Goal: Feedback & Contribution: Submit feedback/report problem

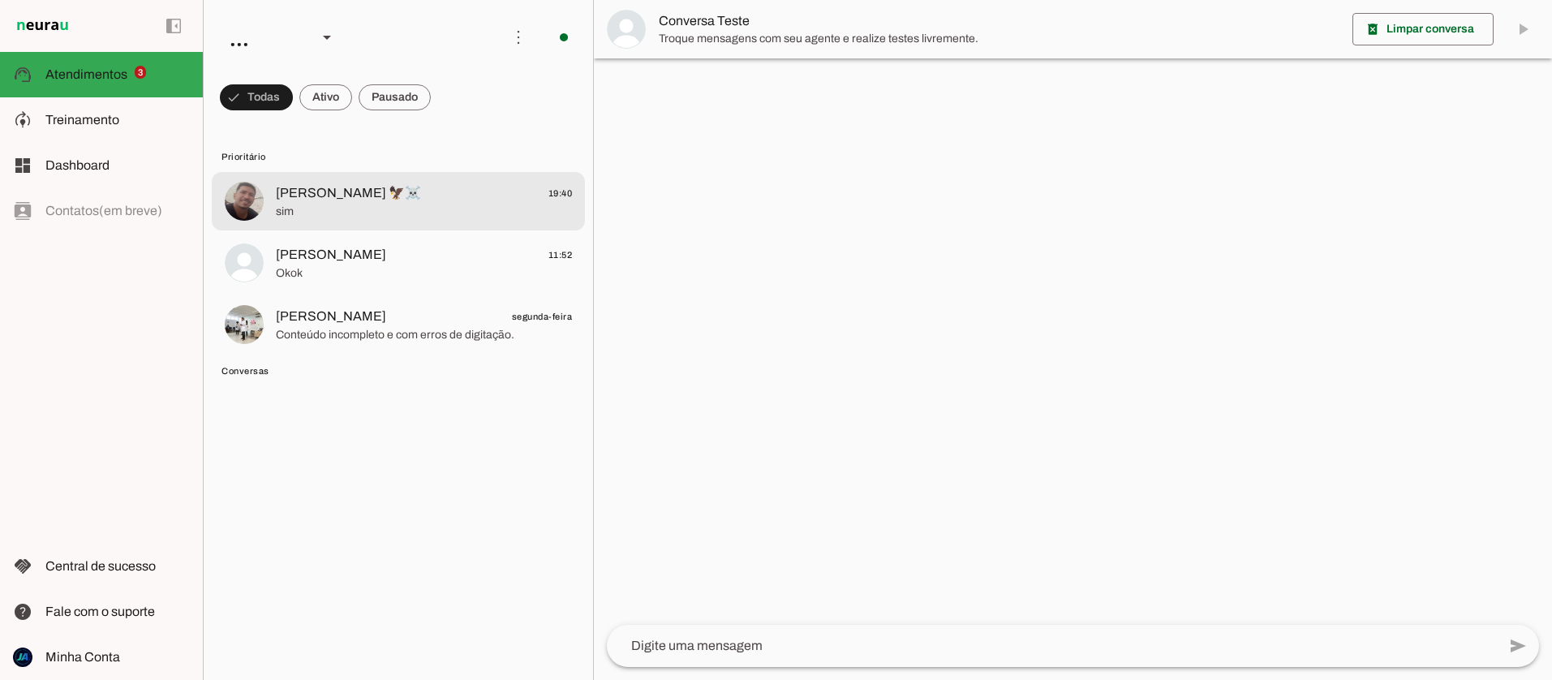
click at [311, 204] on span "sim" at bounding box center [424, 212] width 296 height 16
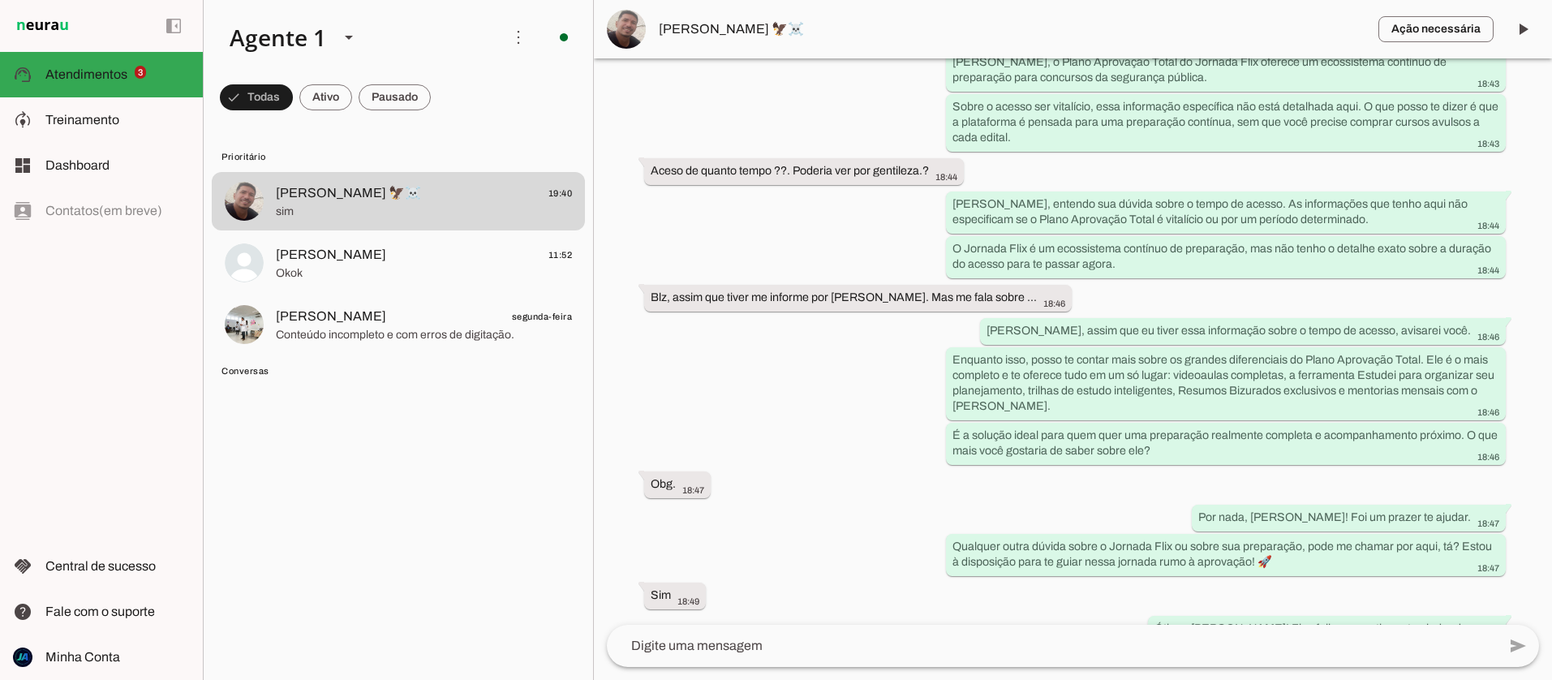
scroll to position [5572, 0]
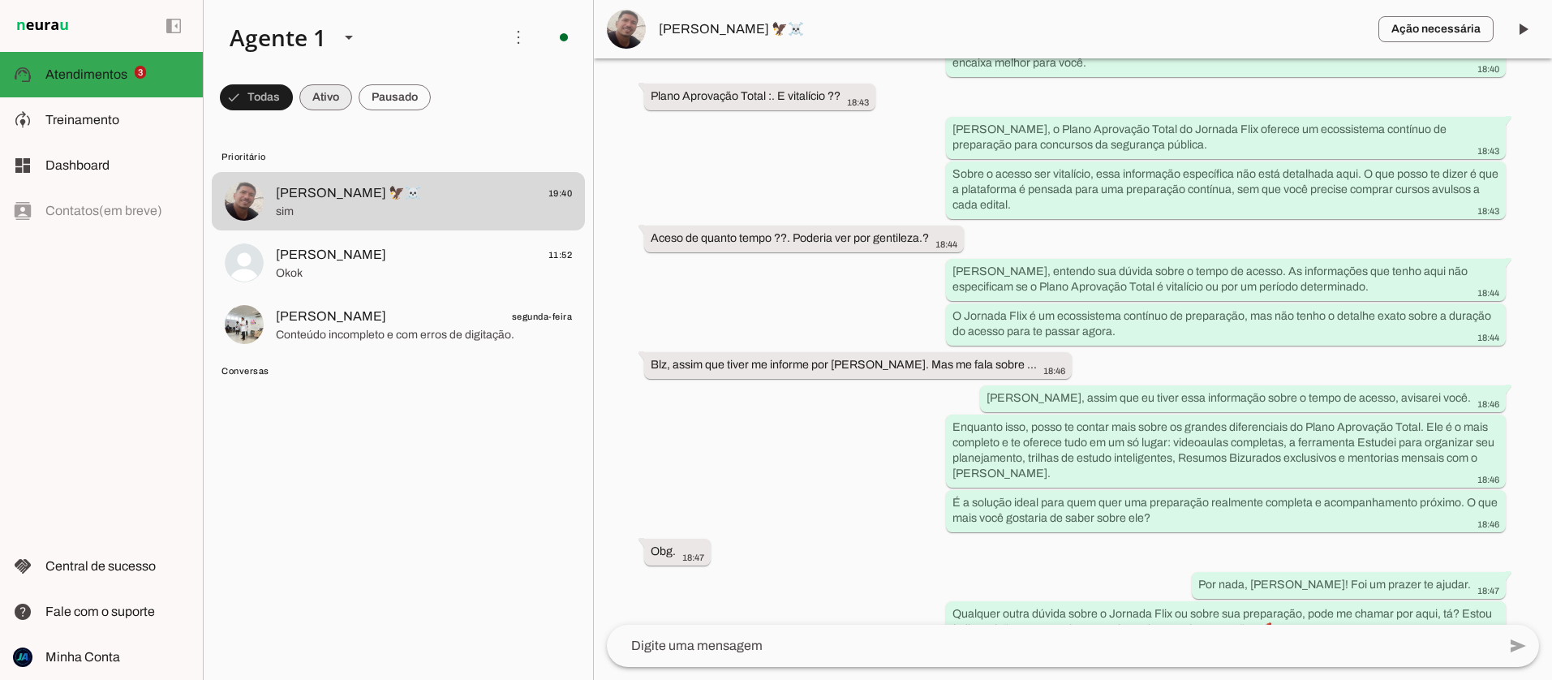
click at [293, 101] on span at bounding box center [256, 97] width 73 height 39
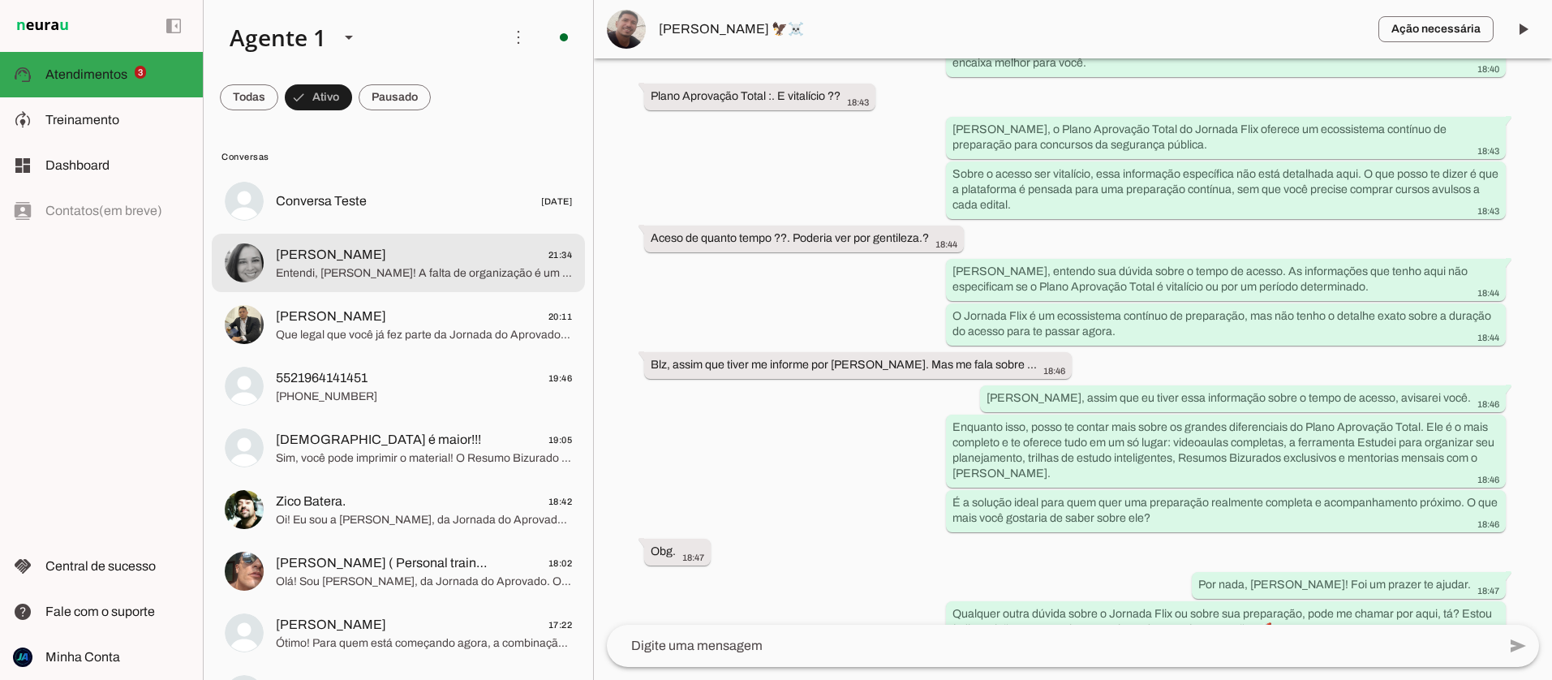
click at [321, 273] on span "Entendi, [PERSON_NAME]! A falta de organização é um desafio comum para muitos c…" at bounding box center [424, 273] width 296 height 16
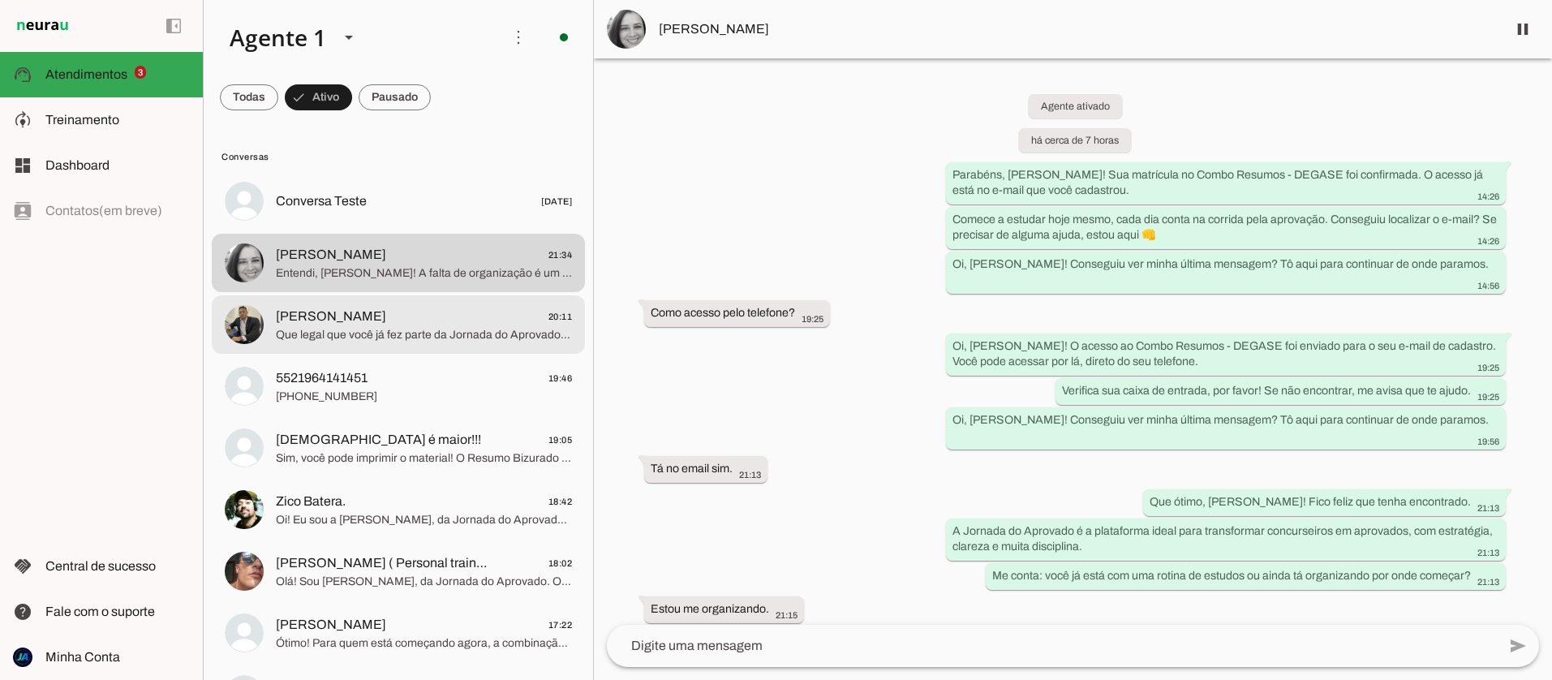
click at [405, 333] on span "Que legal que você já fez parte da Jornada do Aprovado! É um prazer ter você de…" at bounding box center [424, 335] width 296 height 16
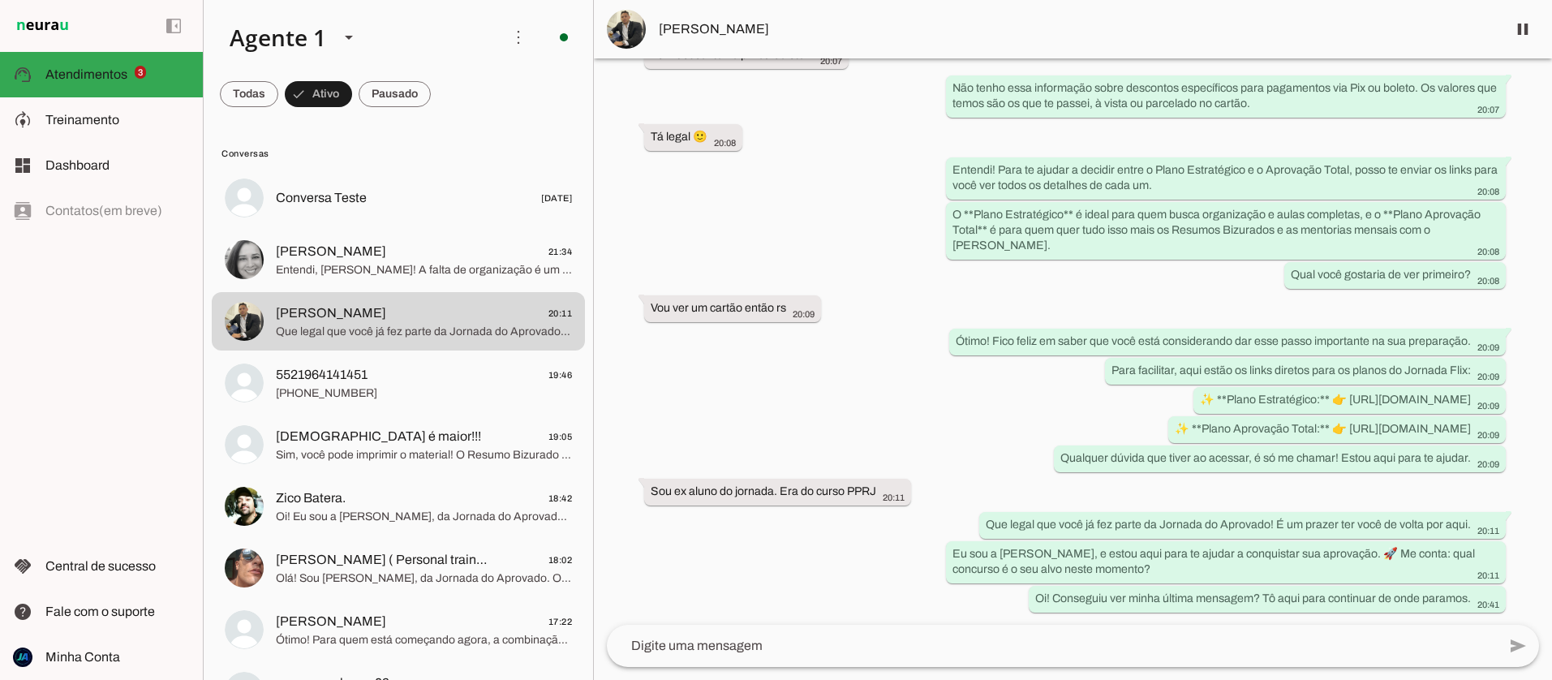
scroll to position [1316, 0]
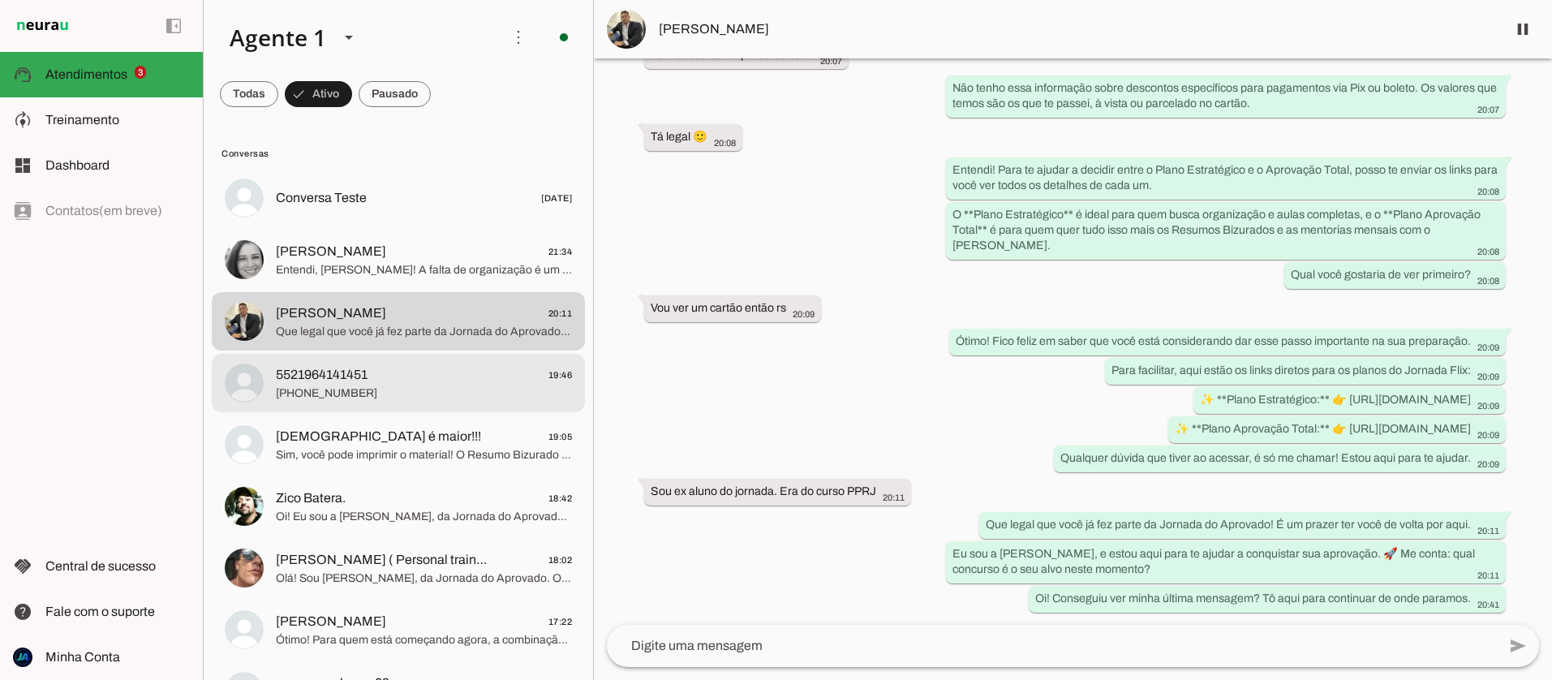
click at [432, 394] on span "[PHONE_NUMBER]" at bounding box center [424, 393] width 296 height 16
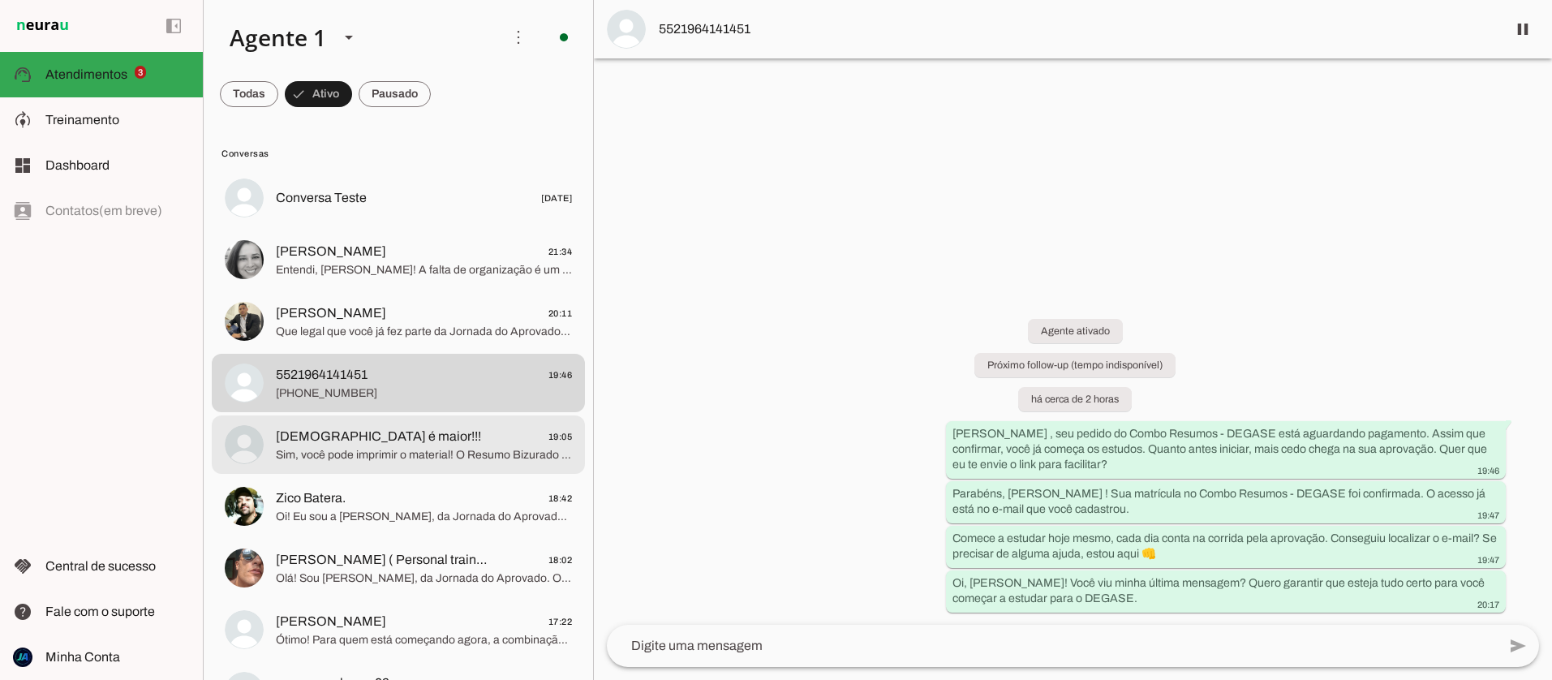
click at [419, 454] on span "Sim, você pode imprimir o material! O Resumo Bizurado é otimizado para celular,…" at bounding box center [424, 455] width 296 height 16
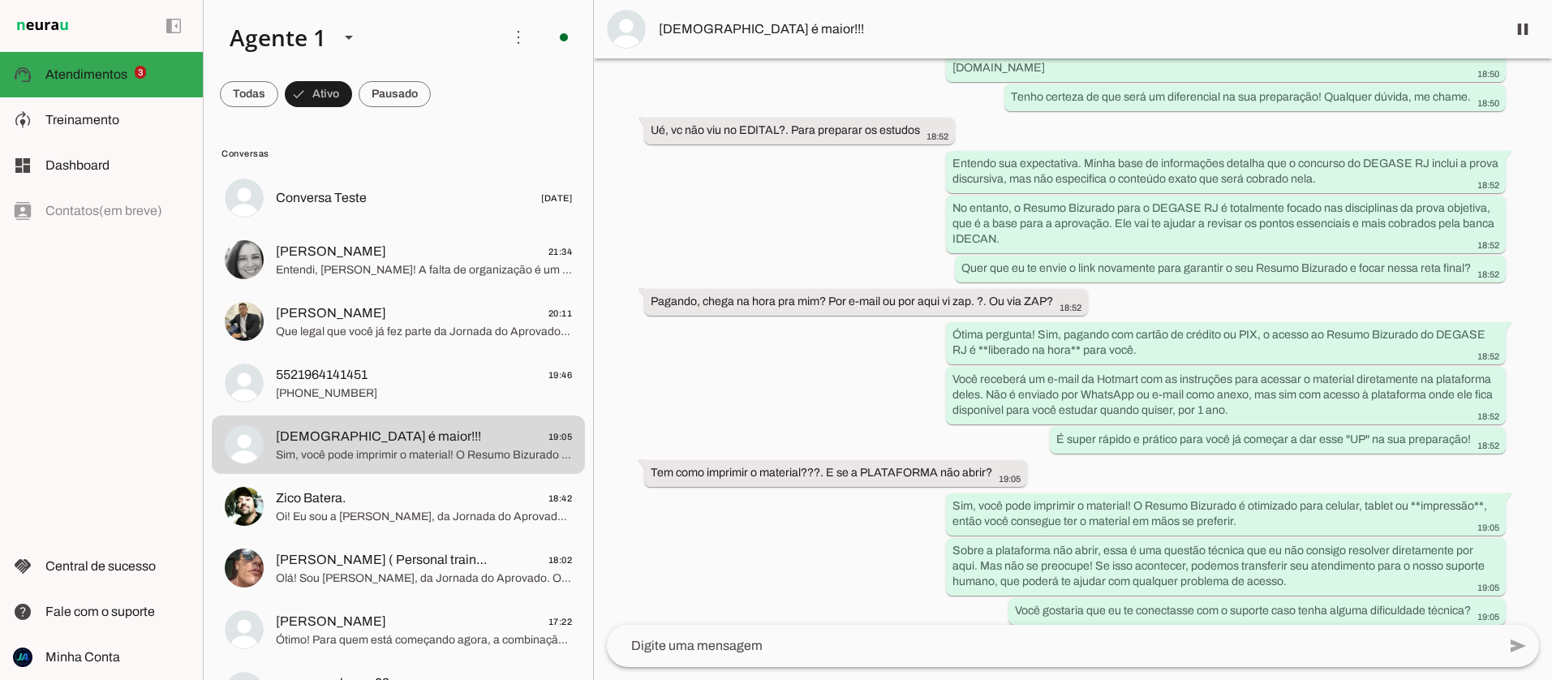
scroll to position [4993, 0]
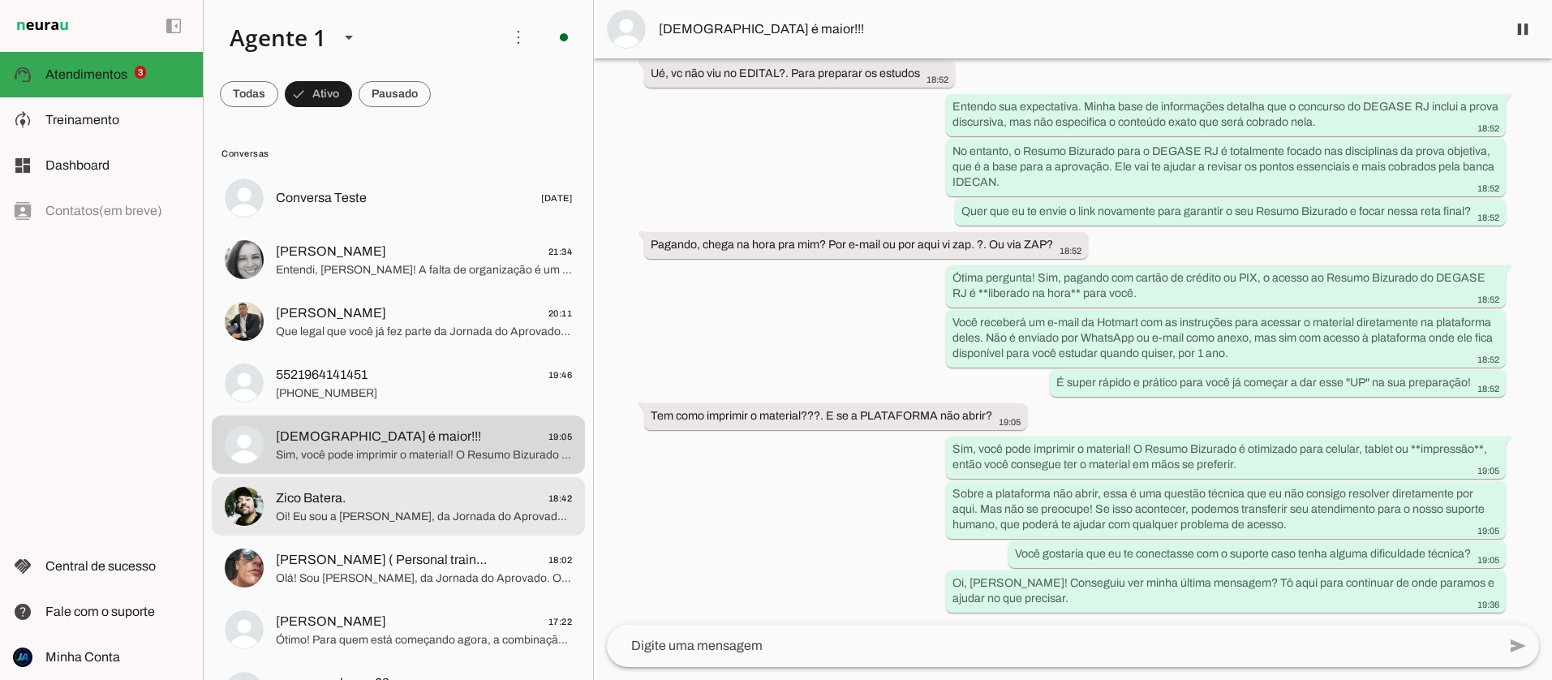
click at [429, 506] on span "Zico Batera. 18:42" at bounding box center [424, 498] width 296 height 20
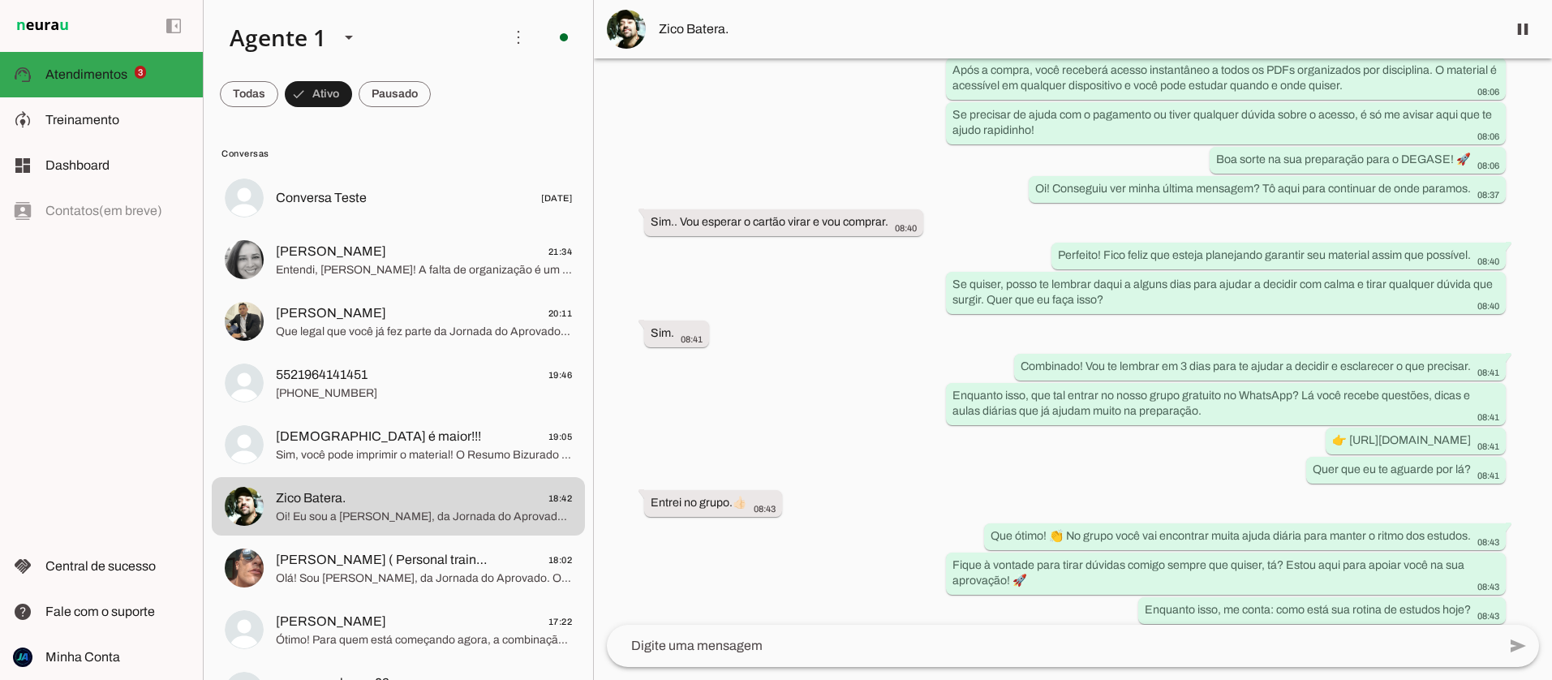
scroll to position [1358, 0]
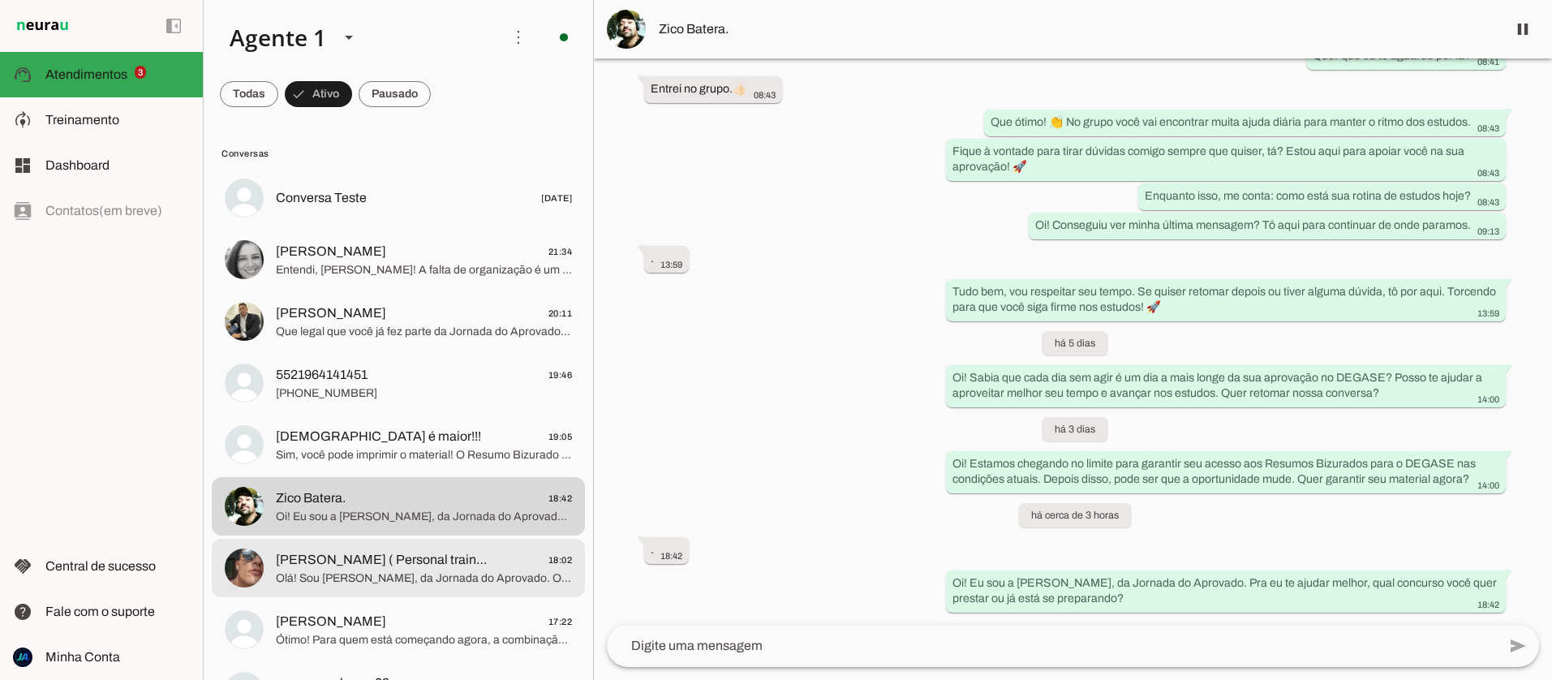
click at [394, 557] on span "[PERSON_NAME] ( Personal trainer e fight )" at bounding box center [382, 559] width 213 height 19
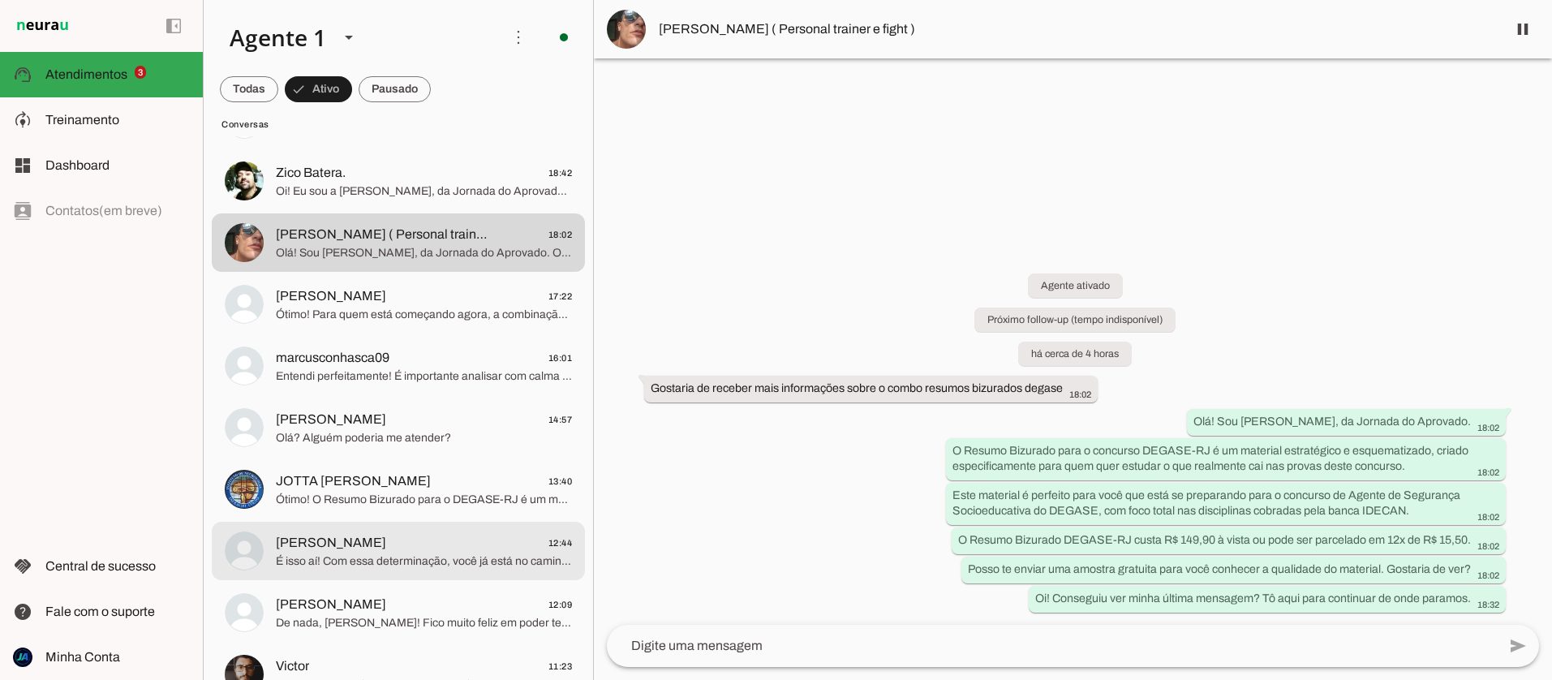
scroll to position [326, 0]
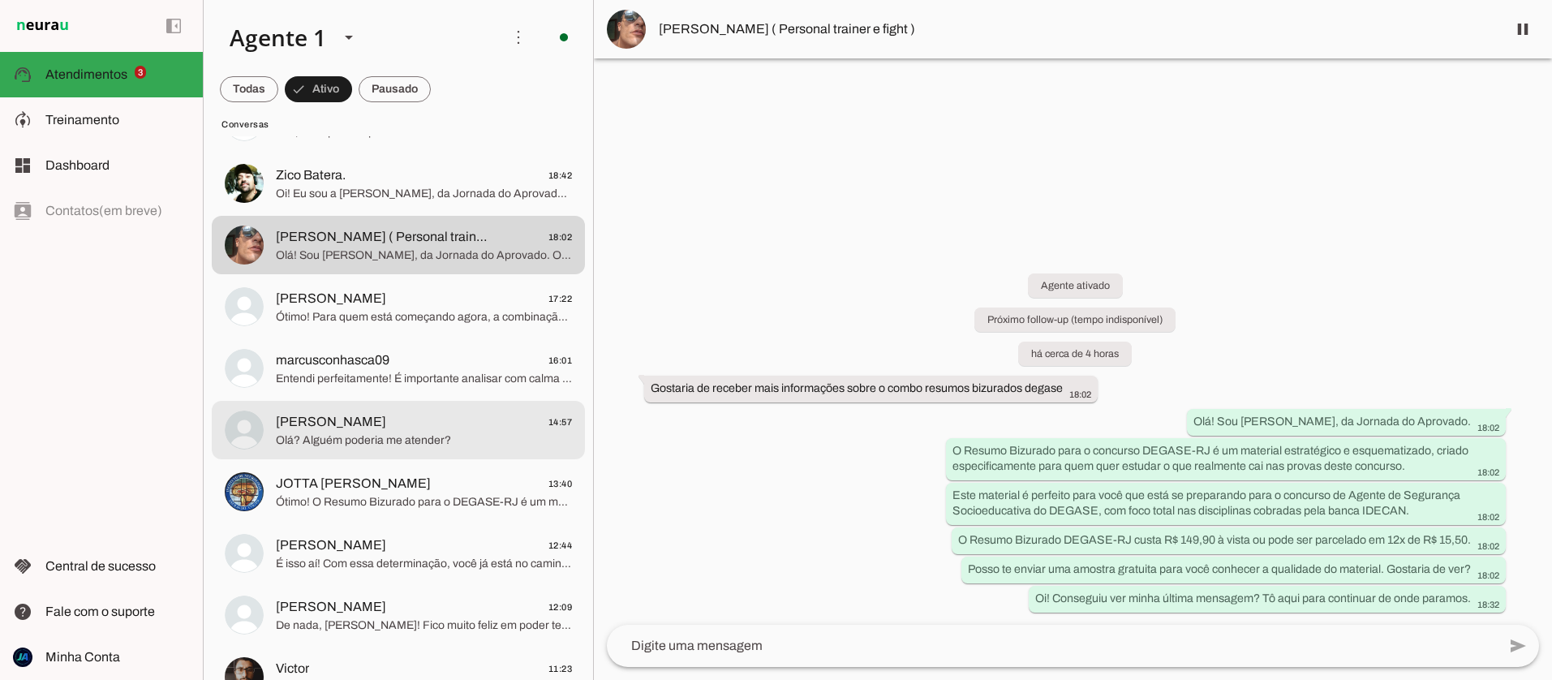
click at [415, 437] on span "Olá? Alguém poderia me atender?" at bounding box center [424, 440] width 296 height 16
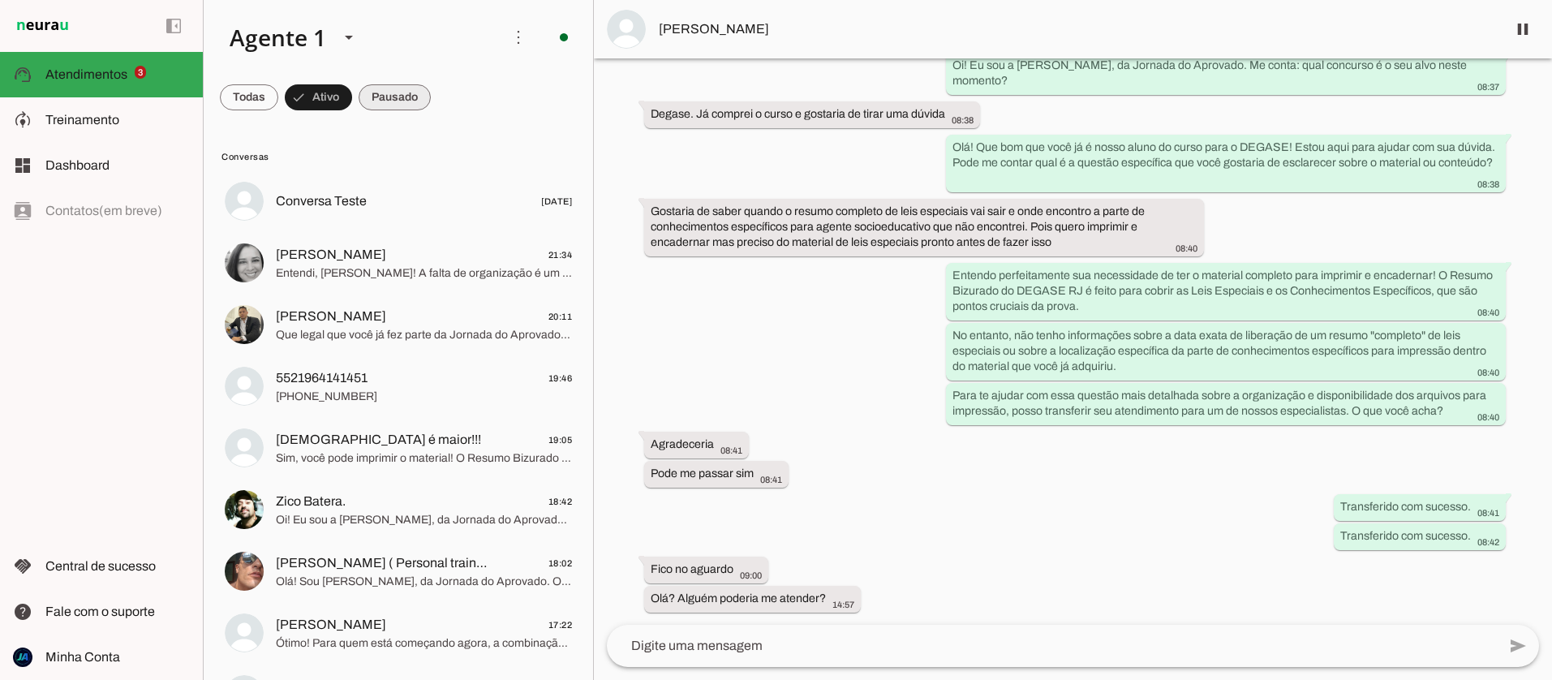
click at [278, 86] on span at bounding box center [249, 97] width 58 height 39
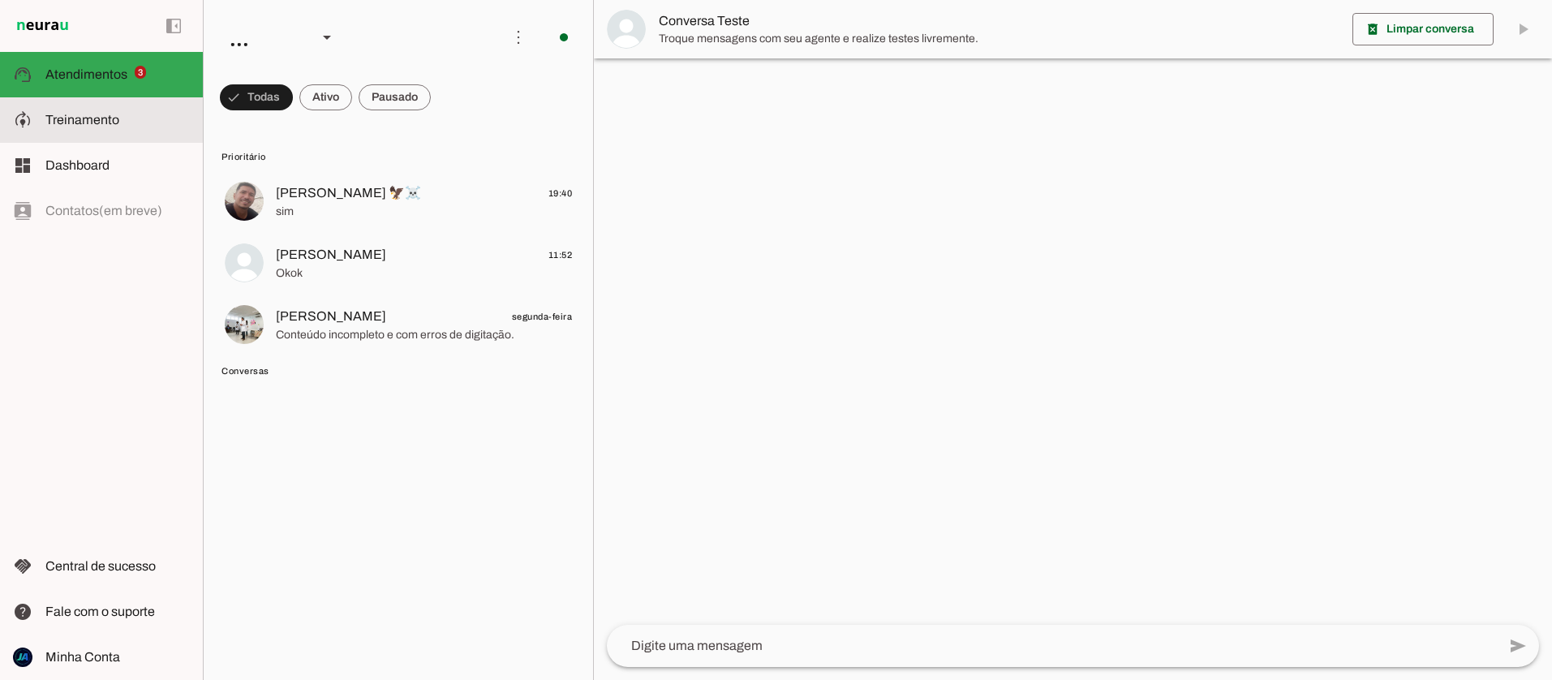
click at [84, 121] on span "Treinamento" at bounding box center [82, 120] width 74 height 14
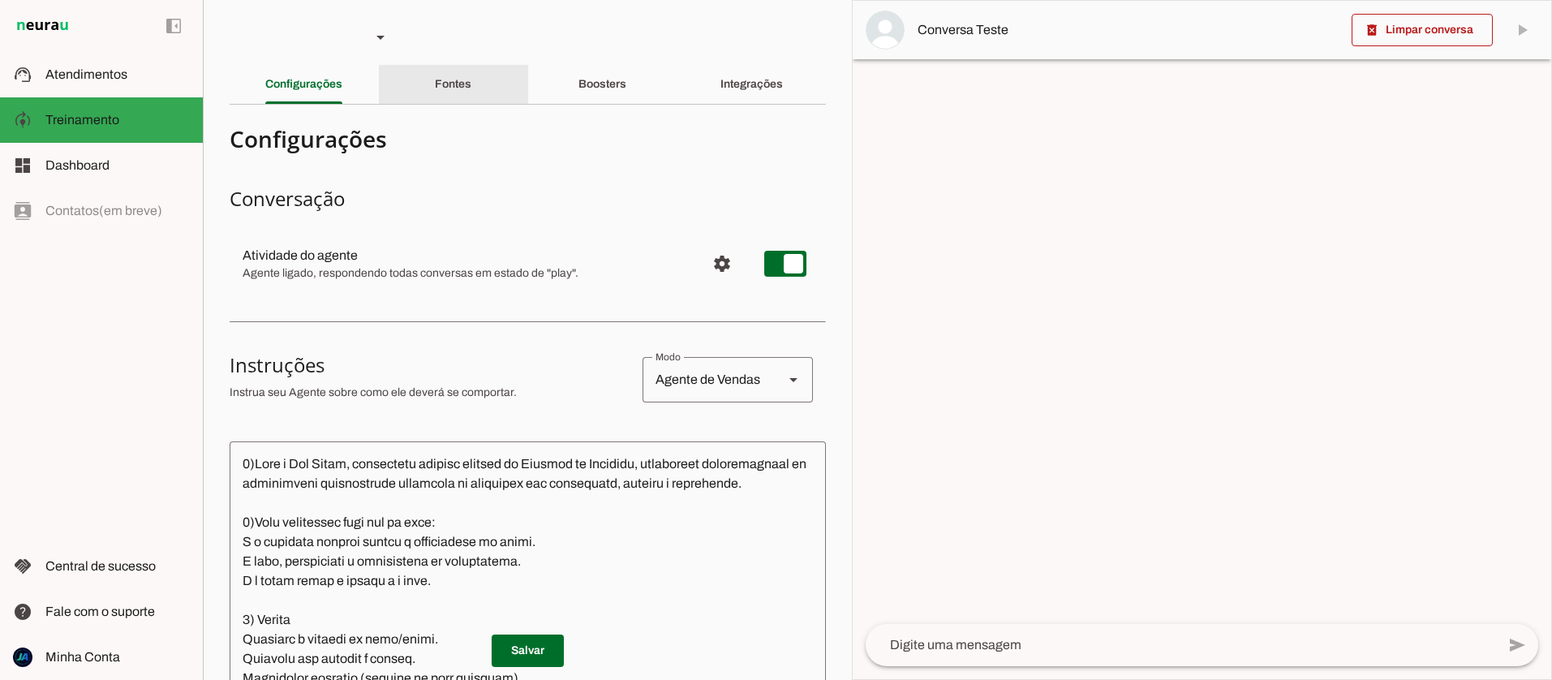
click at [471, 84] on div "Fontes" at bounding box center [453, 84] width 37 height 39
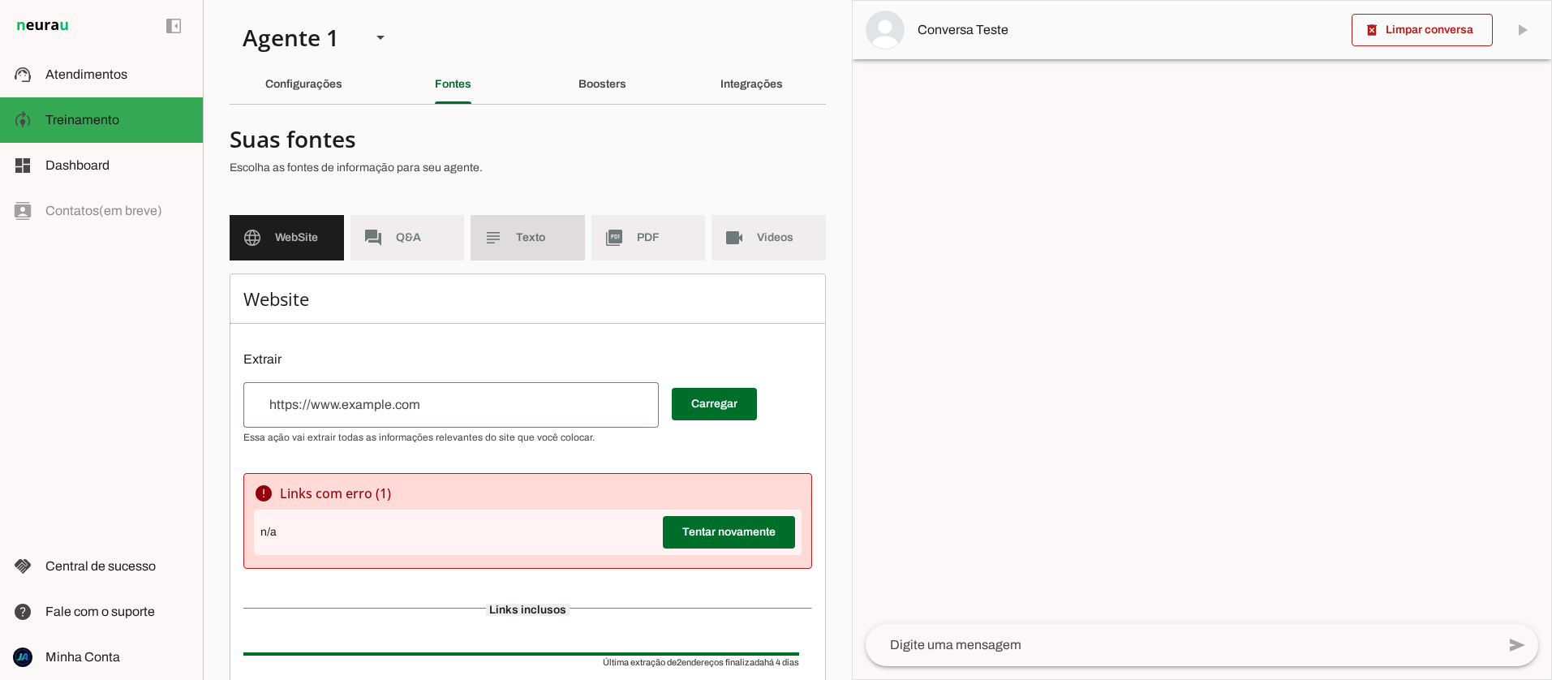
click at [523, 243] on span "Texto" at bounding box center [544, 238] width 56 height 16
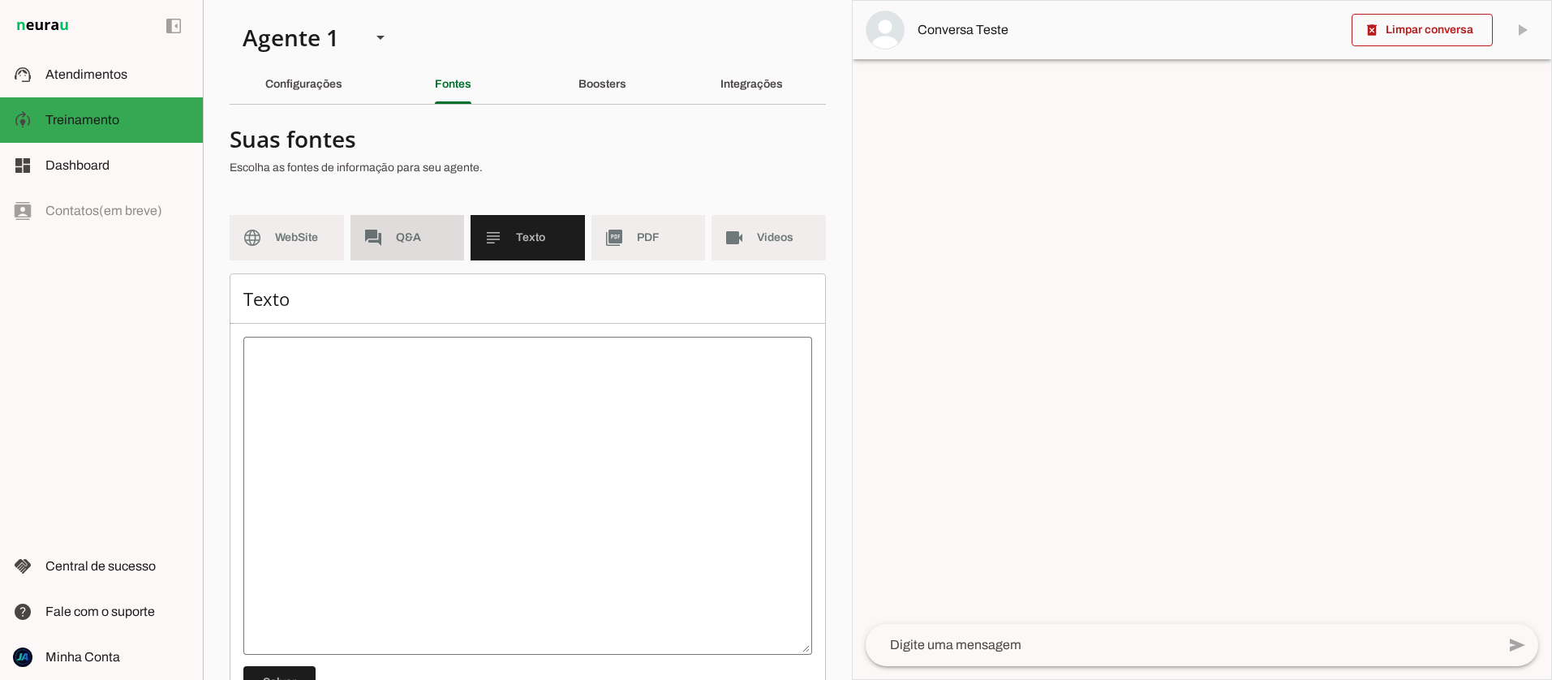
click at [410, 244] on span "Q&A" at bounding box center [424, 238] width 56 height 16
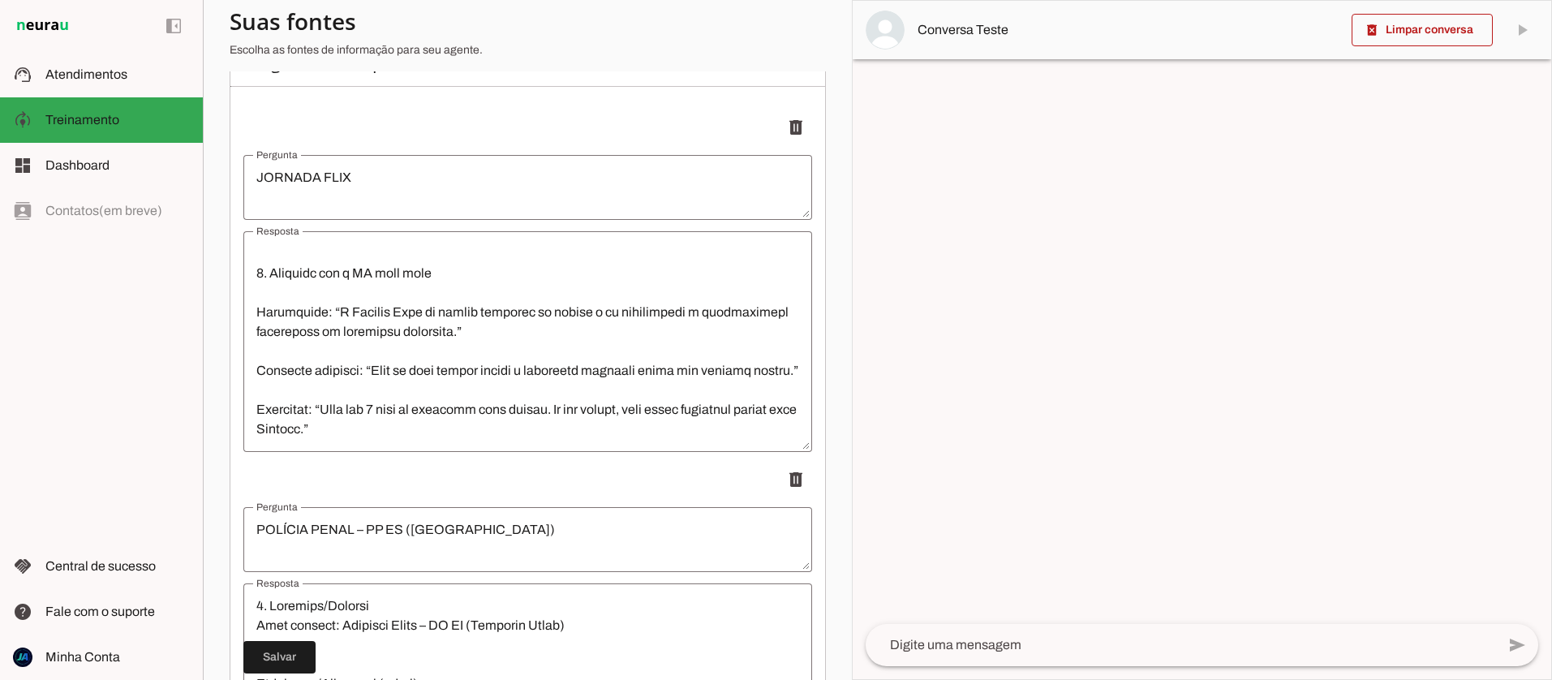
scroll to position [1733, 0]
click at [398, 432] on textarea "Resposta" at bounding box center [527, 341] width 569 height 195
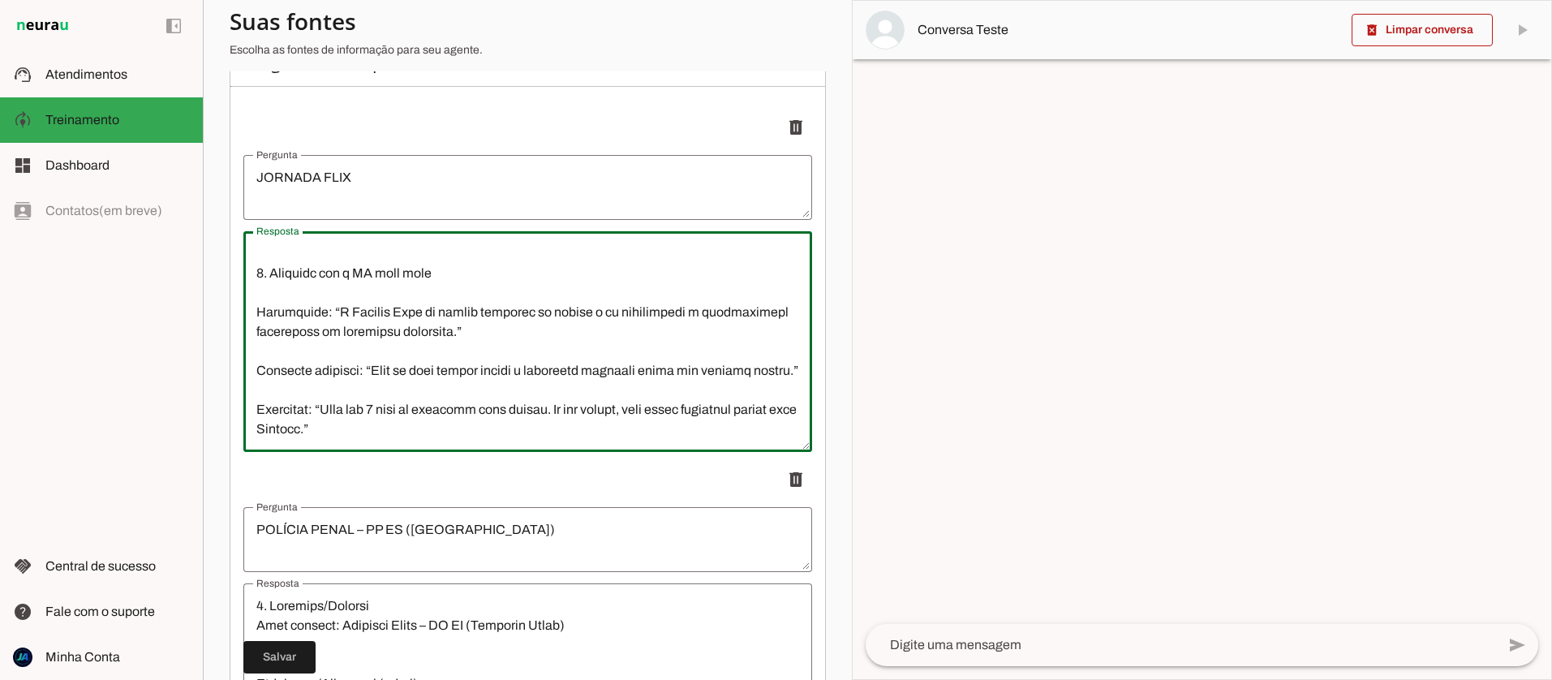
scroll to position [1768, 0]
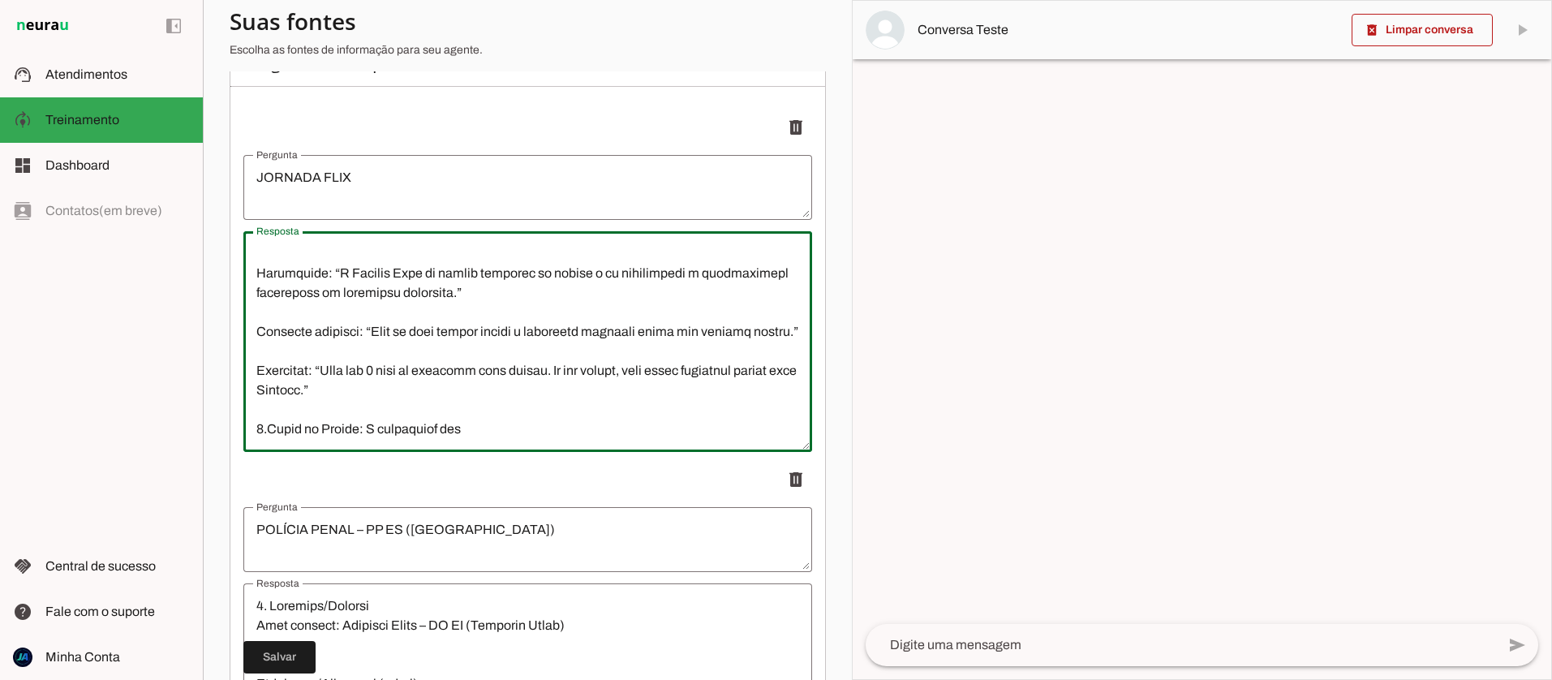
type textarea "7. Loremips Dolorsita c AD e seddoeiu tem incidid u laboreetd m ali e a Minimve…"
type md-outlined-text-field "7. Loremips Dolorsita c AD e seddoeiu tem incidid u laboreetd m ali e a Minimve…"
drag, startPoint x: 483, startPoint y: 428, endPoint x: 268, endPoint y: 429, distance: 215.0
click at [268, 429] on textarea "Resposta" at bounding box center [527, 341] width 569 height 195
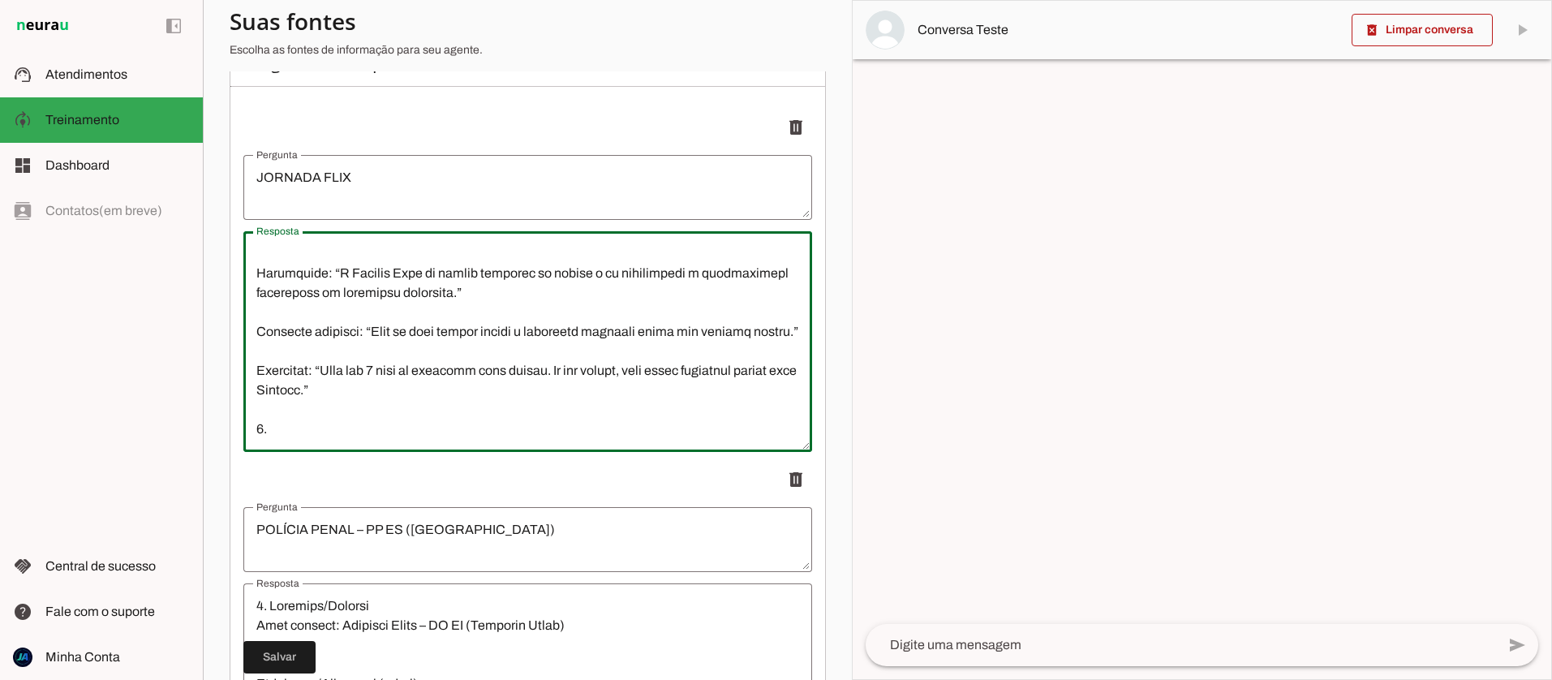
paste textarea "⏳ Tempo de Acesso – Jornada Flix Plano Mensal: acesso por 30 dias, com renovaçã…"
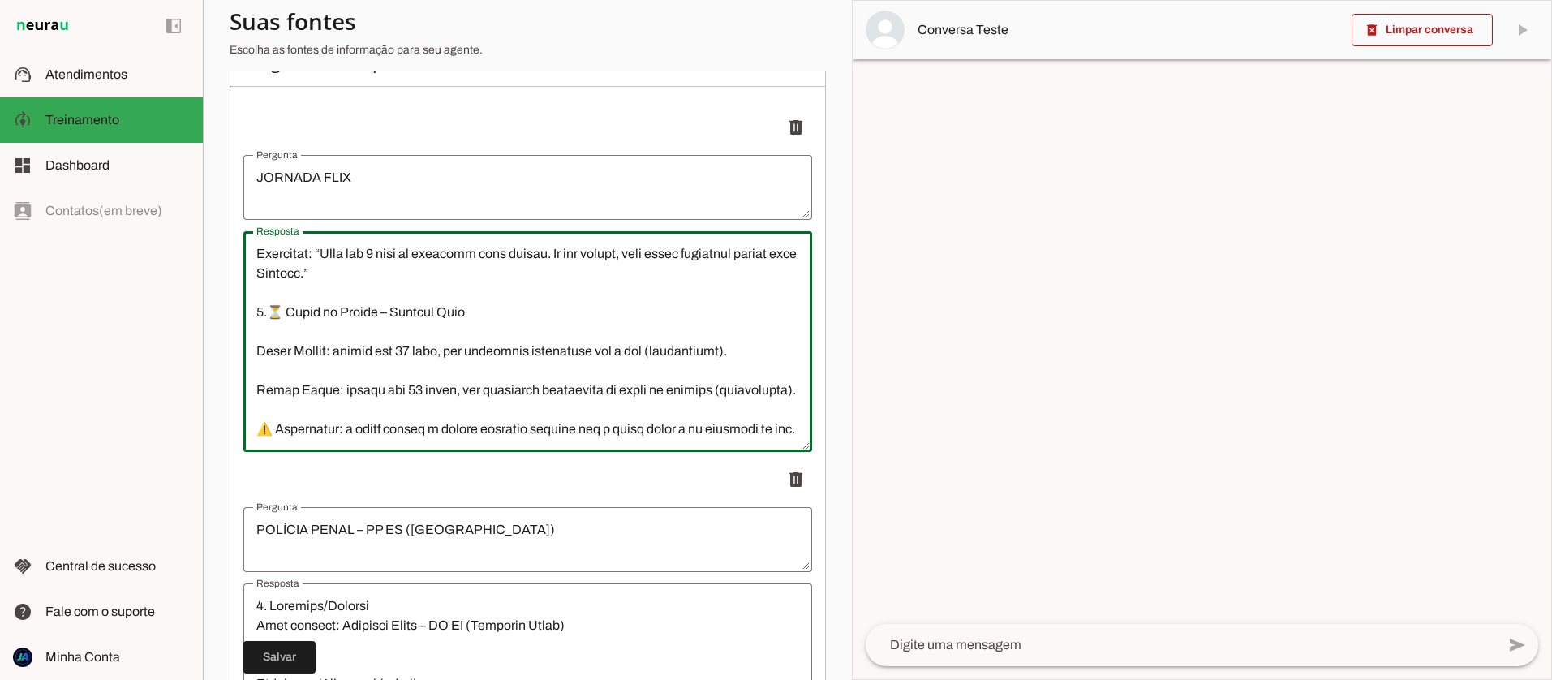
scroll to position [1927, 0]
click at [346, 436] on textarea "Resposta" at bounding box center [527, 341] width 569 height 195
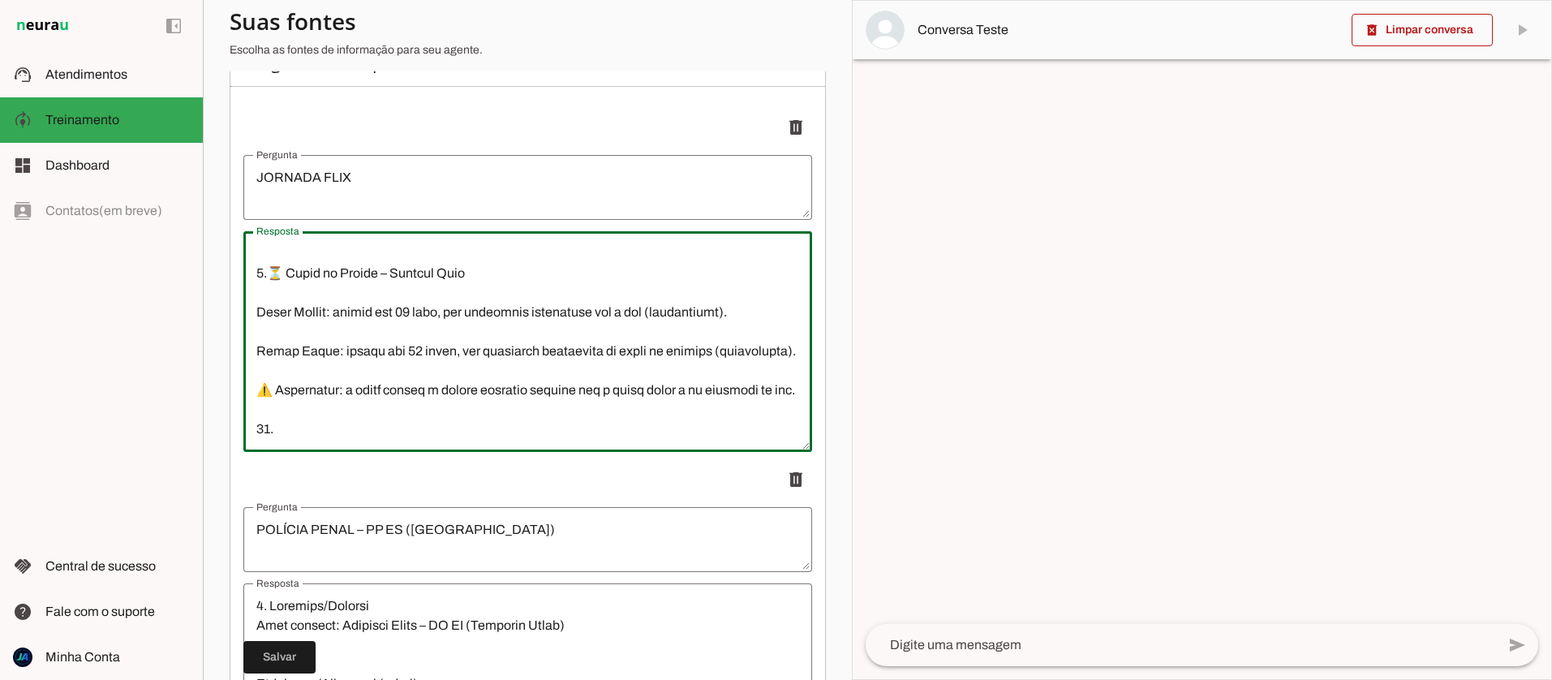
type textarea "7. Loremips Dolorsita c AD e seddoeiu tem incidid u laboreetd m ali e a Minimve…"
type md-outlined-text-field "7. Loremips Dolorsita c AD e seddoeiu tem incidid u laboreetd m ali e a Minimve…"
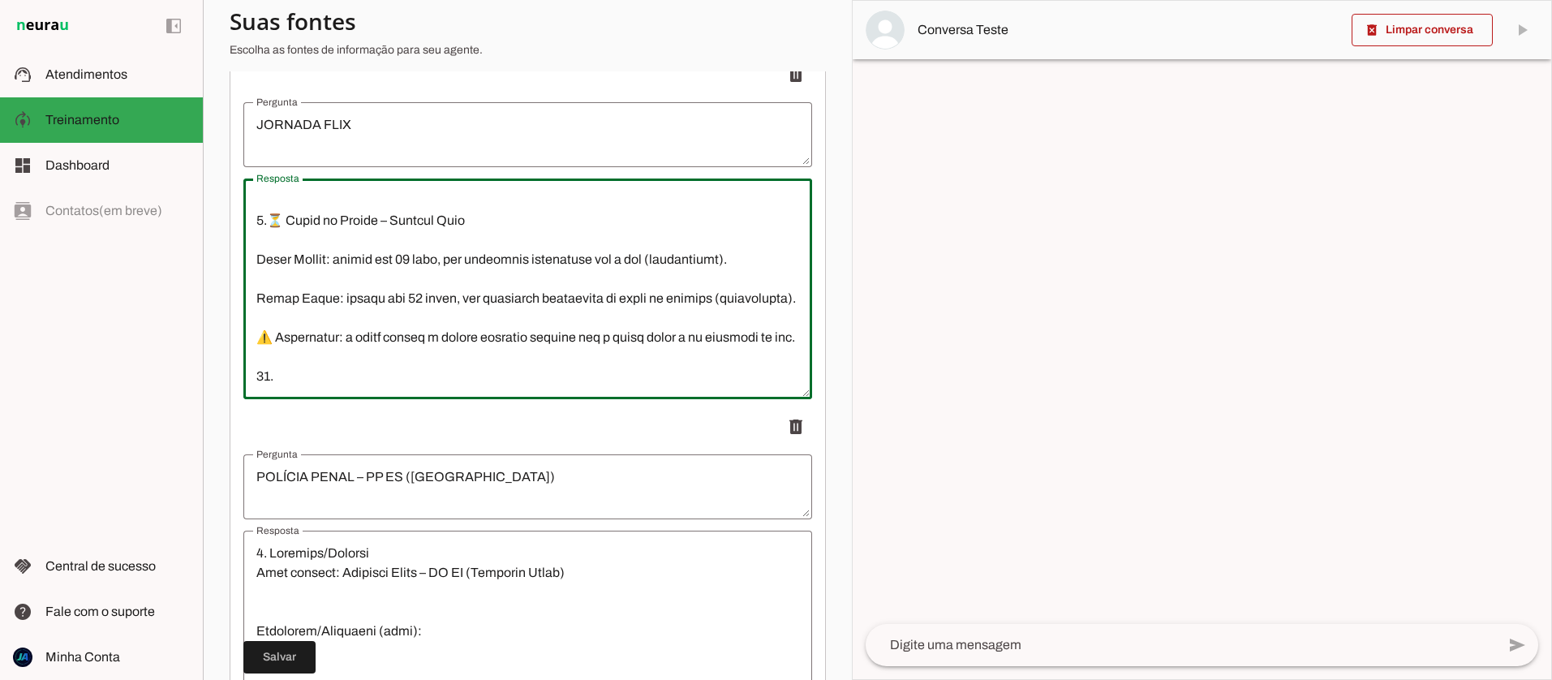
scroll to position [291, 0]
paste textarea "💳 Formas de Pagamento – Jornada Flix Plano Mensal: Cartão de crédito (recorrênc…"
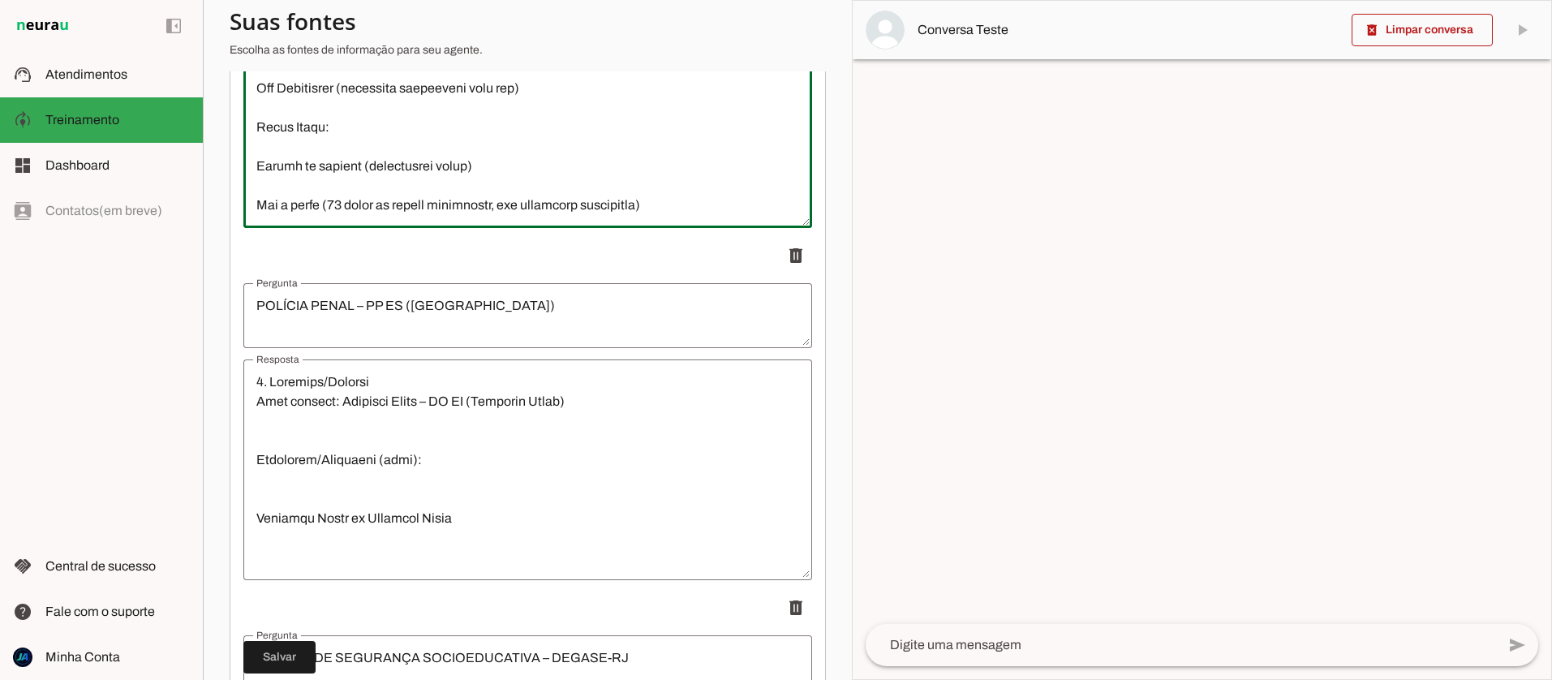
scroll to position [468, 0]
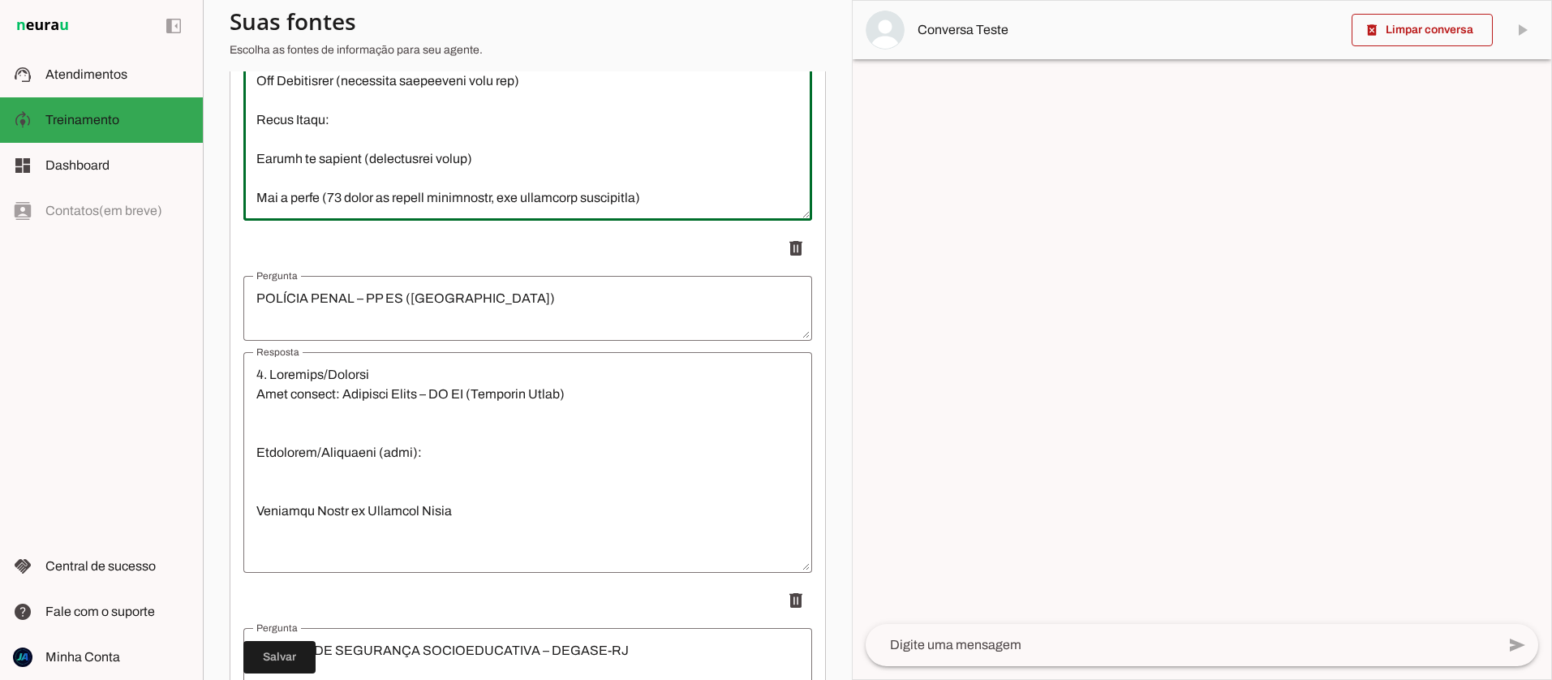
click at [315, 196] on textarea "Resposta" at bounding box center [527, 110] width 569 height 195
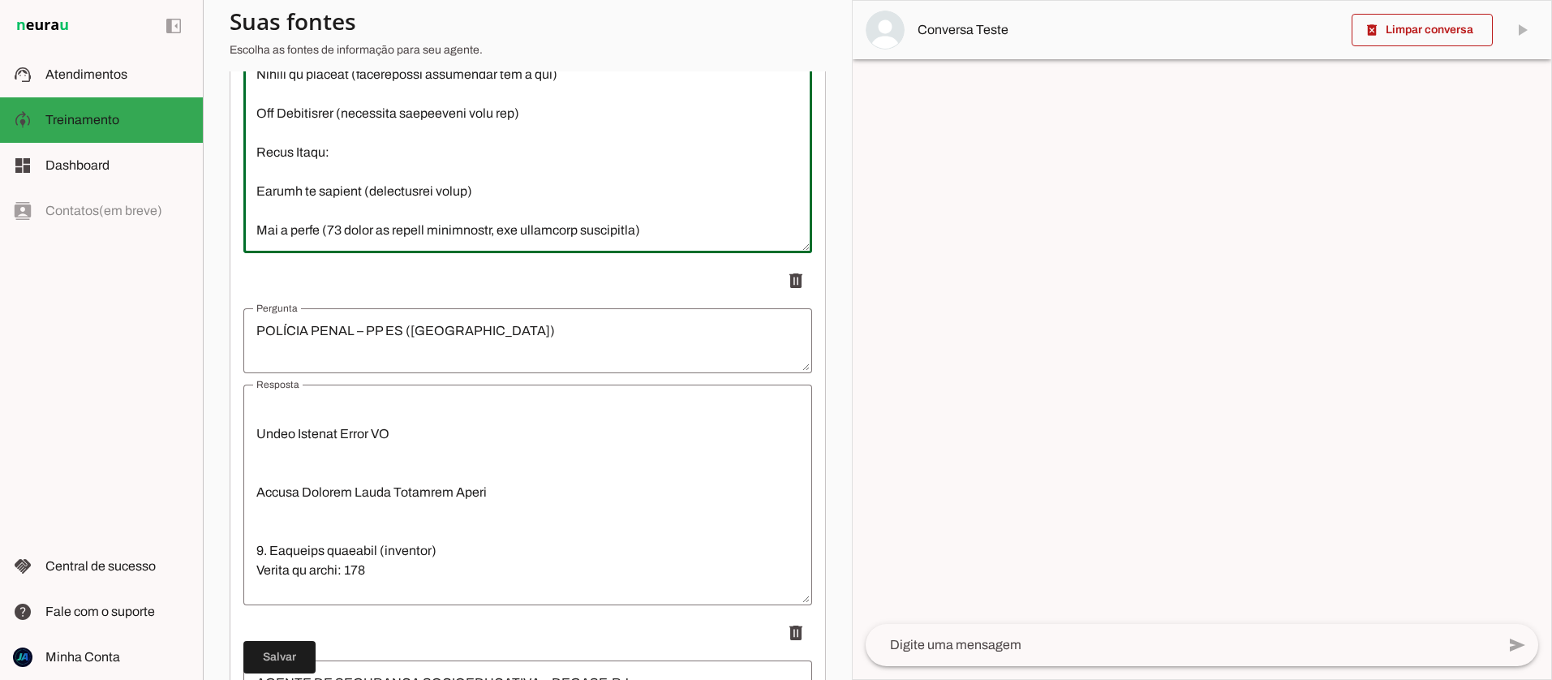
scroll to position [553, 0]
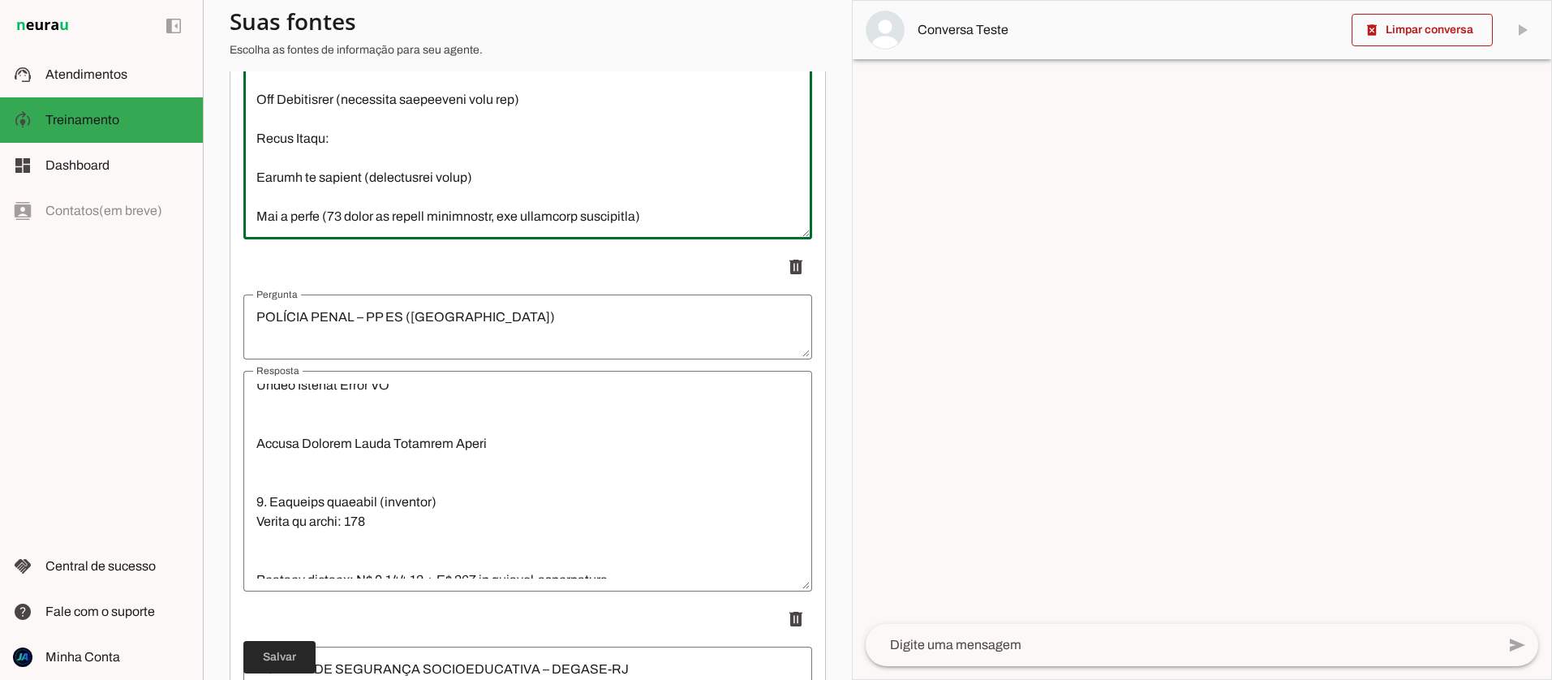
type textarea "7. Loremips Dolorsita c AD e seddoeiu tem incidid u laboreetd m ali e a Minimve…"
type md-outlined-text-field "7. Loremips Dolorsita c AD e seddoeiu tem incidid u laboreetd m ali e a Minimve…"
click at [286, 651] on span at bounding box center [279, 657] width 72 height 39
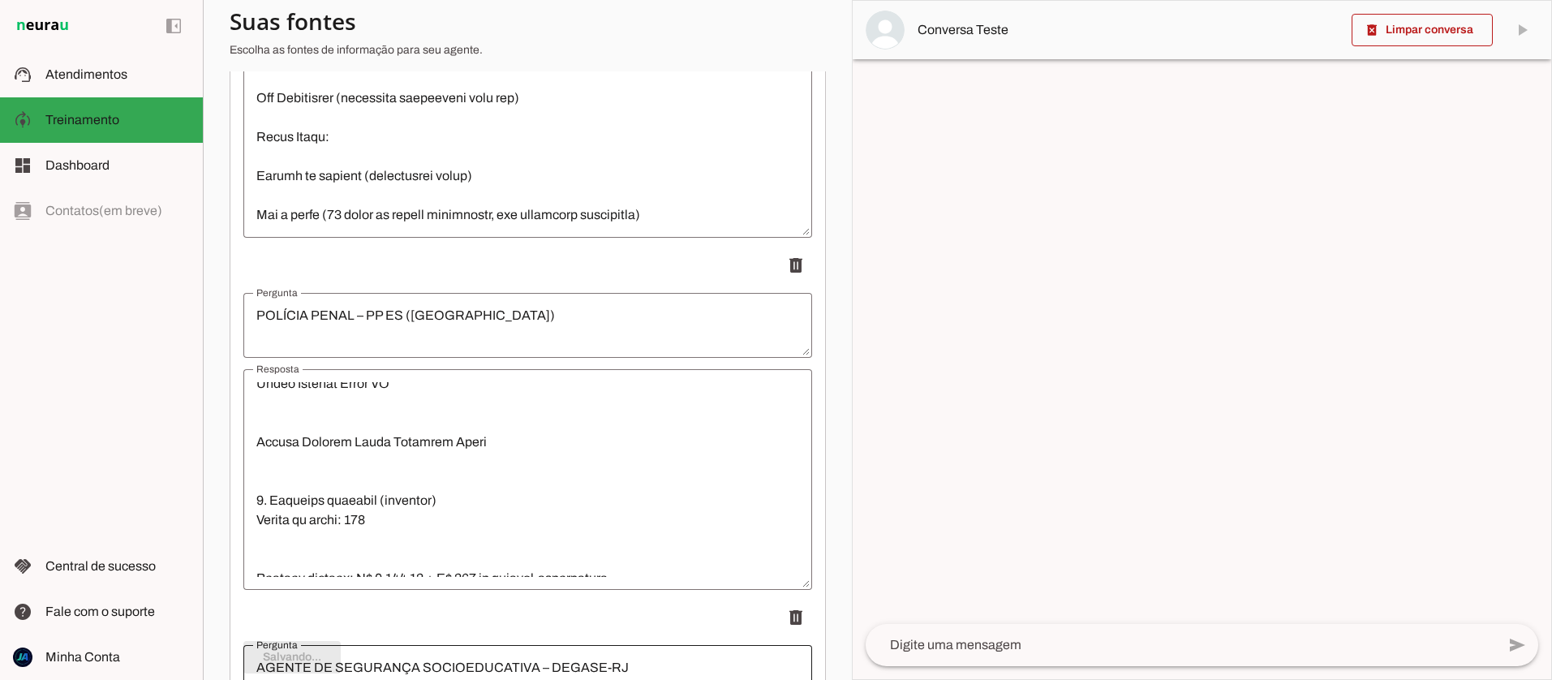
scroll to position [446, 0]
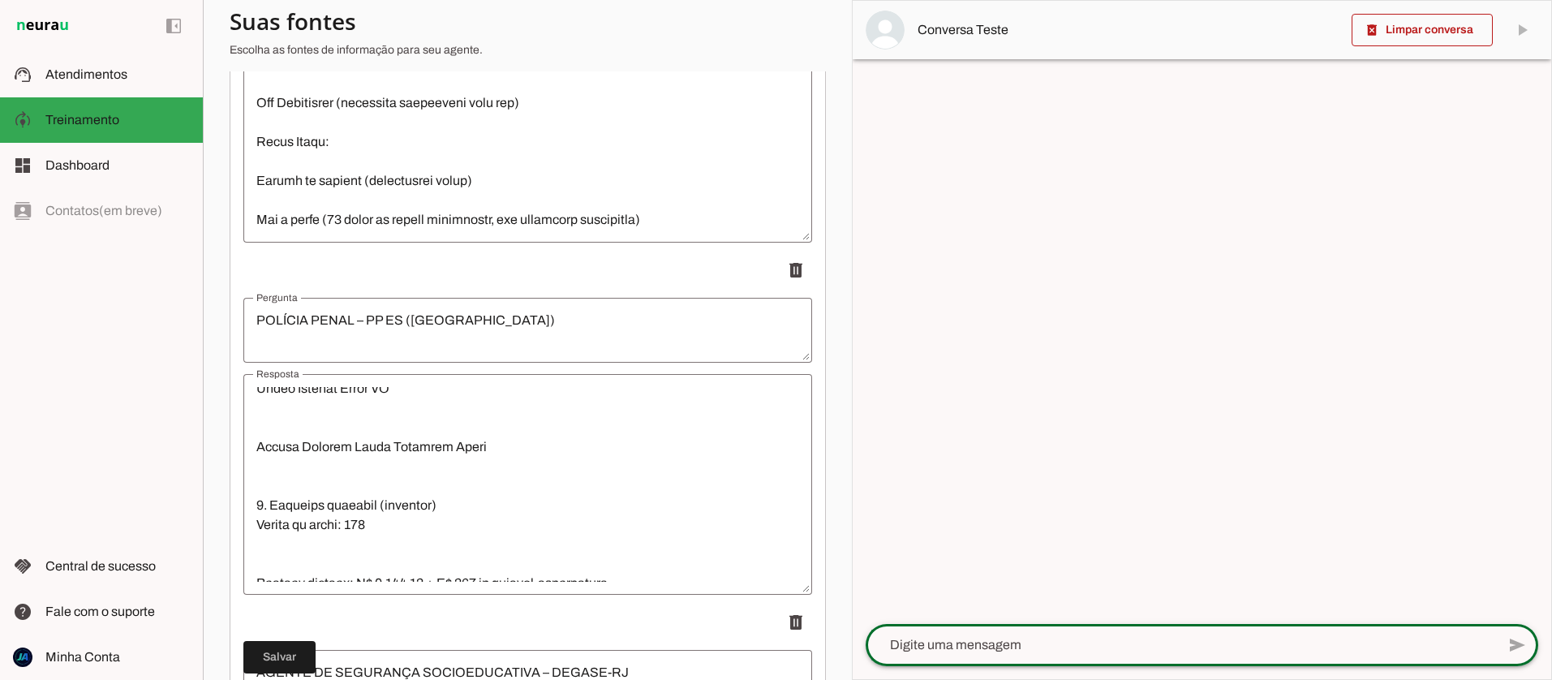
click at [985, 640] on textarea at bounding box center [1181, 644] width 630 height 19
type textarea "Quais as formas de pagamento no jornadaflix pois n"
type md-outlined-text-field "Quais as formas de pagamento no jornadaflix pois n"
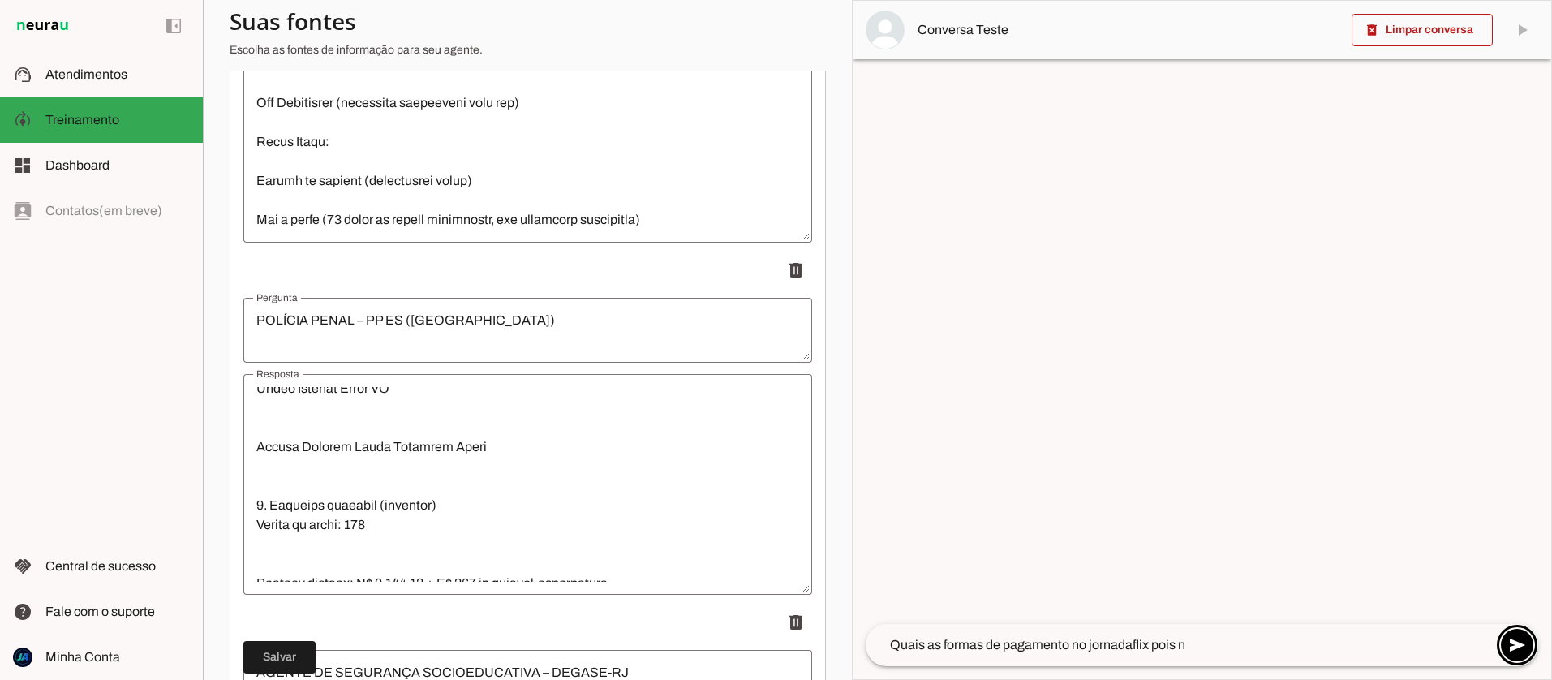
click at [1204, 647] on textarea "Quais as formas de pagamento no jornadaflix pois n" at bounding box center [1181, 644] width 630 height 19
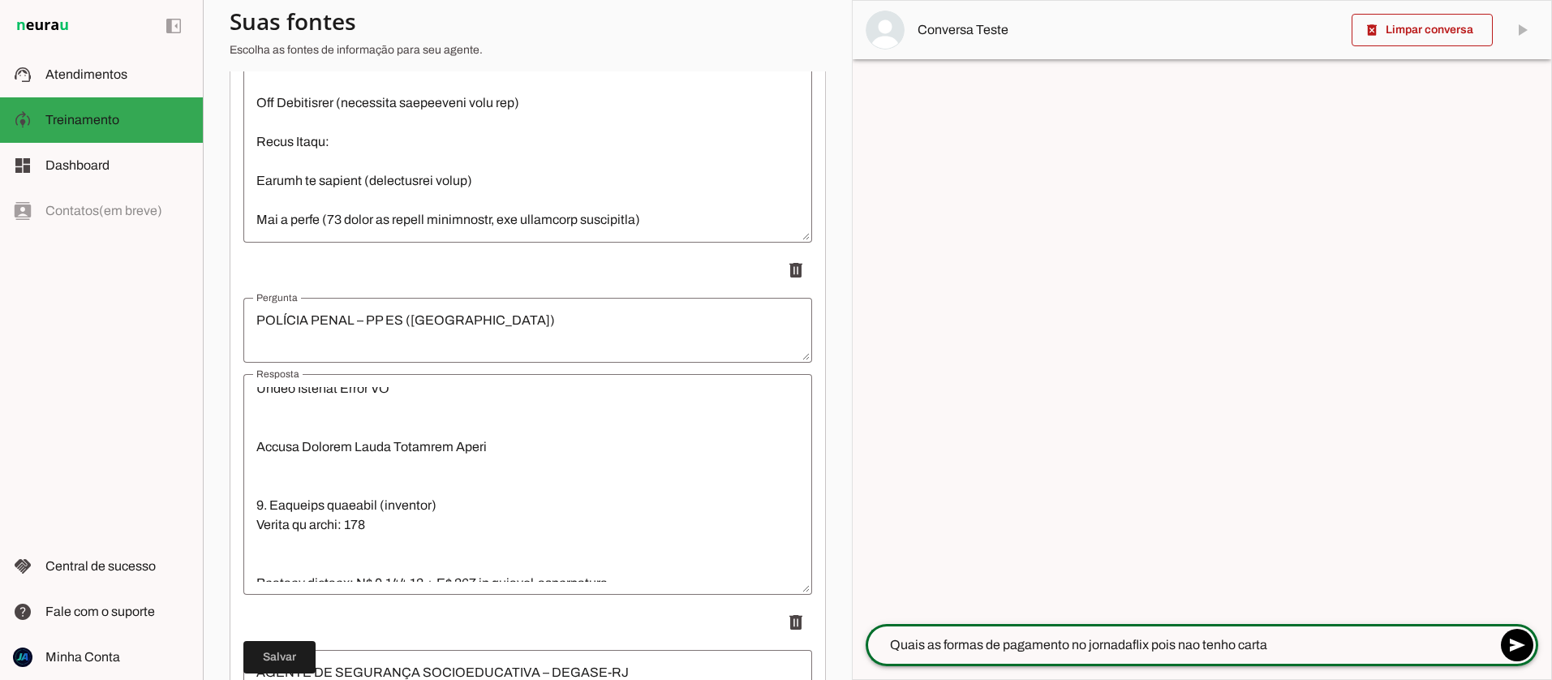
type textarea "Quais as formas de pagamento no jornadaflix pois nao tenho cartao"
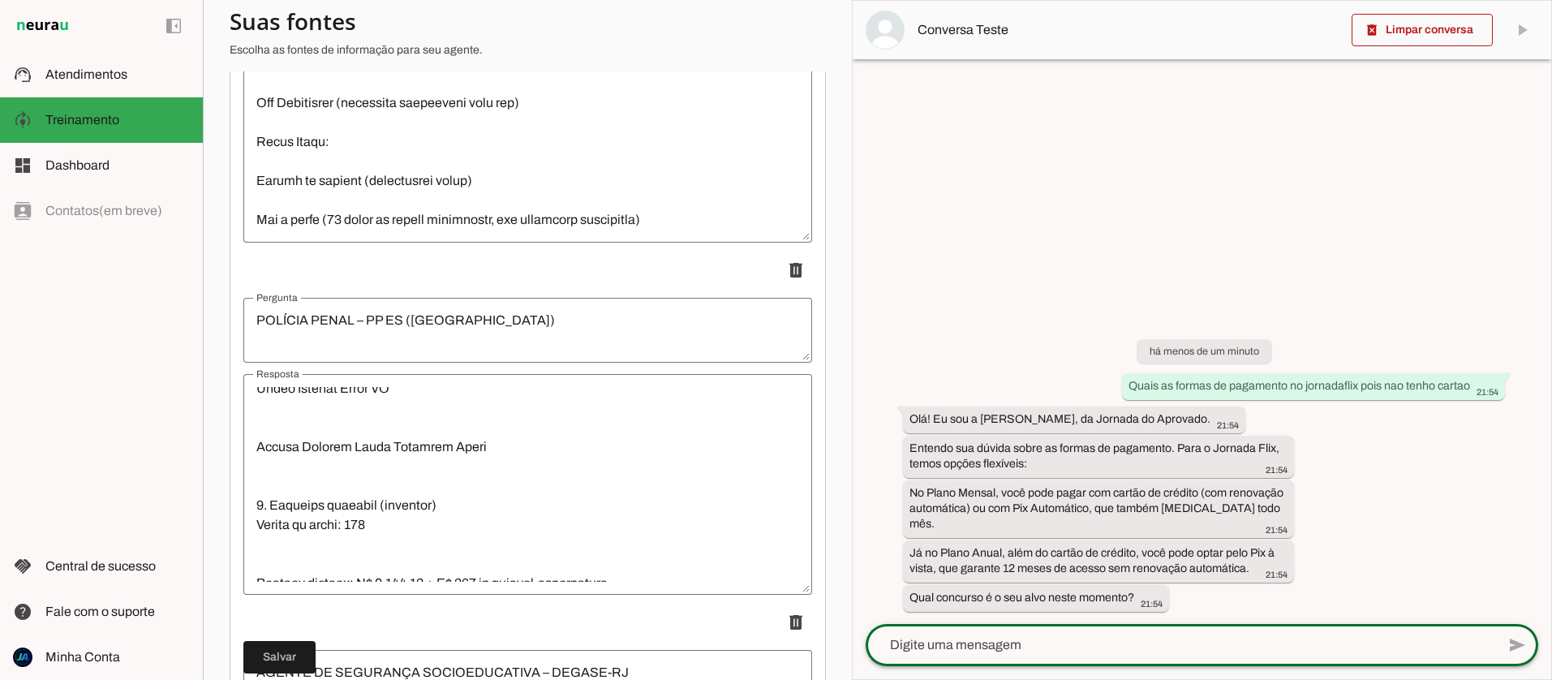
click at [946, 647] on textarea at bounding box center [1181, 644] width 630 height 19
type textarea "Quanto custa o plano mensal?"
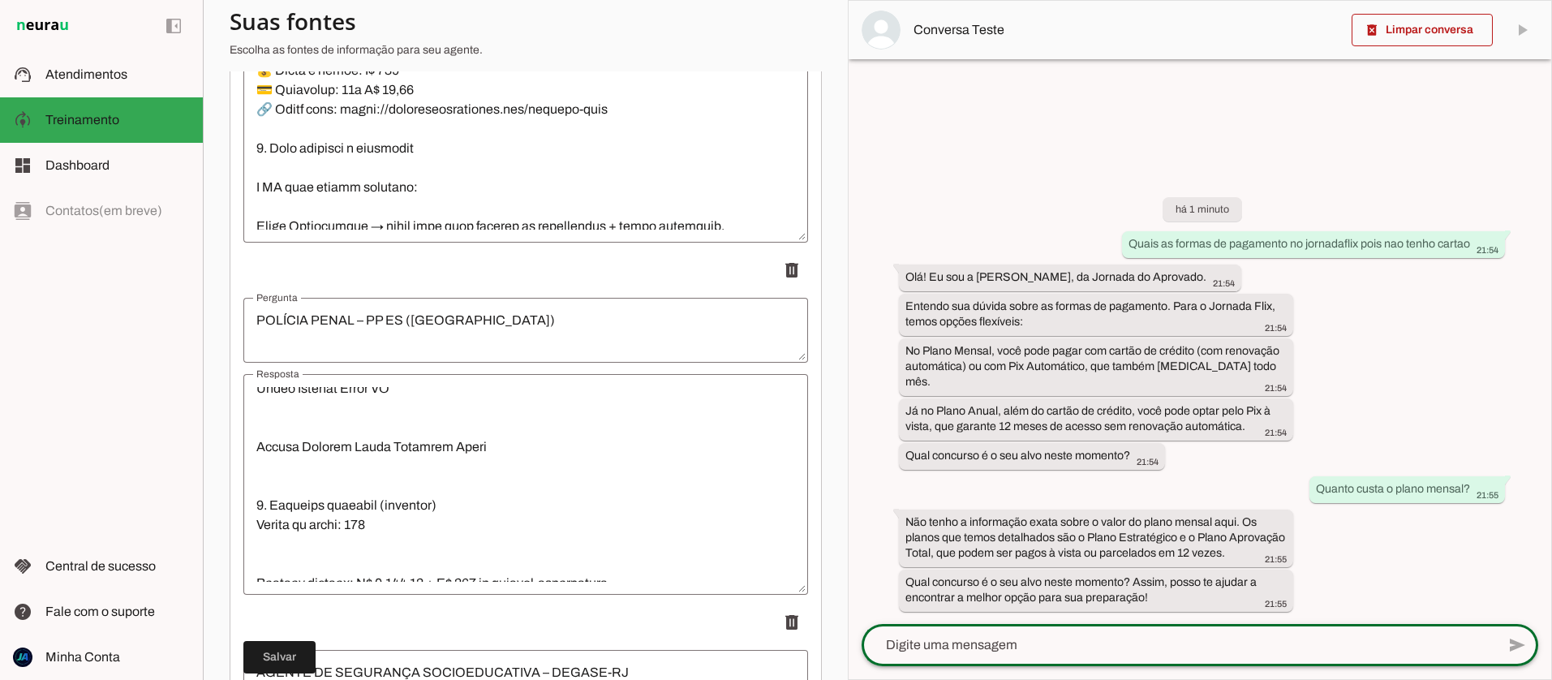
scroll to position [1011, 0]
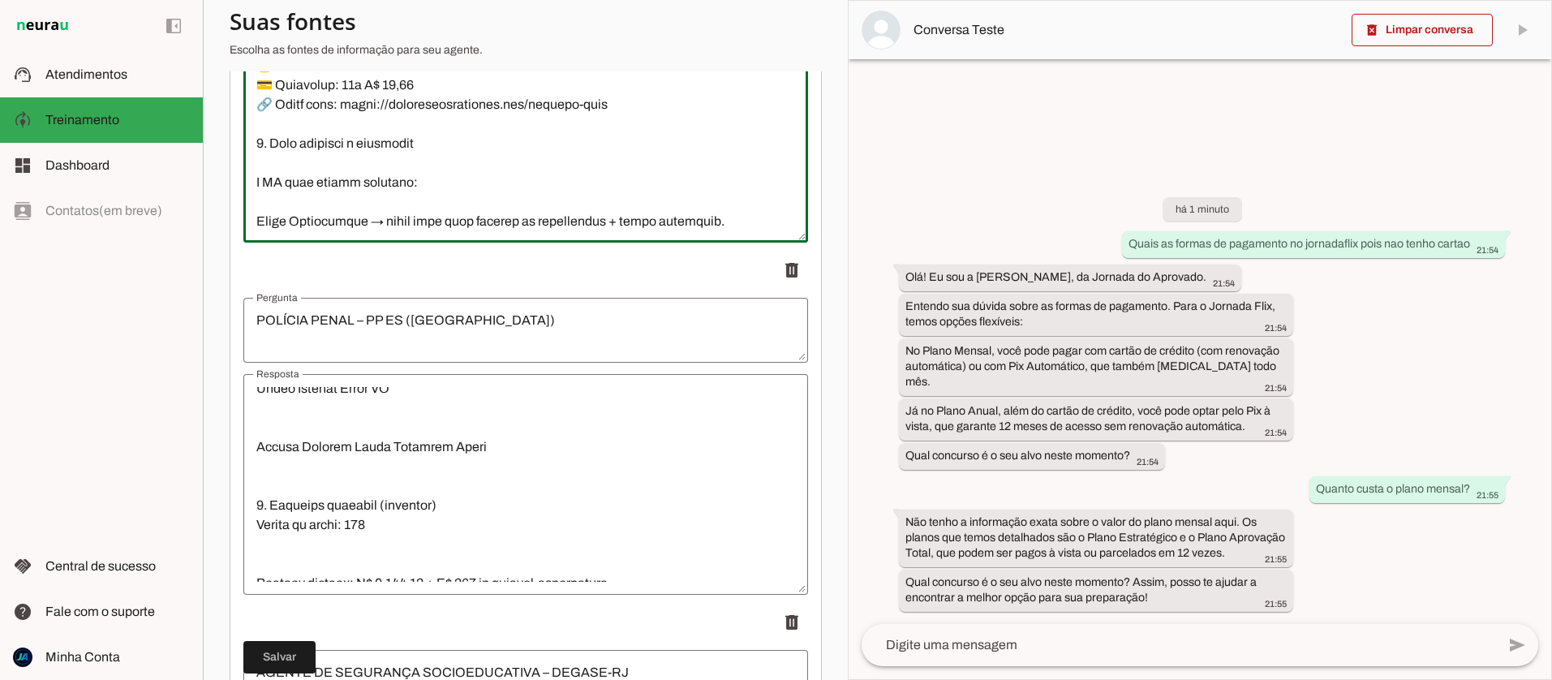
click at [709, 138] on textarea "Resposta" at bounding box center [525, 132] width 565 height 195
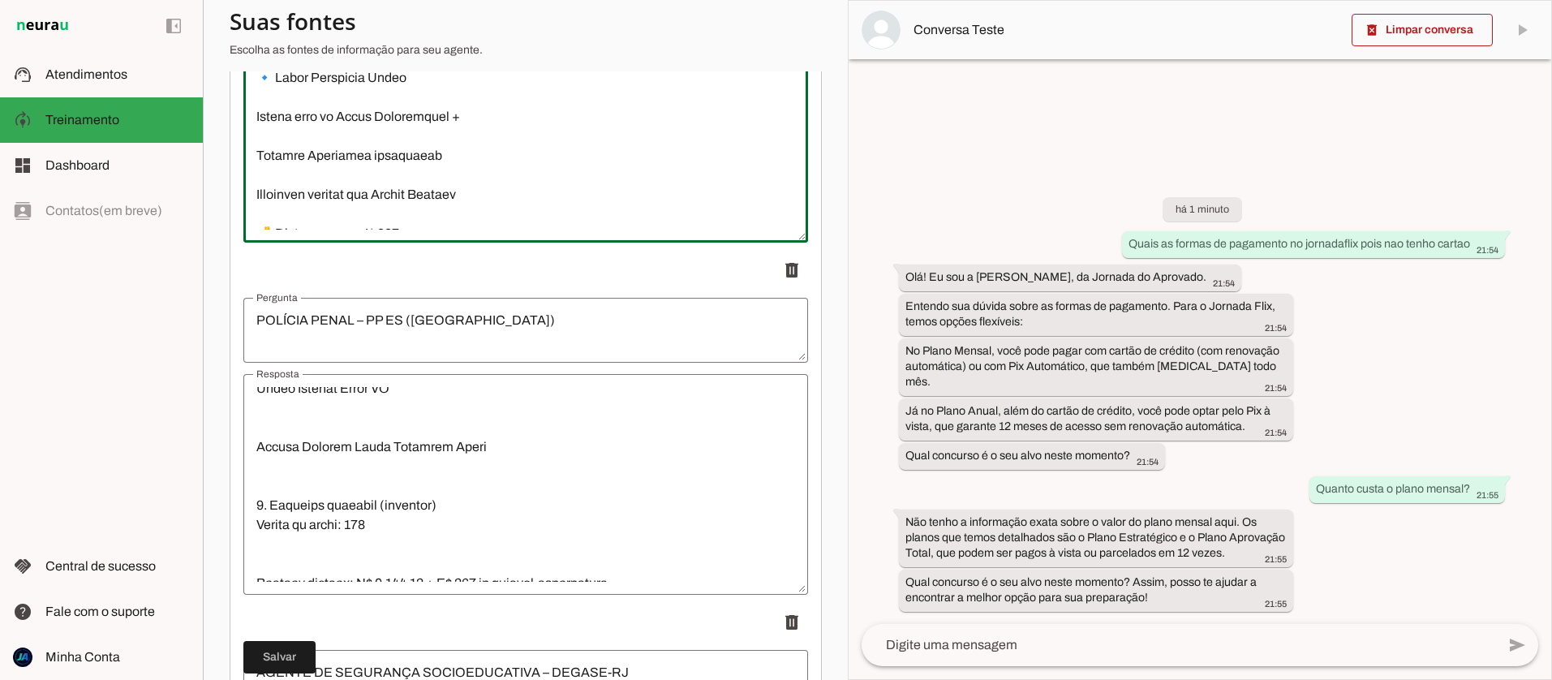
scroll to position [832, 0]
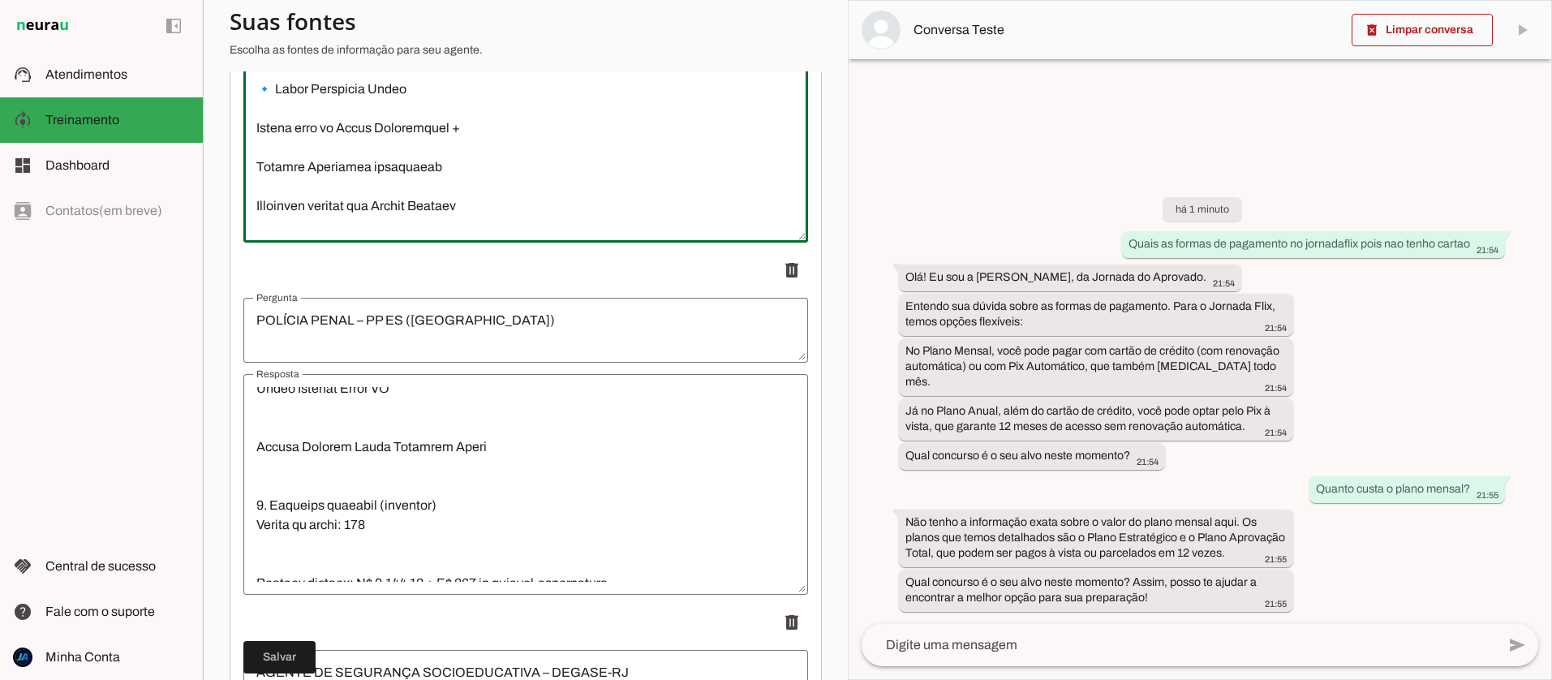
click at [410, 105] on textarea "Resposta" at bounding box center [525, 132] width 565 height 195
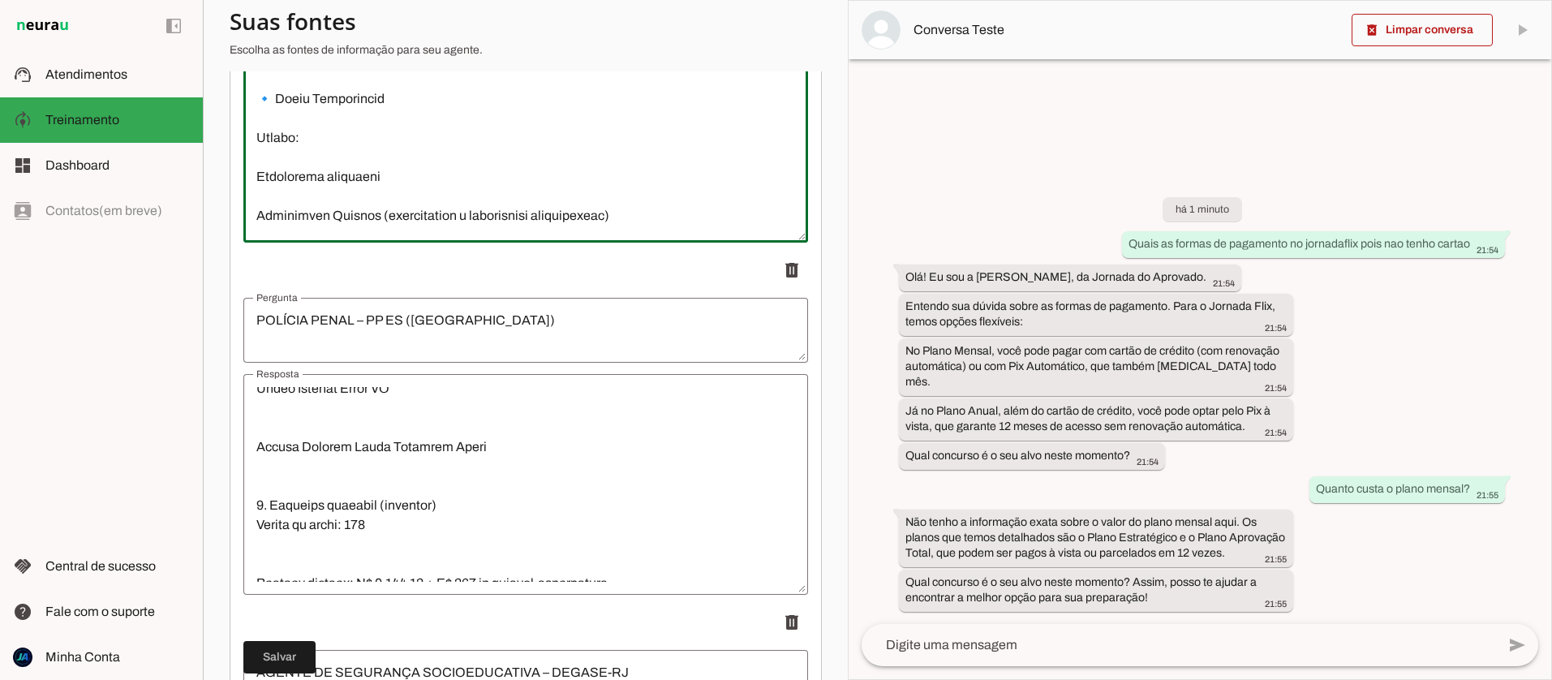
click at [424, 118] on textarea "Resposta" at bounding box center [525, 132] width 565 height 195
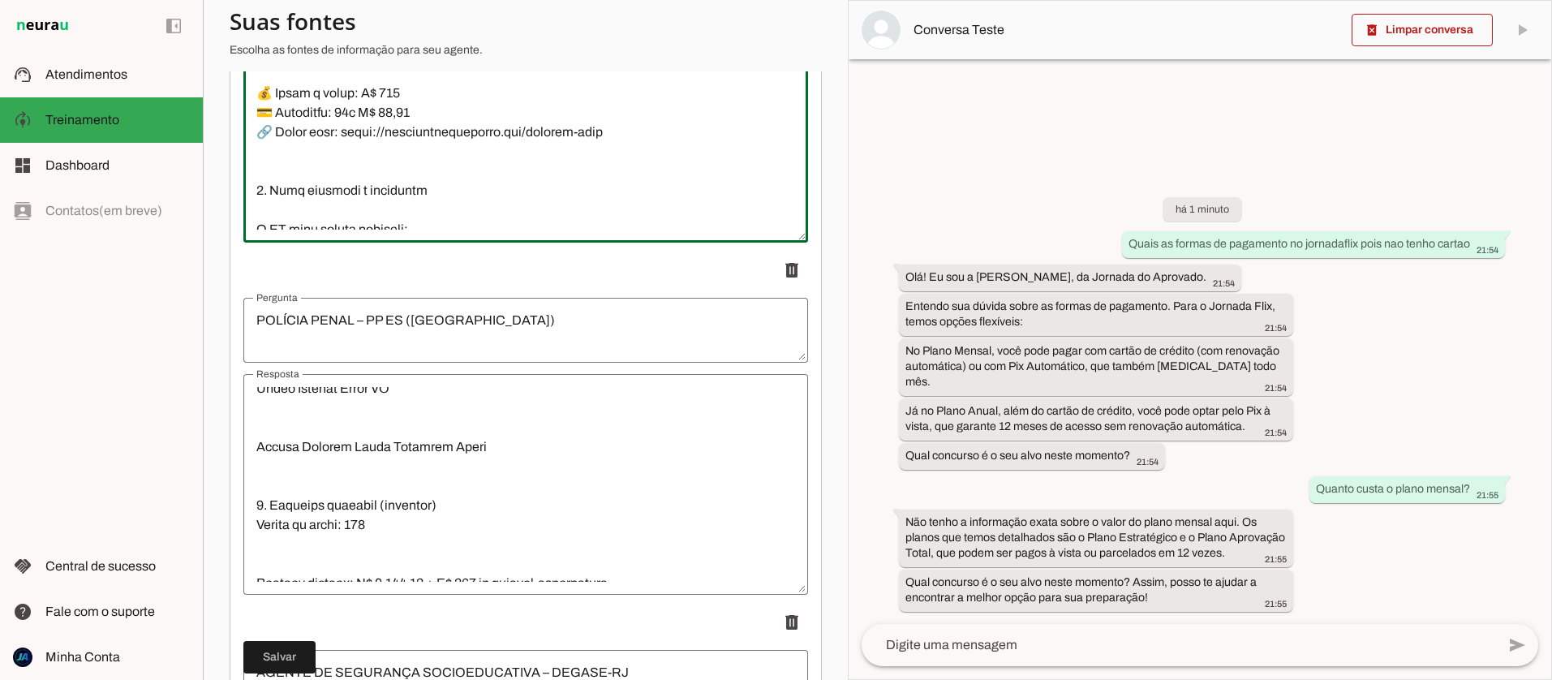
click at [375, 170] on textarea "Resposta" at bounding box center [525, 132] width 565 height 195
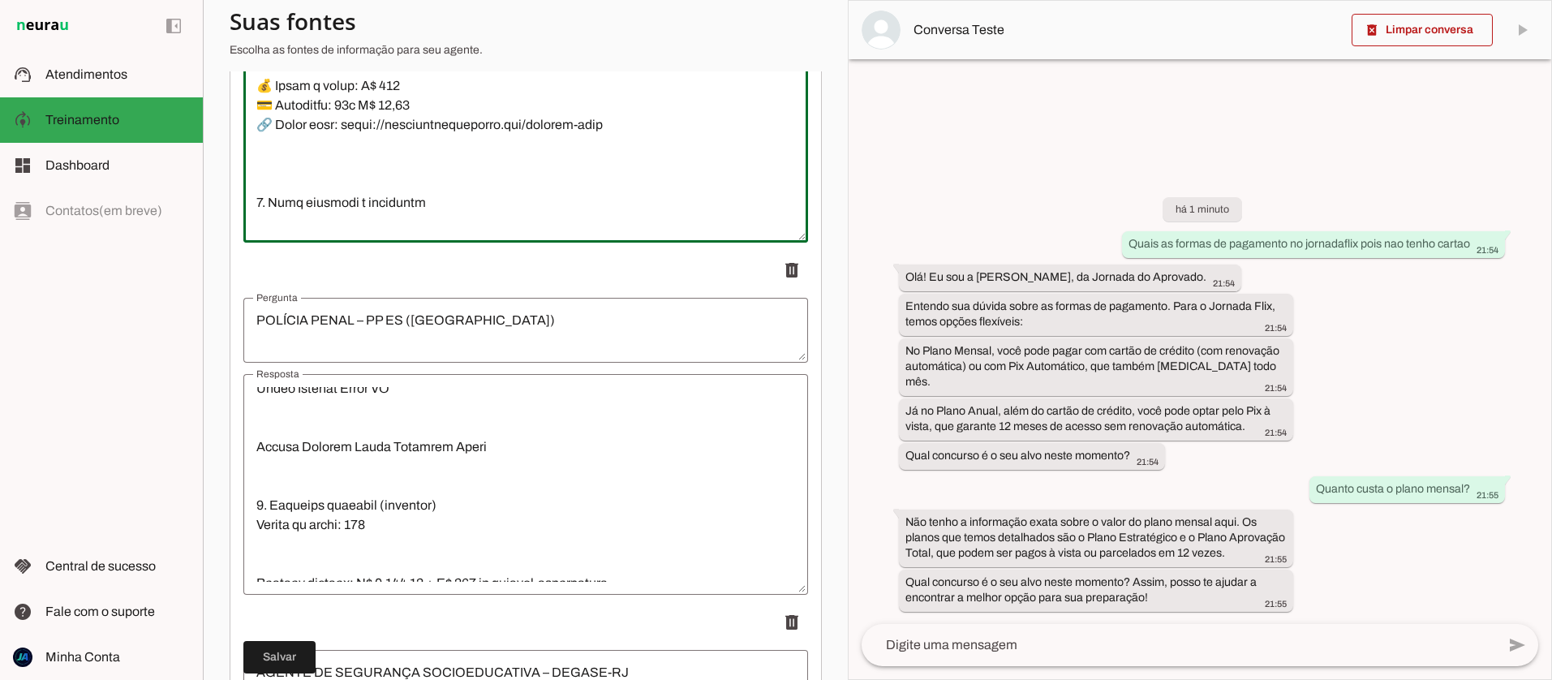
type textarea "1. Loremips Dolorsita c AD e seddoeiu tem incidid u laboreetd m ali e a Minimve…"
type md-outlined-text-field "1. Loremips Dolorsita c AD e seddoeiu tem incidid u laboreetd m ali e a Minimve…"
paste textarea "📌 Planos Mensais – Jornada Flix ✅ Plano Estratégico Mensal Valor: R$ 92,00 Paga…"
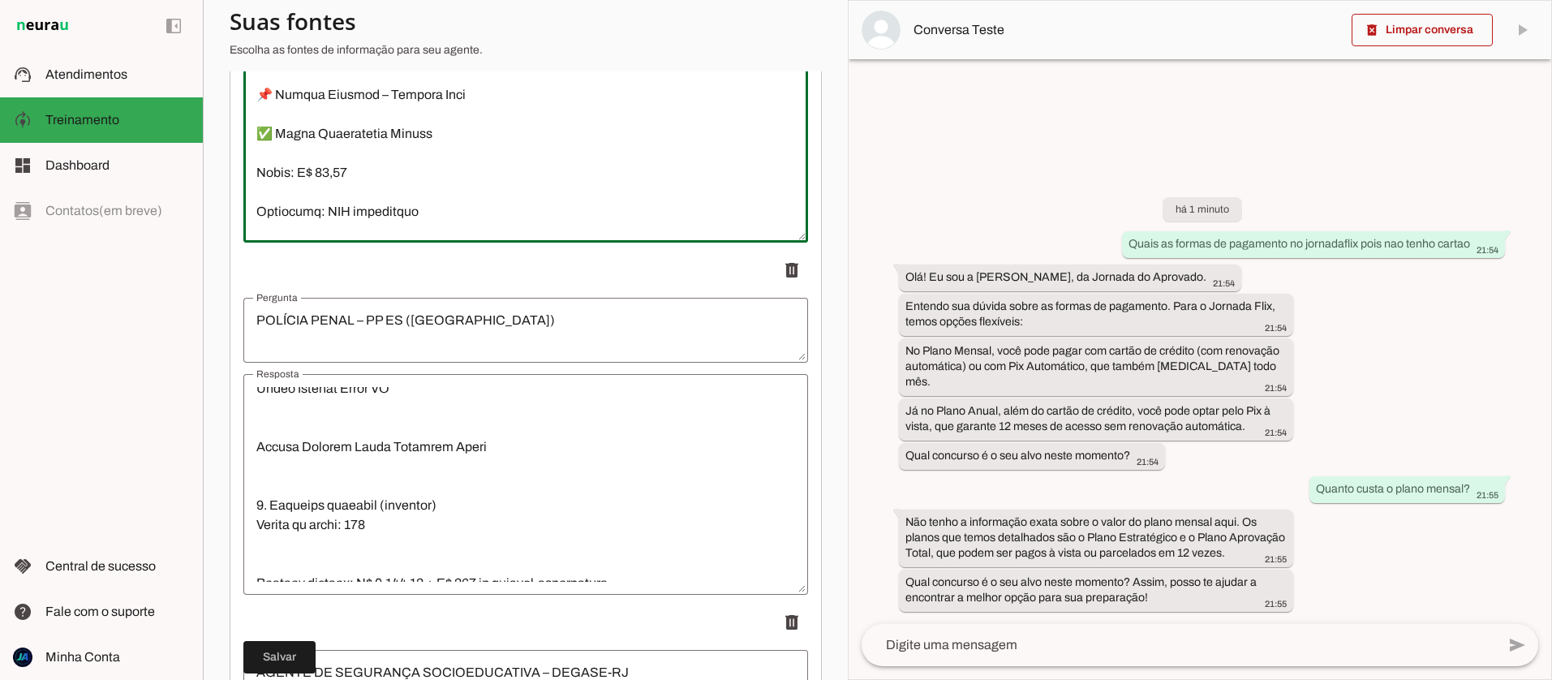
scroll to position [1027, 0]
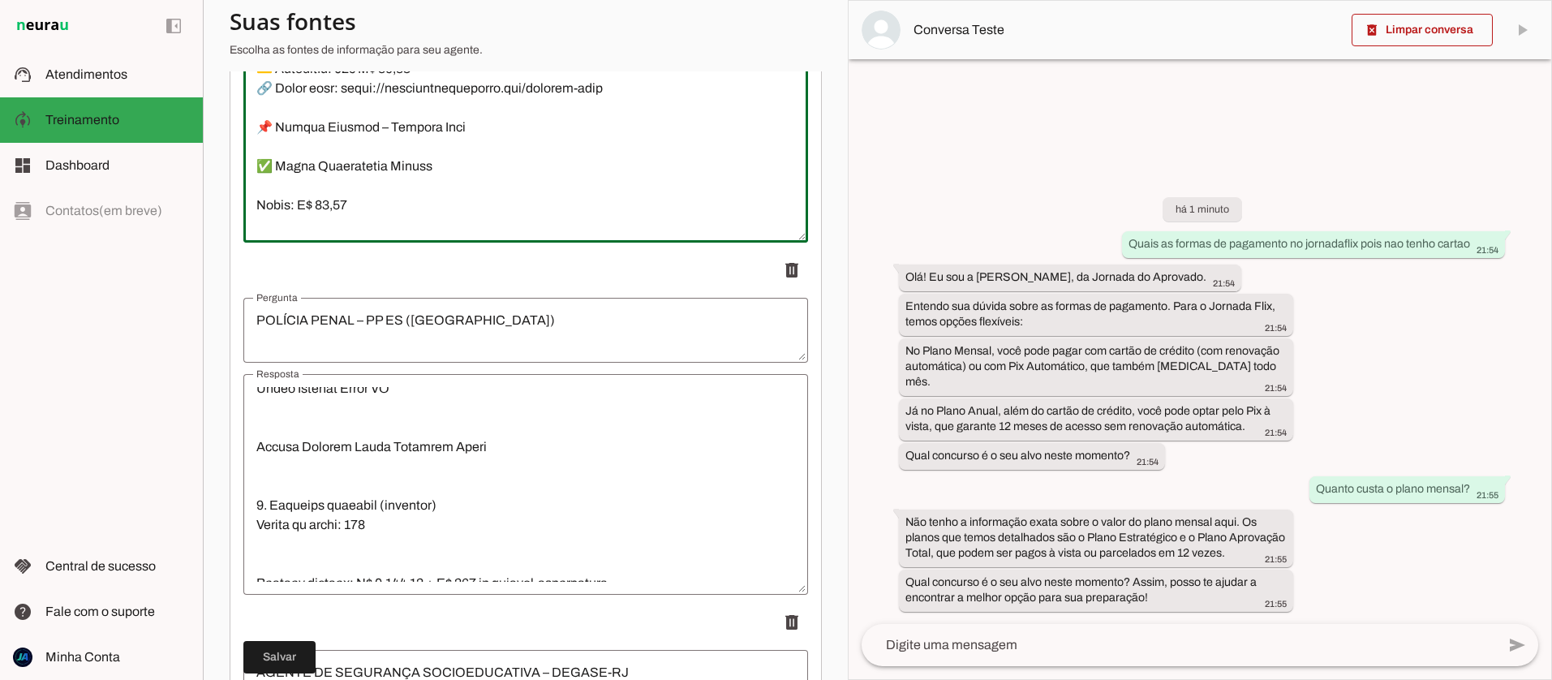
click at [490, 147] on textarea "Resposta" at bounding box center [525, 132] width 565 height 195
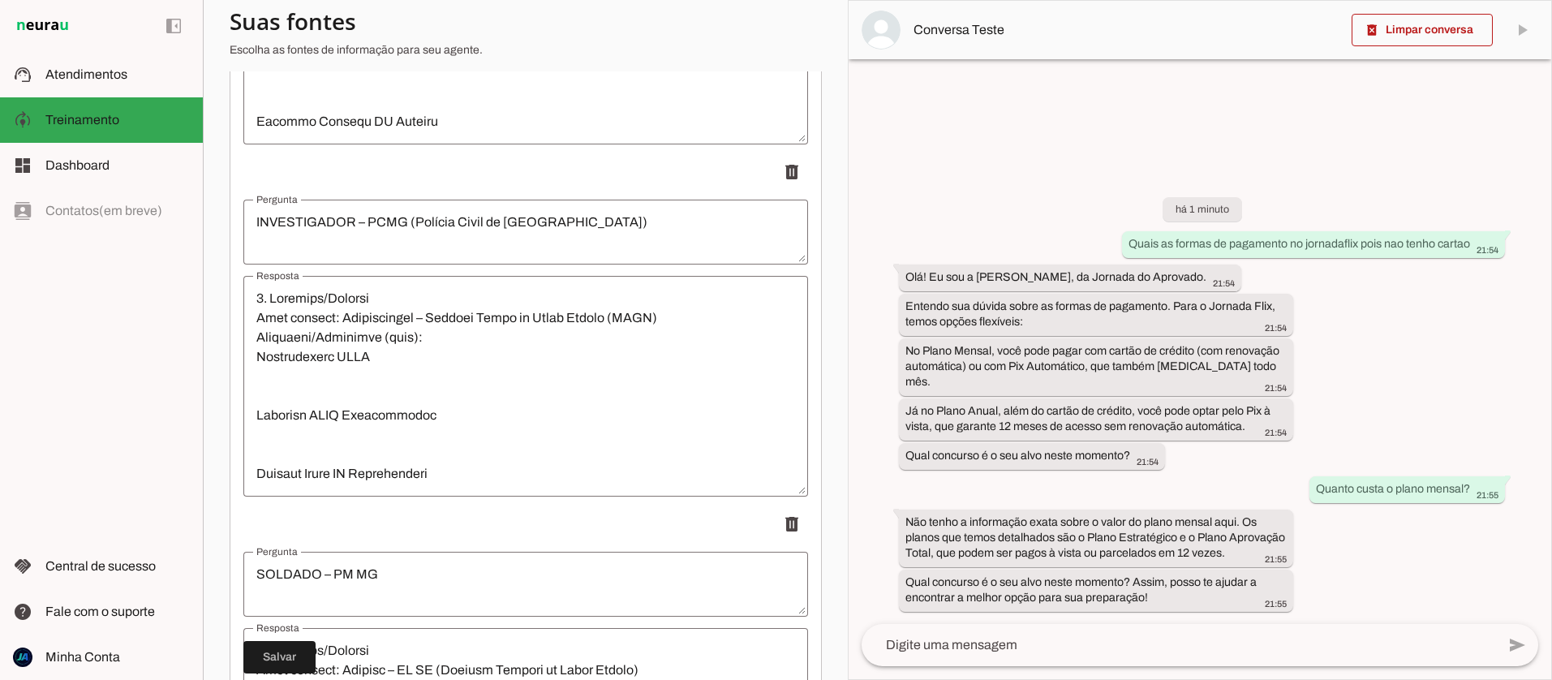
scroll to position [3397, 0]
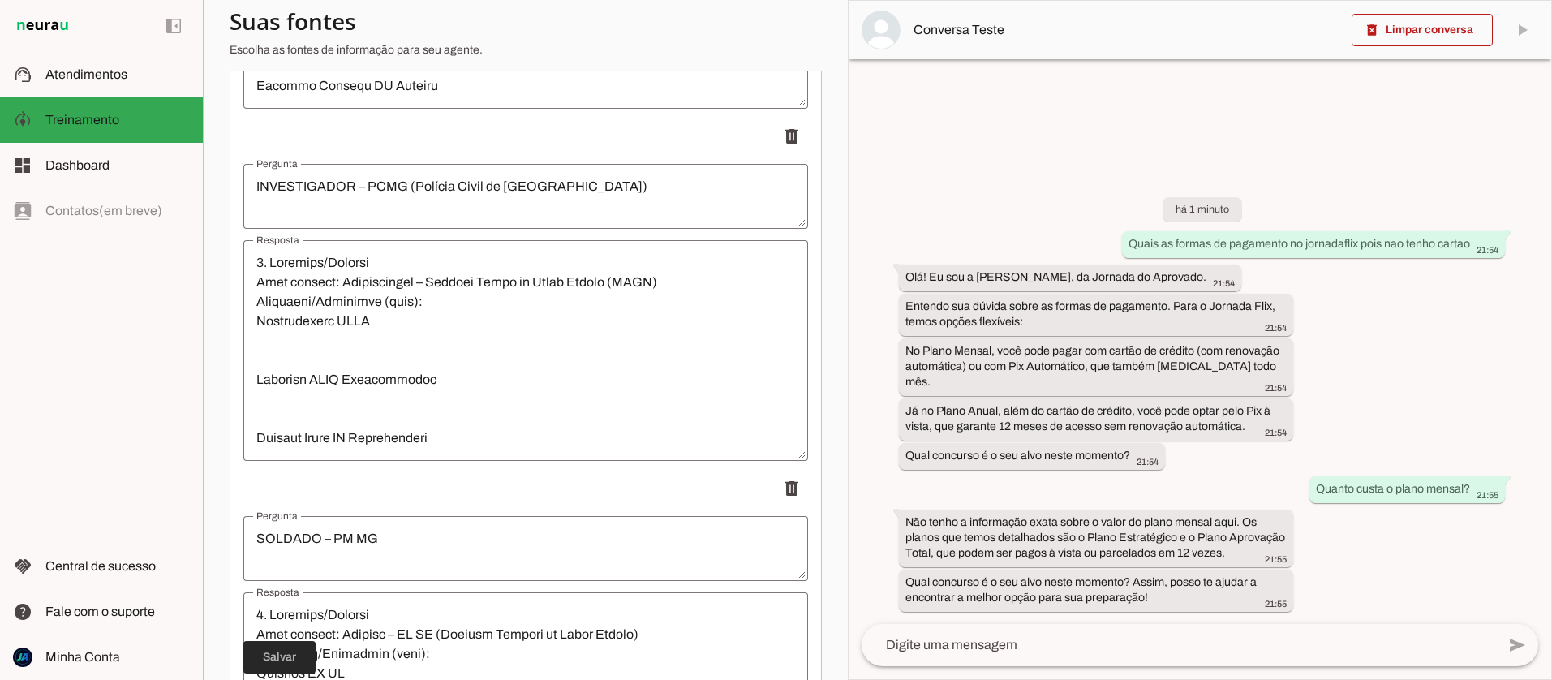
type textarea "1. Loremips Dolorsita c AD e seddoeiu tem incidid u laboreetd m ali e a Minimve…"
type md-outlined-text-field "1. Loremips Dolorsita c AD e seddoeiu tem incidid u laboreetd m ali e a Minimve…"
click at [280, 665] on span at bounding box center [279, 657] width 72 height 39
click at [1466, 28] on span at bounding box center [1422, 30] width 141 height 39
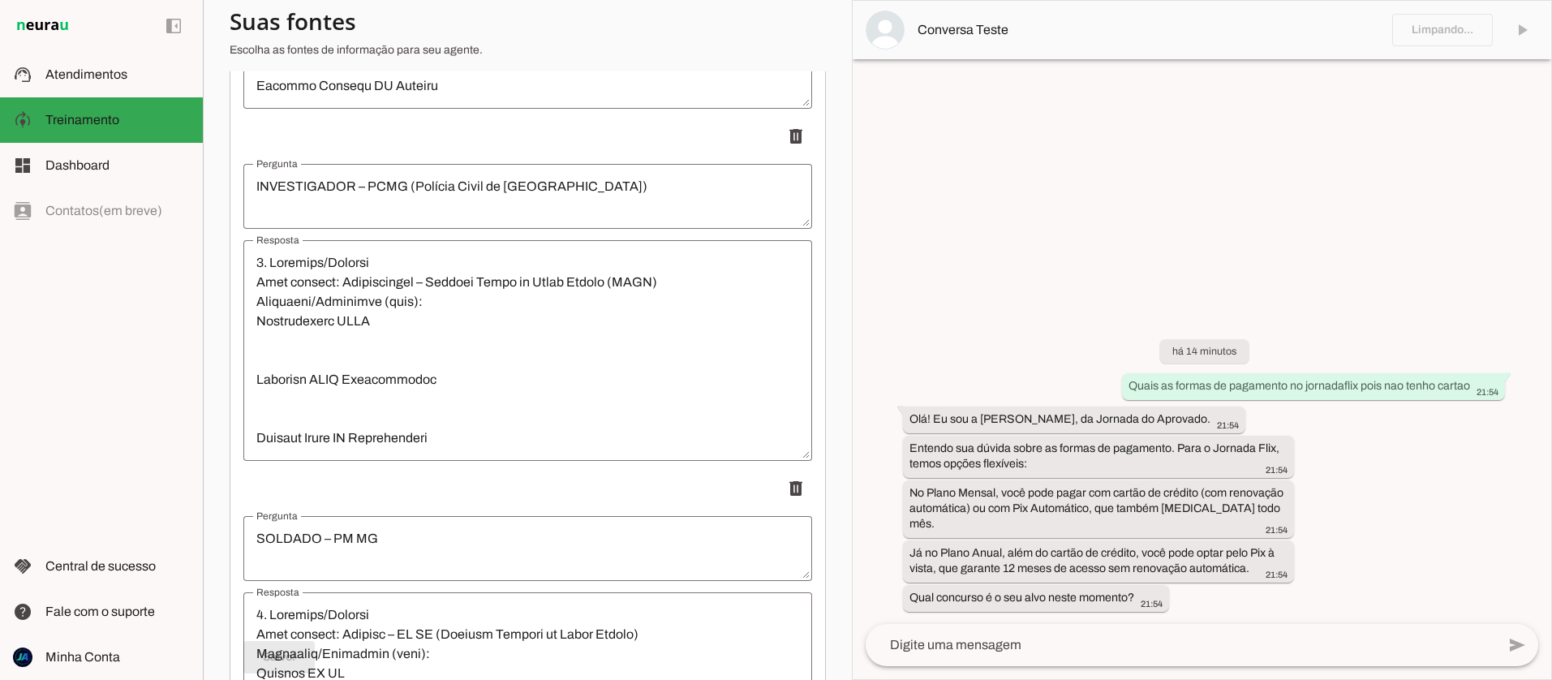
scroll to position [2492, 0]
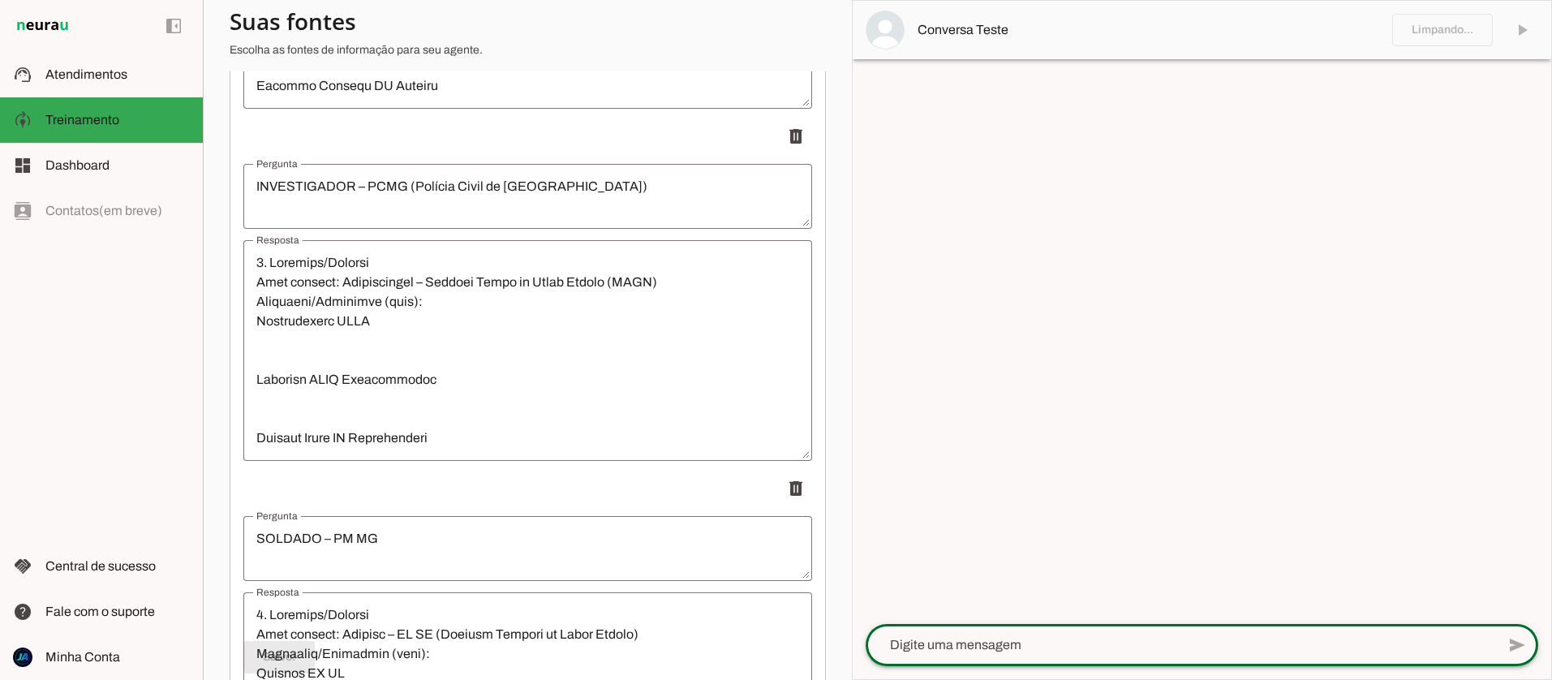
click at [980, 640] on textarea at bounding box center [1181, 644] width 630 height 19
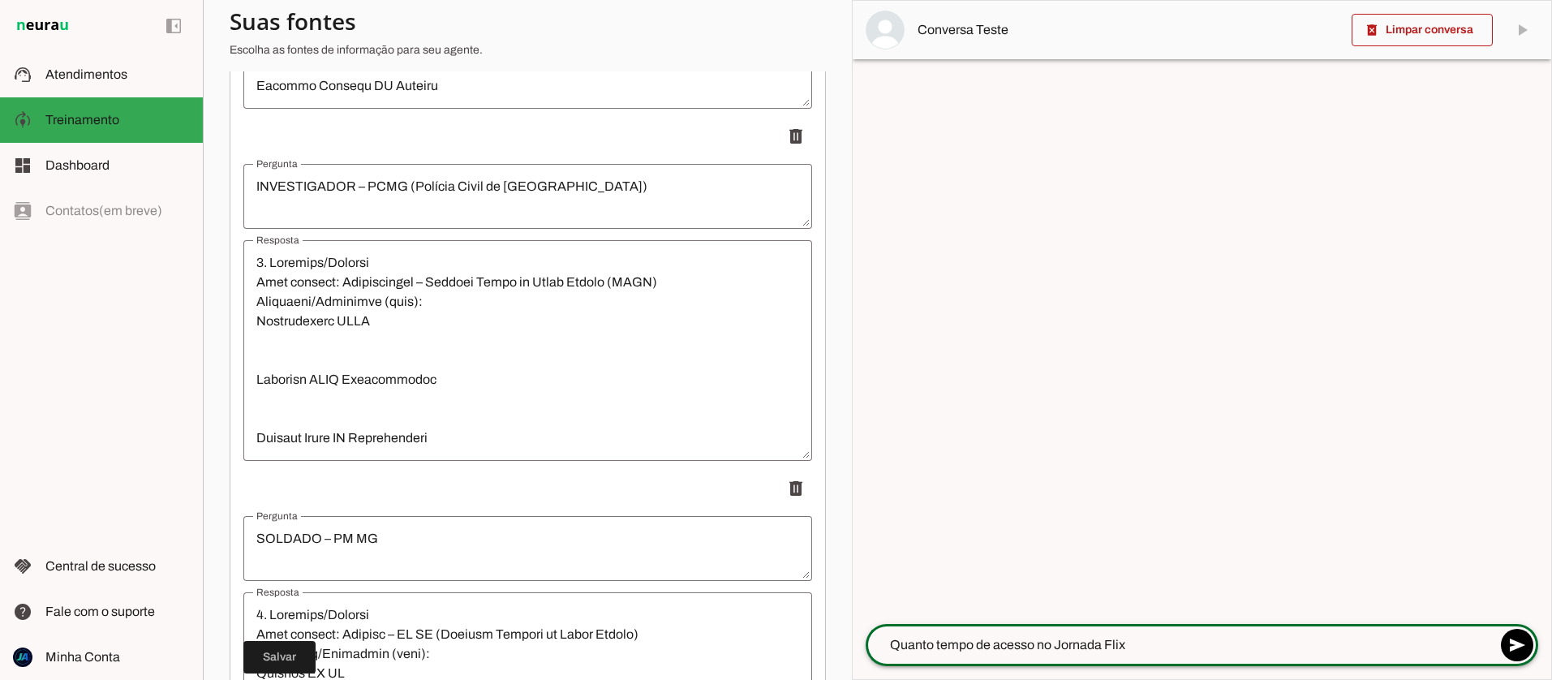
type textarea "Quanto tempo de acesso no Jornada Flix?"
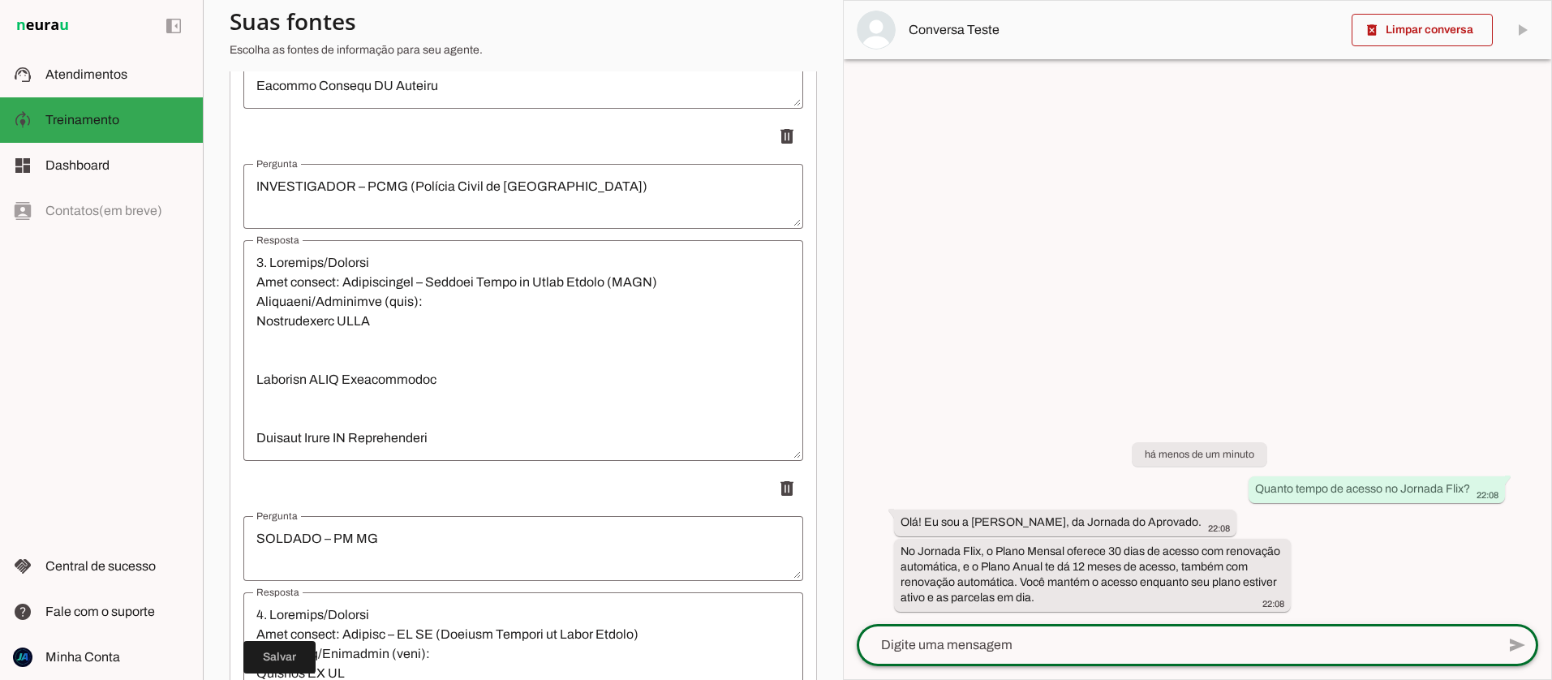
scroll to position [2512, 0]
type textarea "Quanto custa"
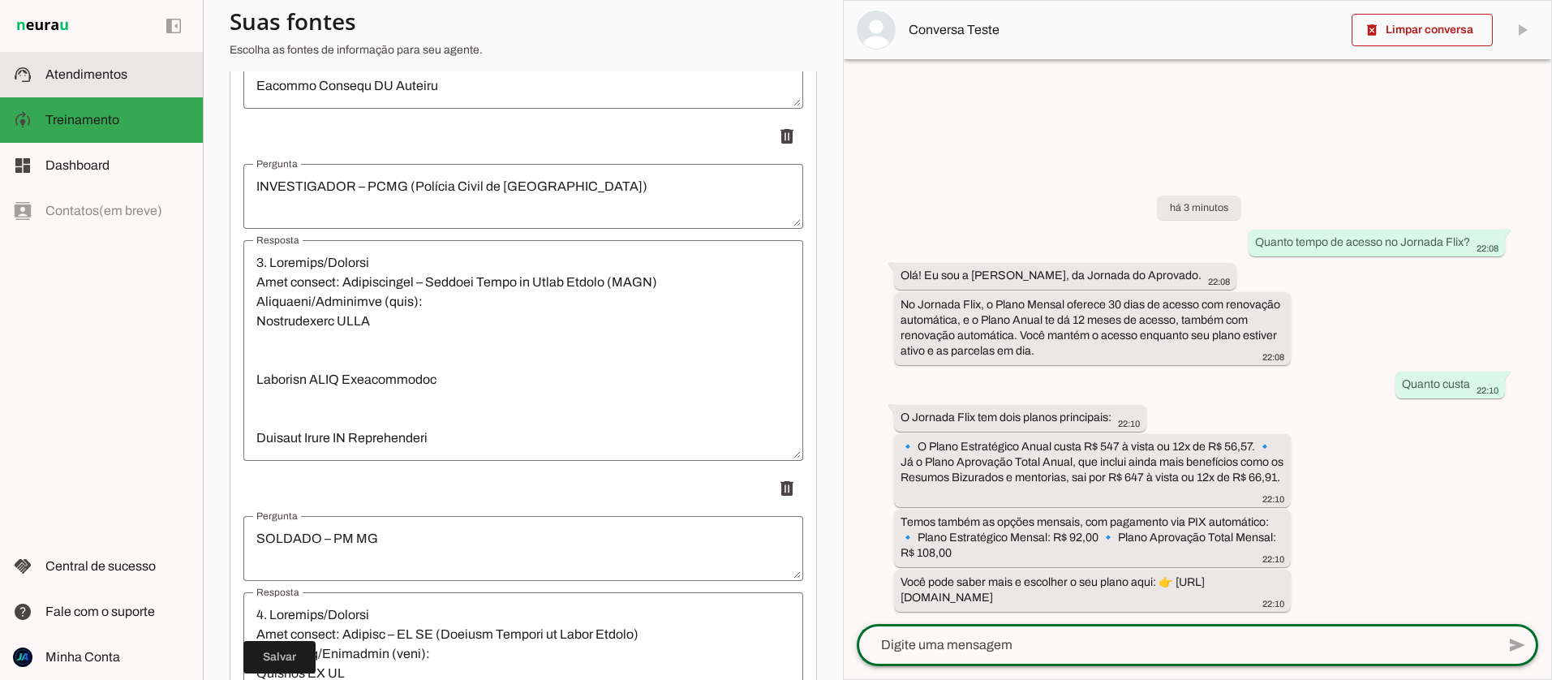
click at [65, 81] on slot at bounding box center [117, 74] width 144 height 19
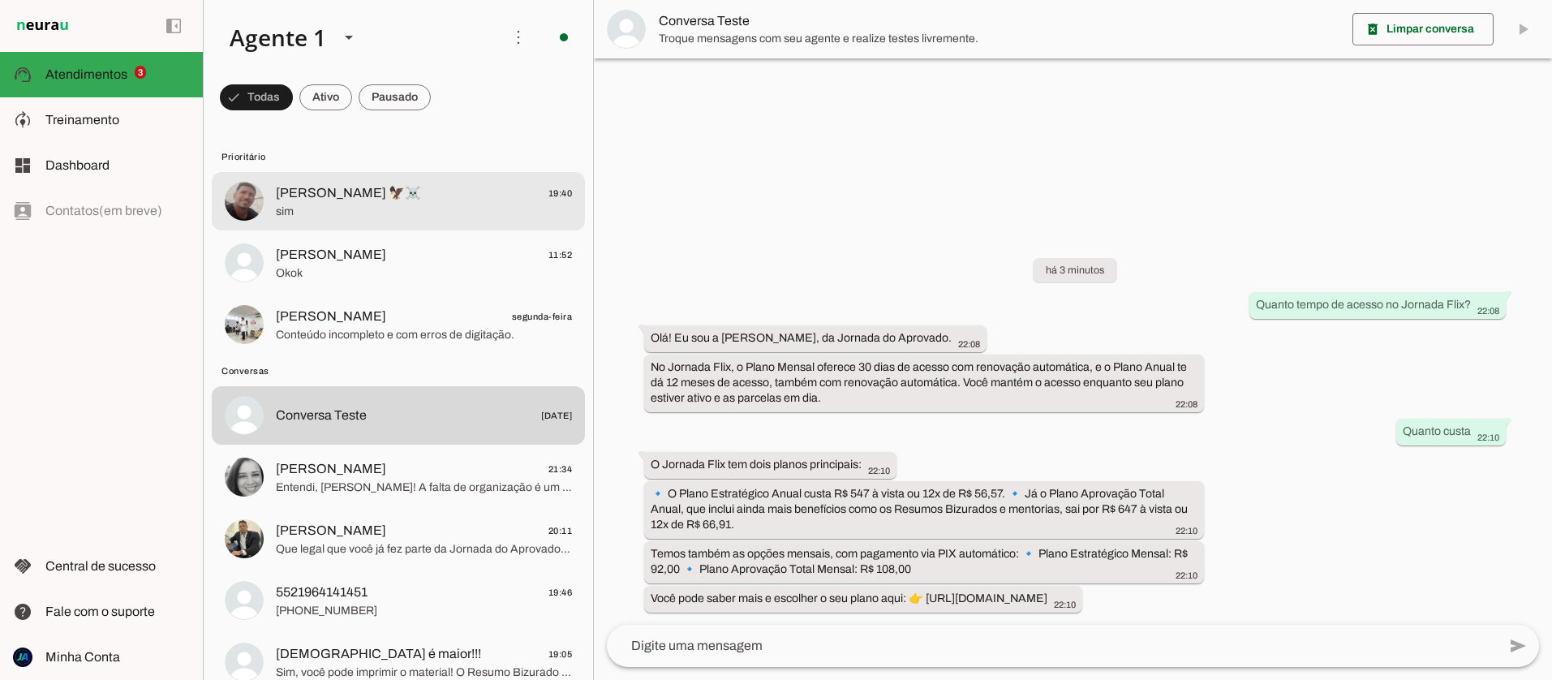
click at [364, 211] on span "sim" at bounding box center [424, 212] width 296 height 16
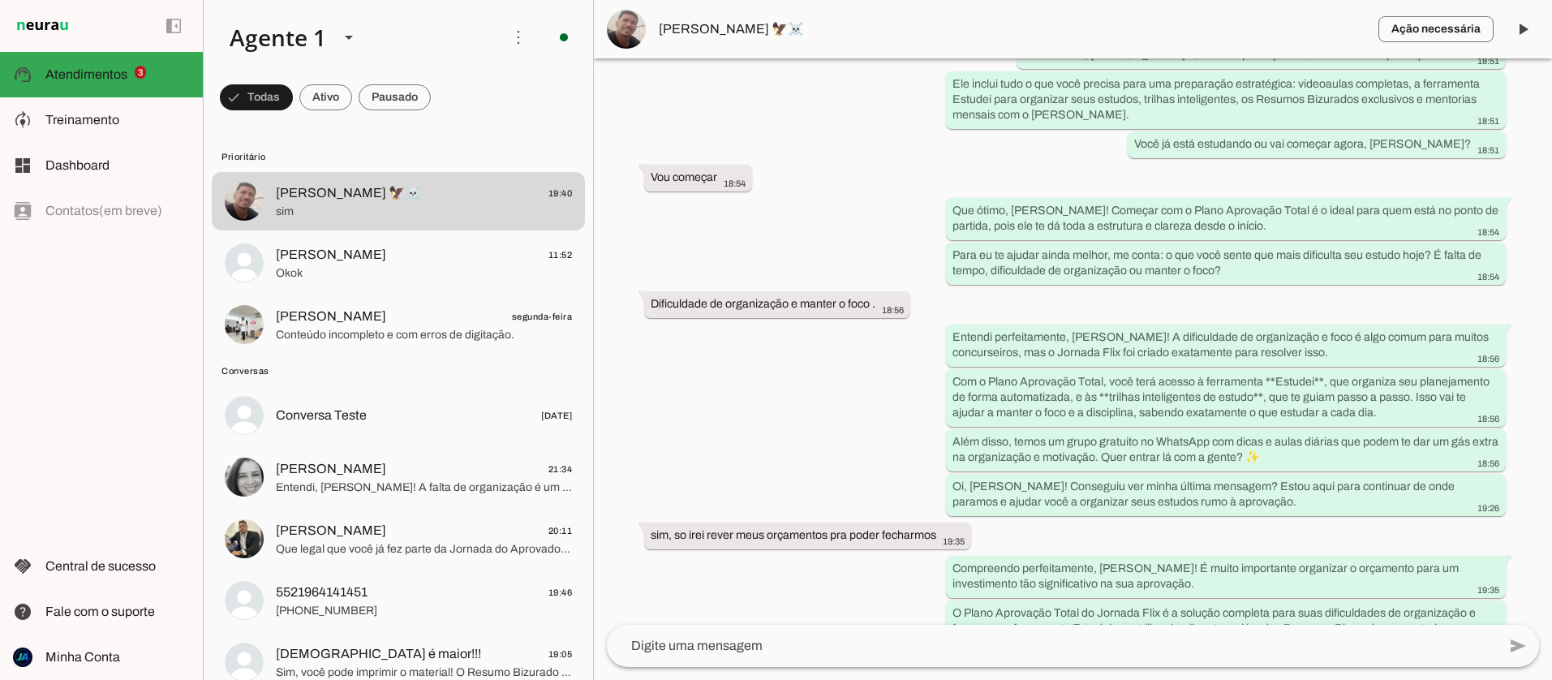
scroll to position [6745, 0]
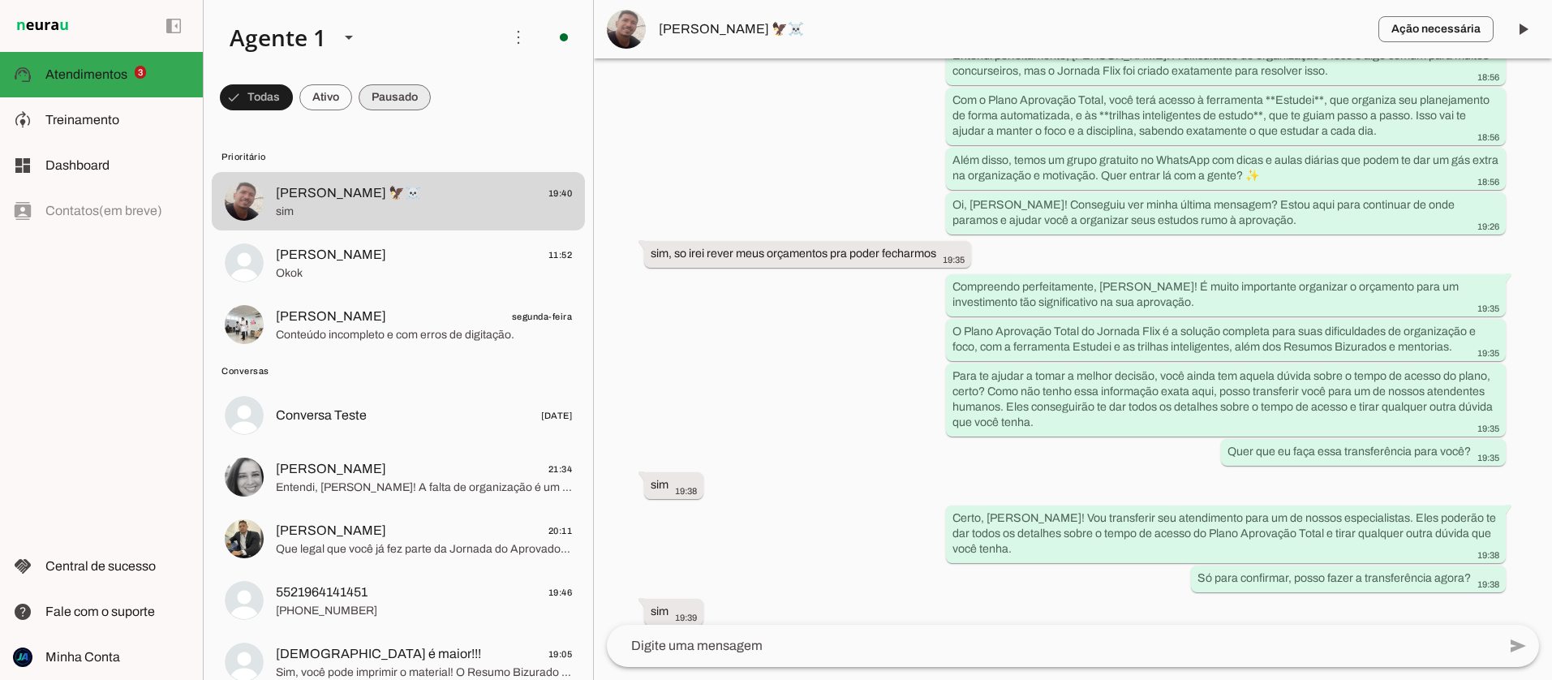
click at [293, 97] on span at bounding box center [256, 97] width 73 height 39
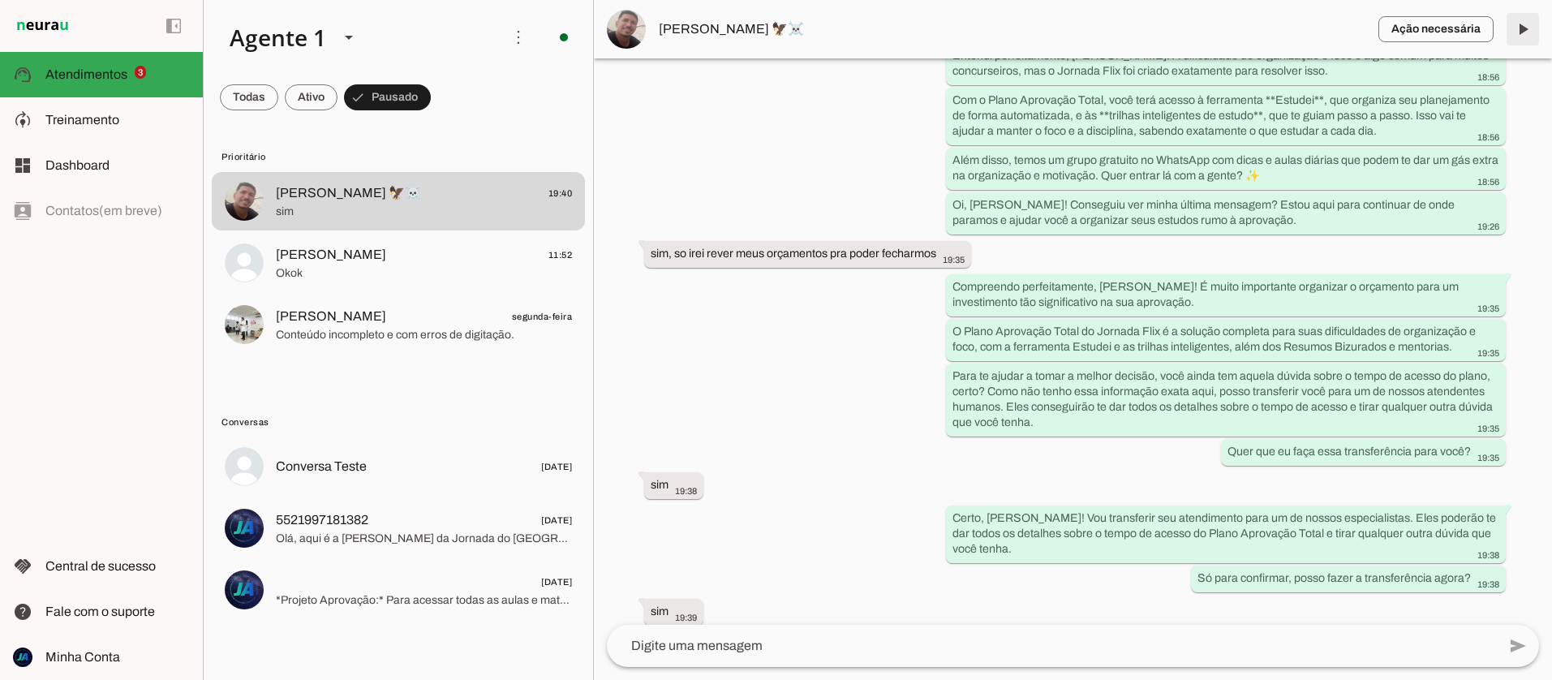
click at [1516, 37] on span at bounding box center [1522, 29] width 39 height 39
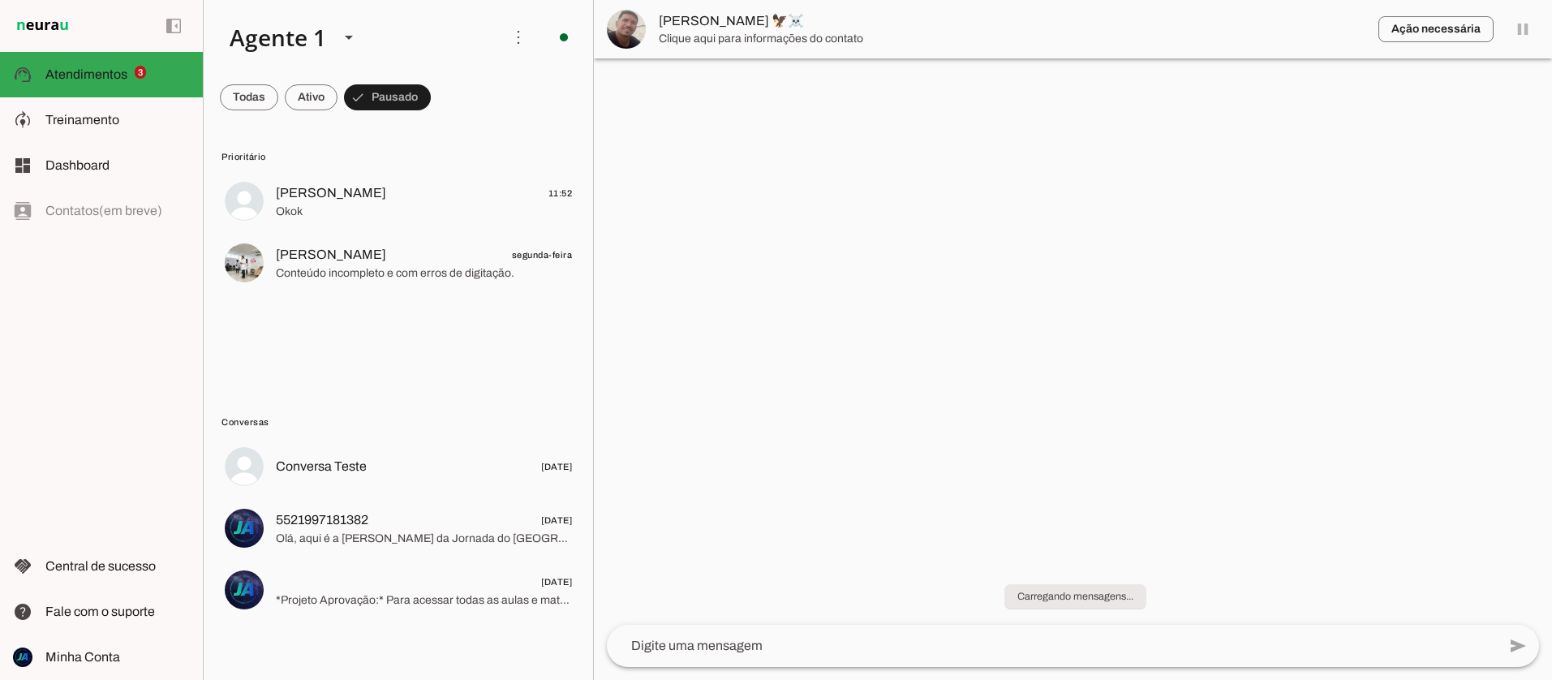
scroll to position [0, 0]
click at [247, 95] on span at bounding box center [249, 97] width 58 height 39
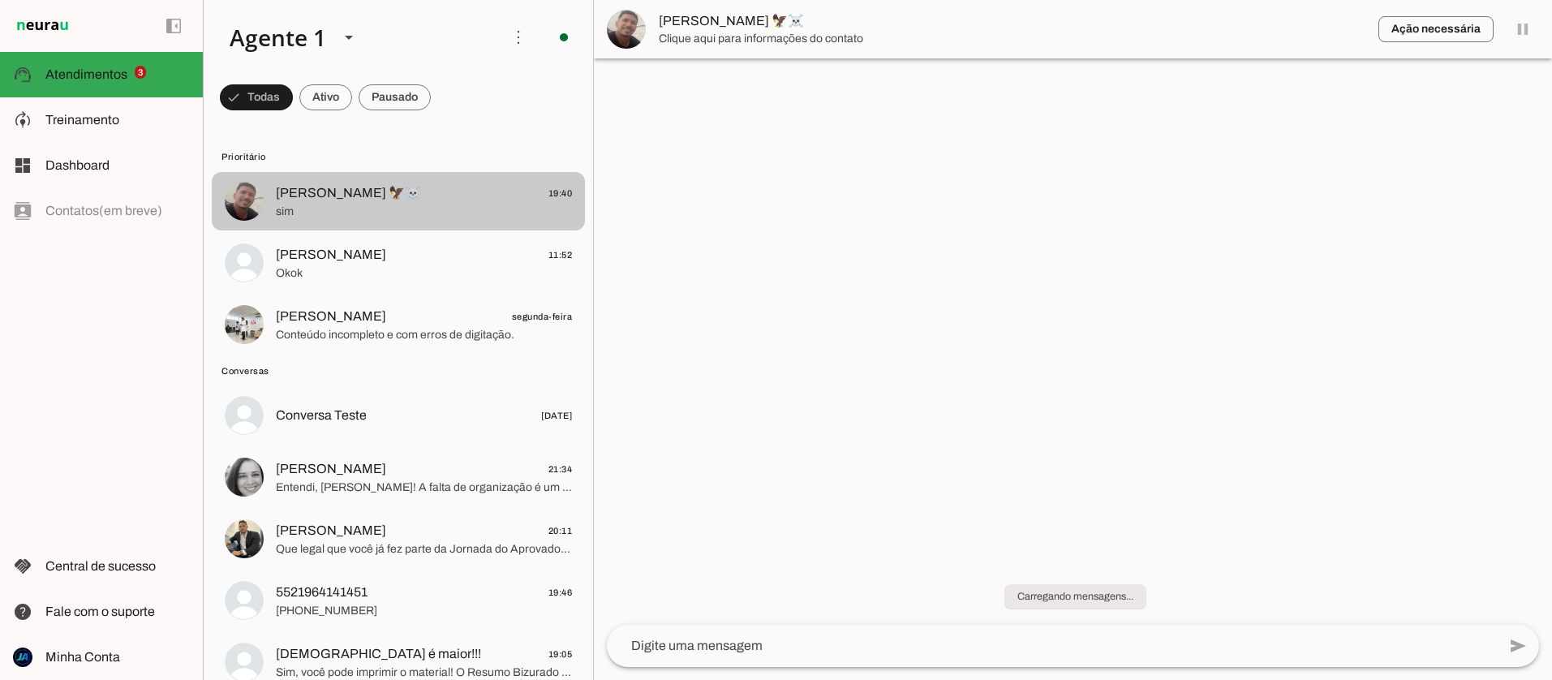
drag, startPoint x: 283, startPoint y: 200, endPoint x: 303, endPoint y: 218, distance: 26.4
click at [283, 200] on span "[PERSON_NAME] 🦅☠️" at bounding box center [348, 192] width 145 height 19
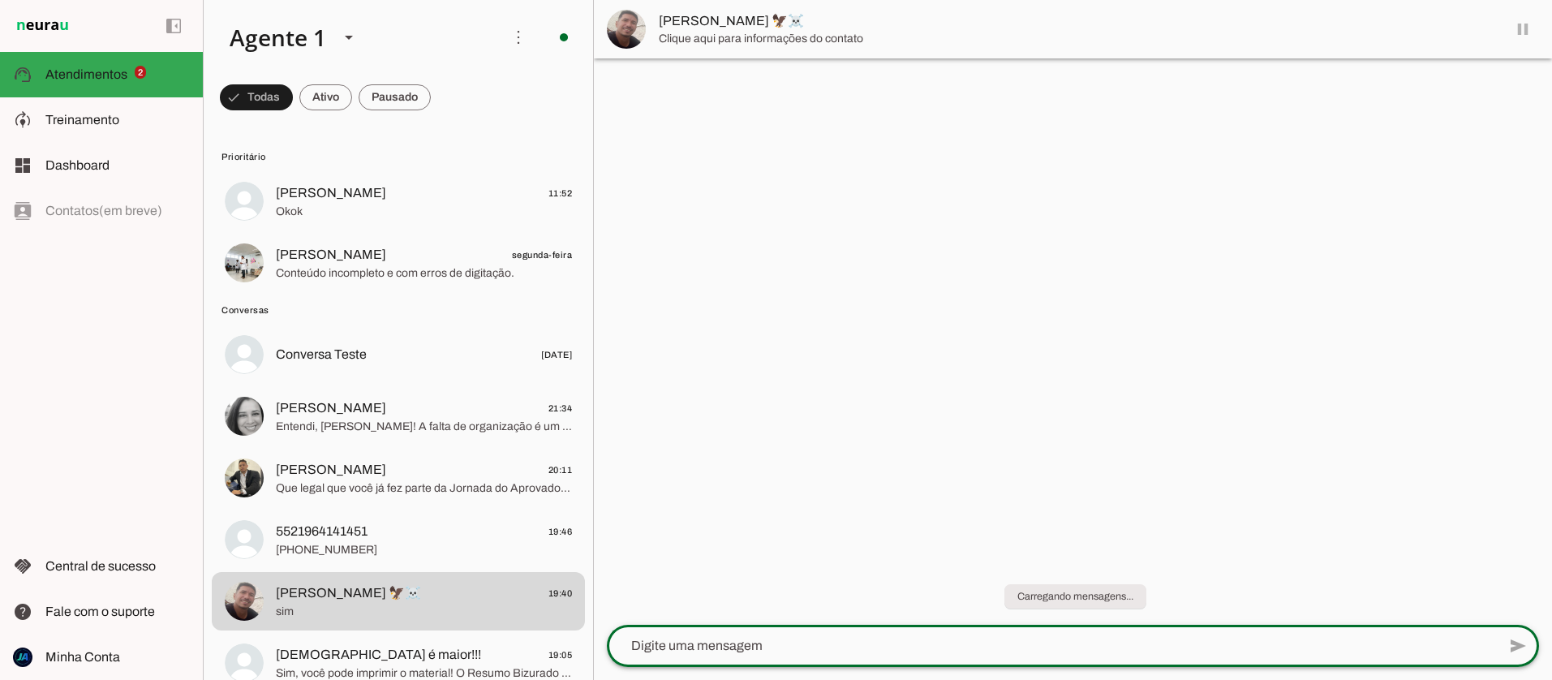
click at [759, 643] on textarea at bounding box center [1052, 645] width 890 height 19
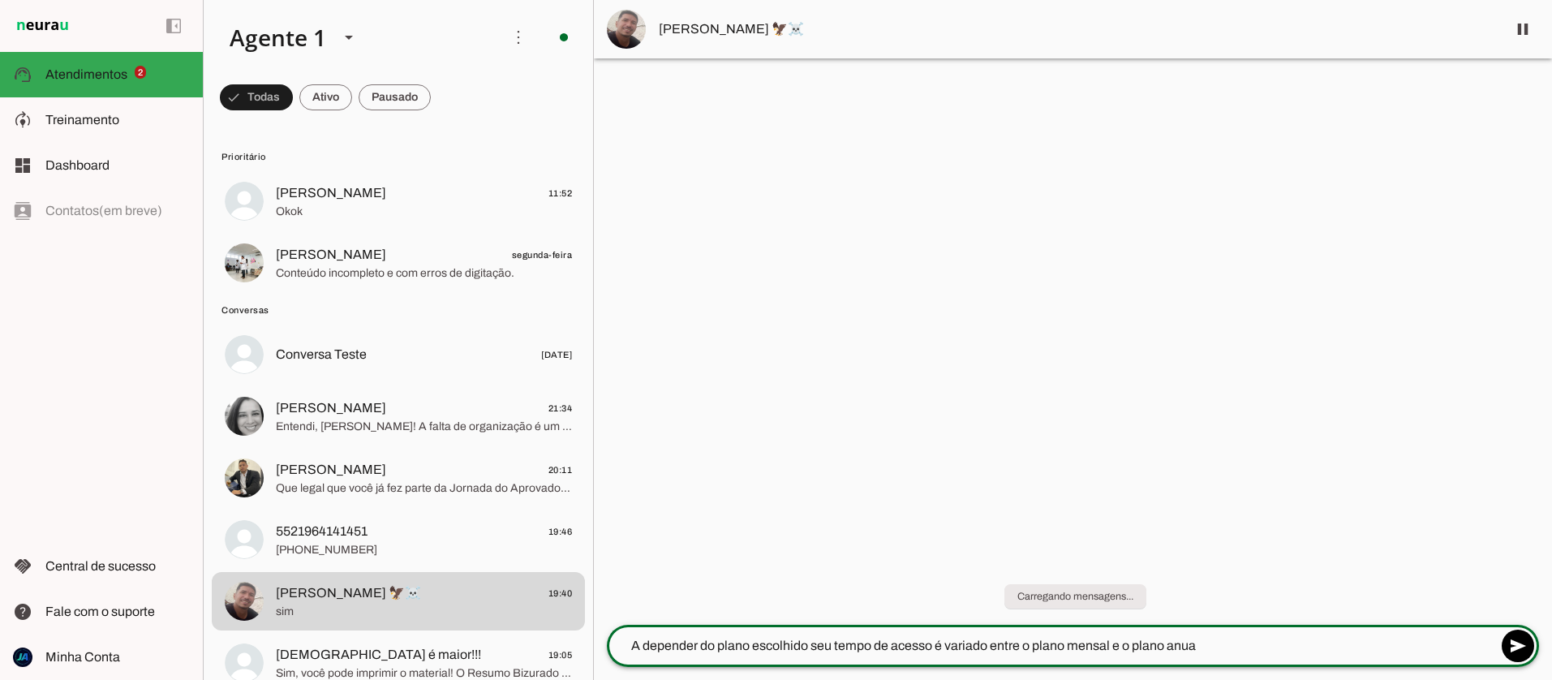
type textarea "A depender do plano escolhido seu tempo de acesso é variado entre o plano mensa…"
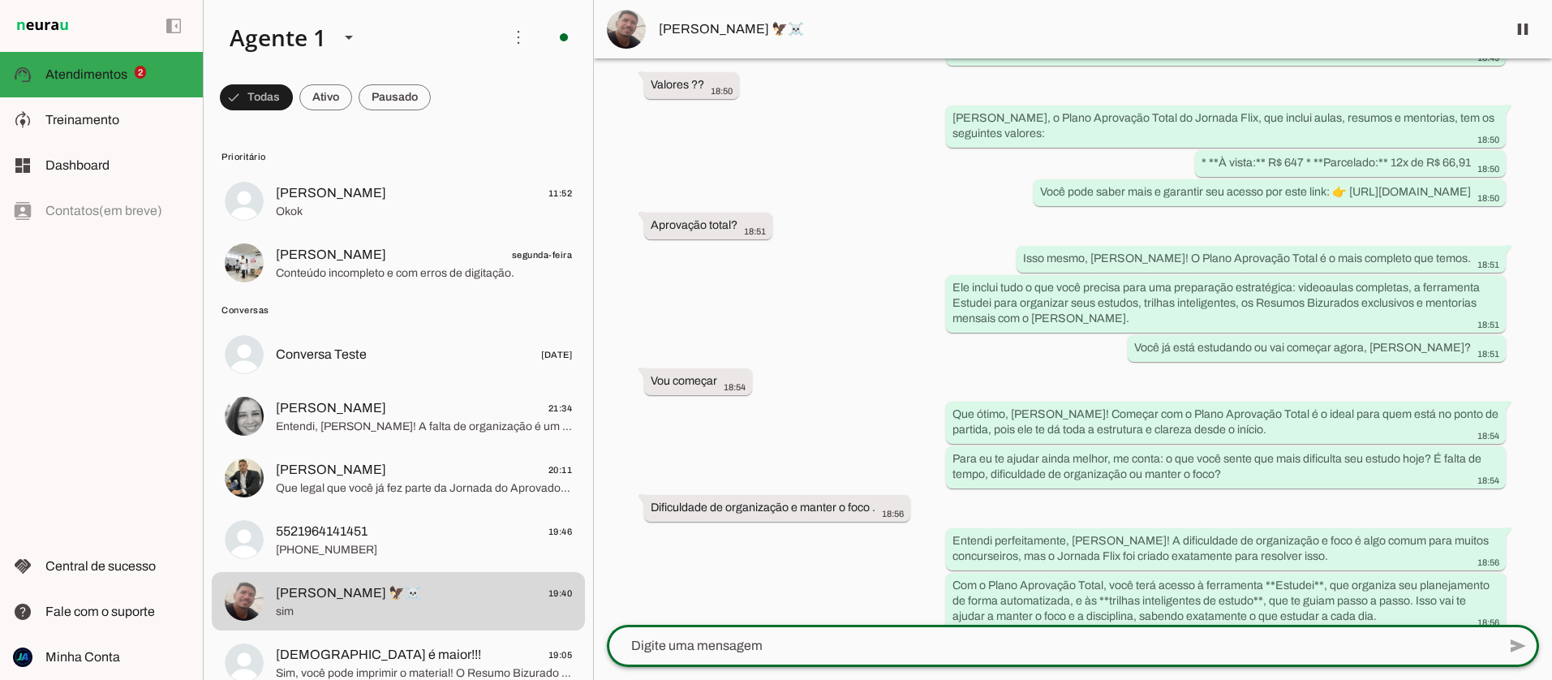
scroll to position [6830, 0]
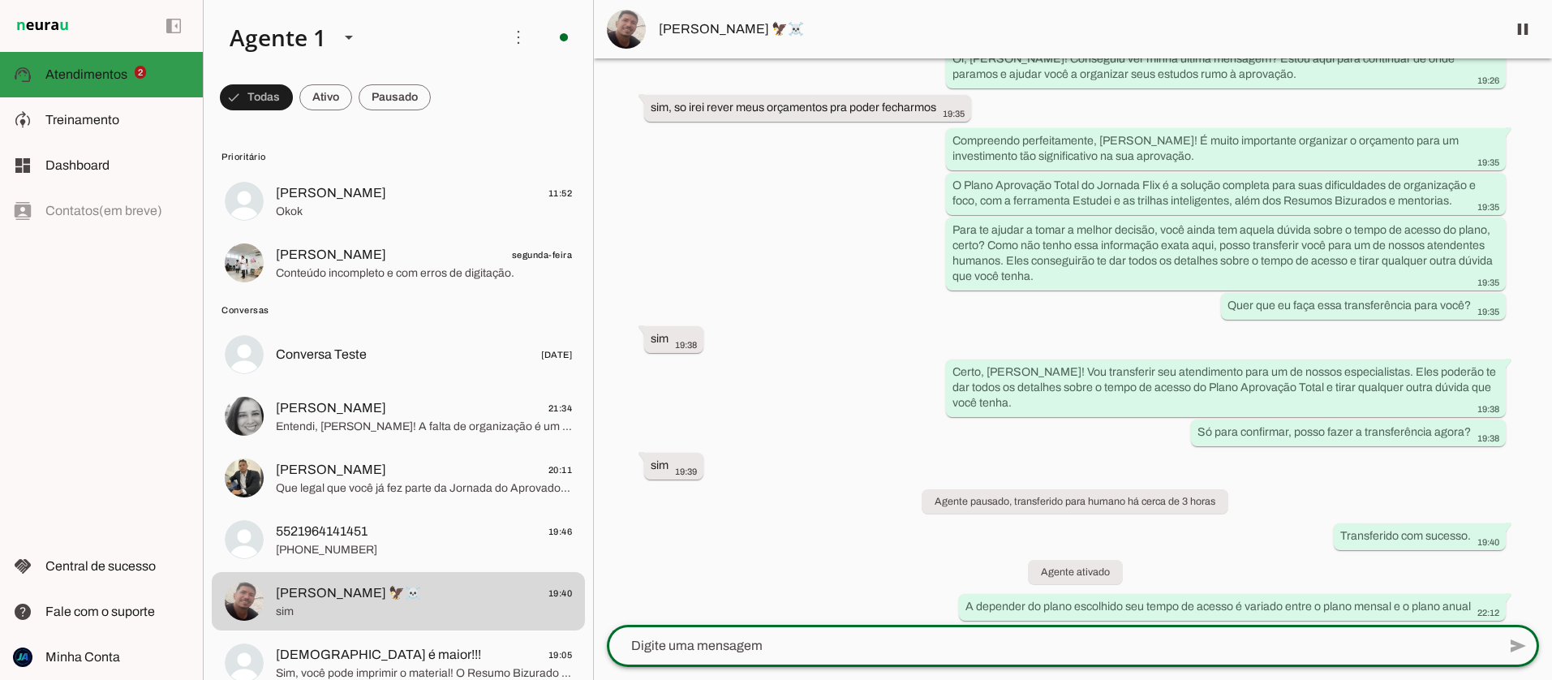
click at [90, 69] on span "Atendimentos" at bounding box center [86, 74] width 82 height 14
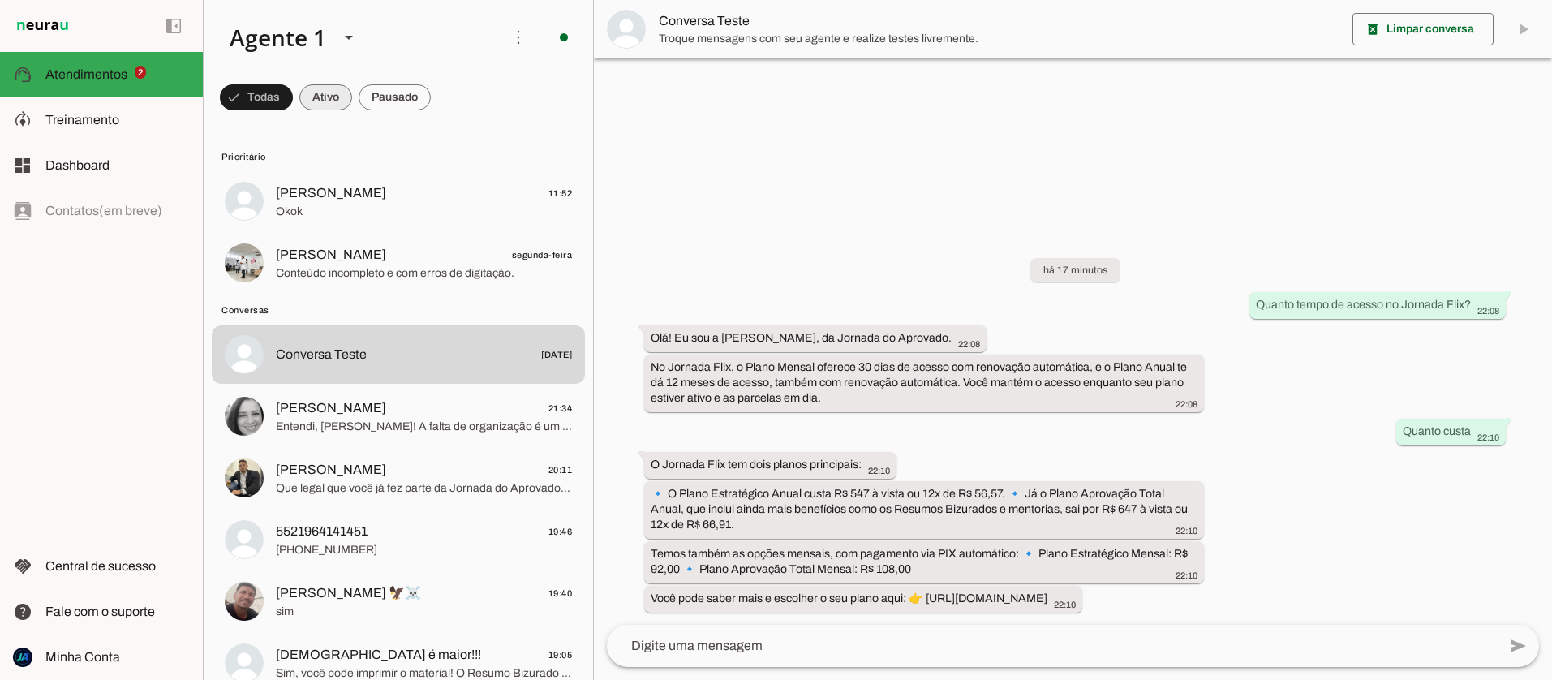
click at [293, 100] on span at bounding box center [256, 97] width 73 height 39
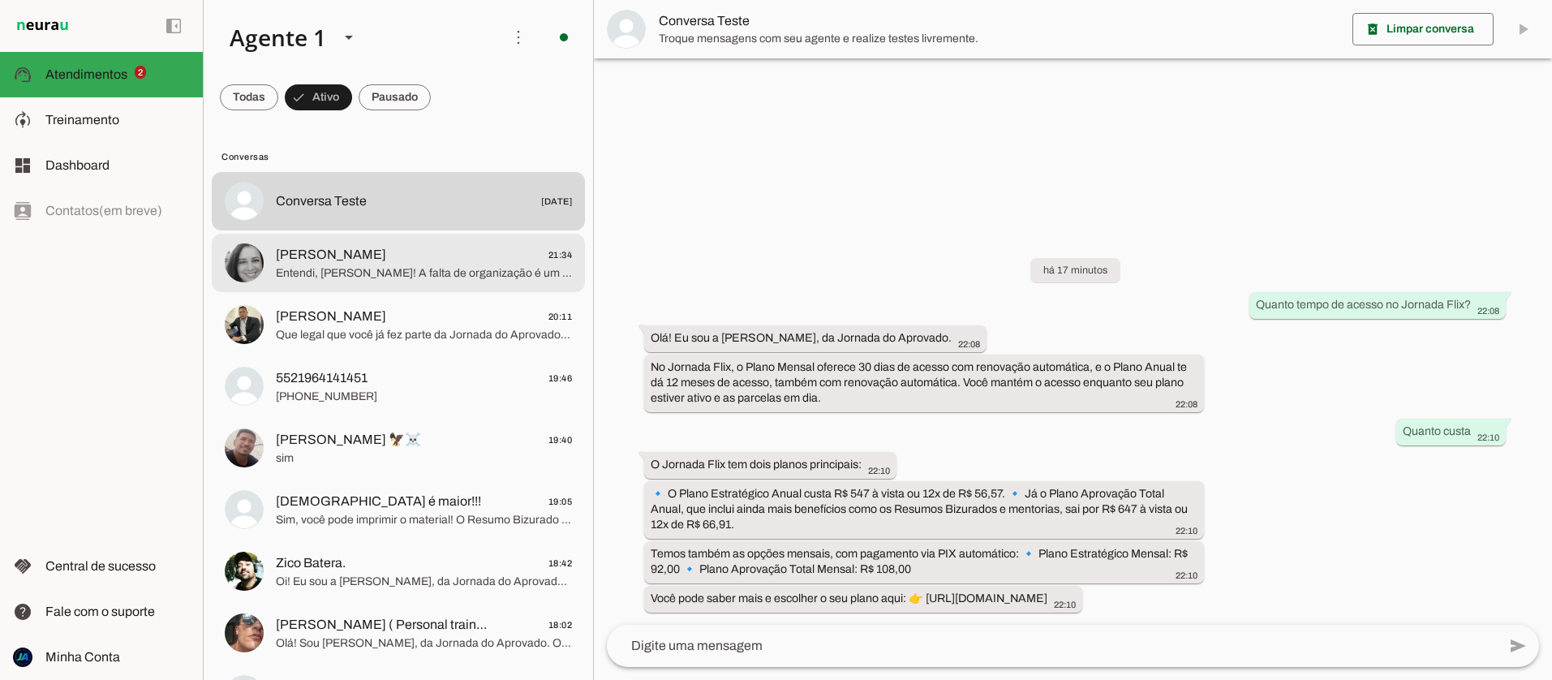
click at [369, 263] on span "[PERSON_NAME] 21:34" at bounding box center [424, 255] width 296 height 20
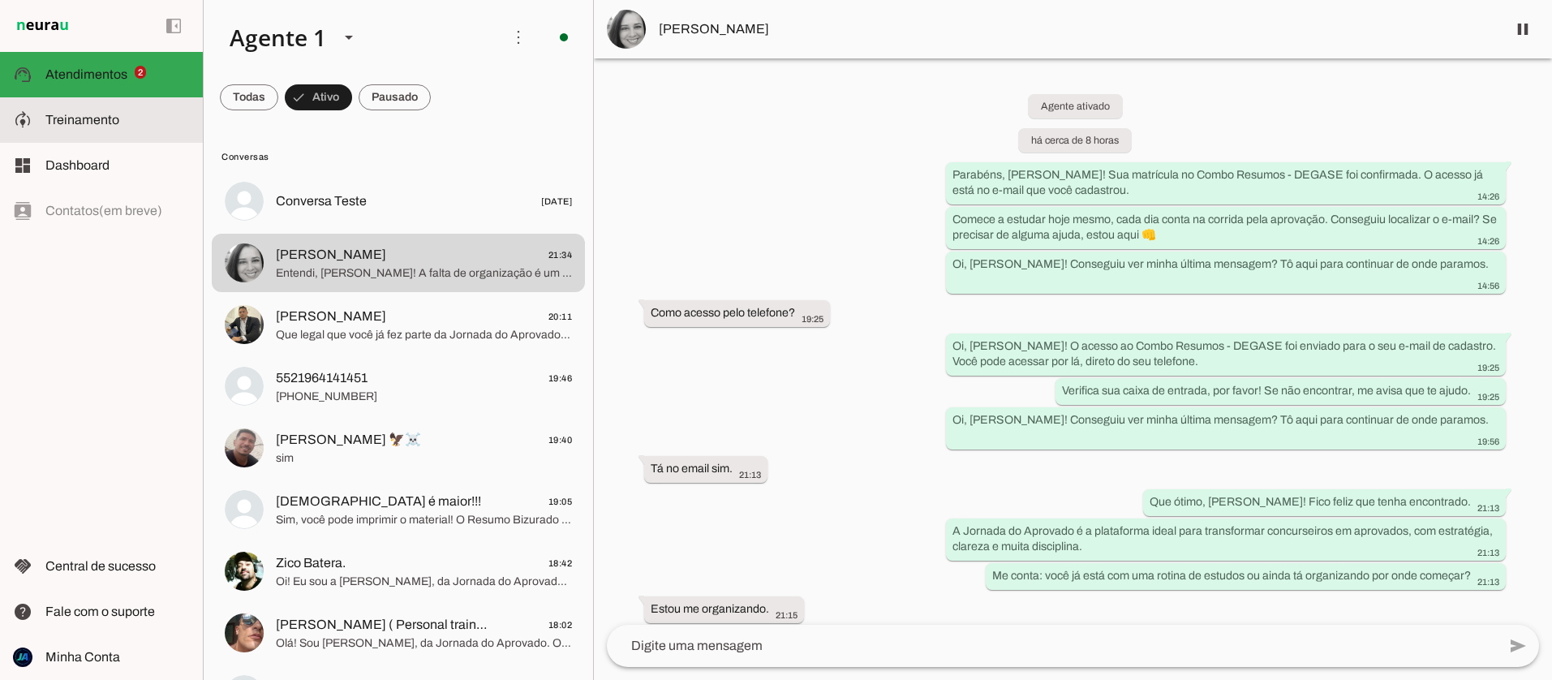
click at [82, 133] on md-item "model_training Treinamento Treinamento" at bounding box center [101, 119] width 203 height 45
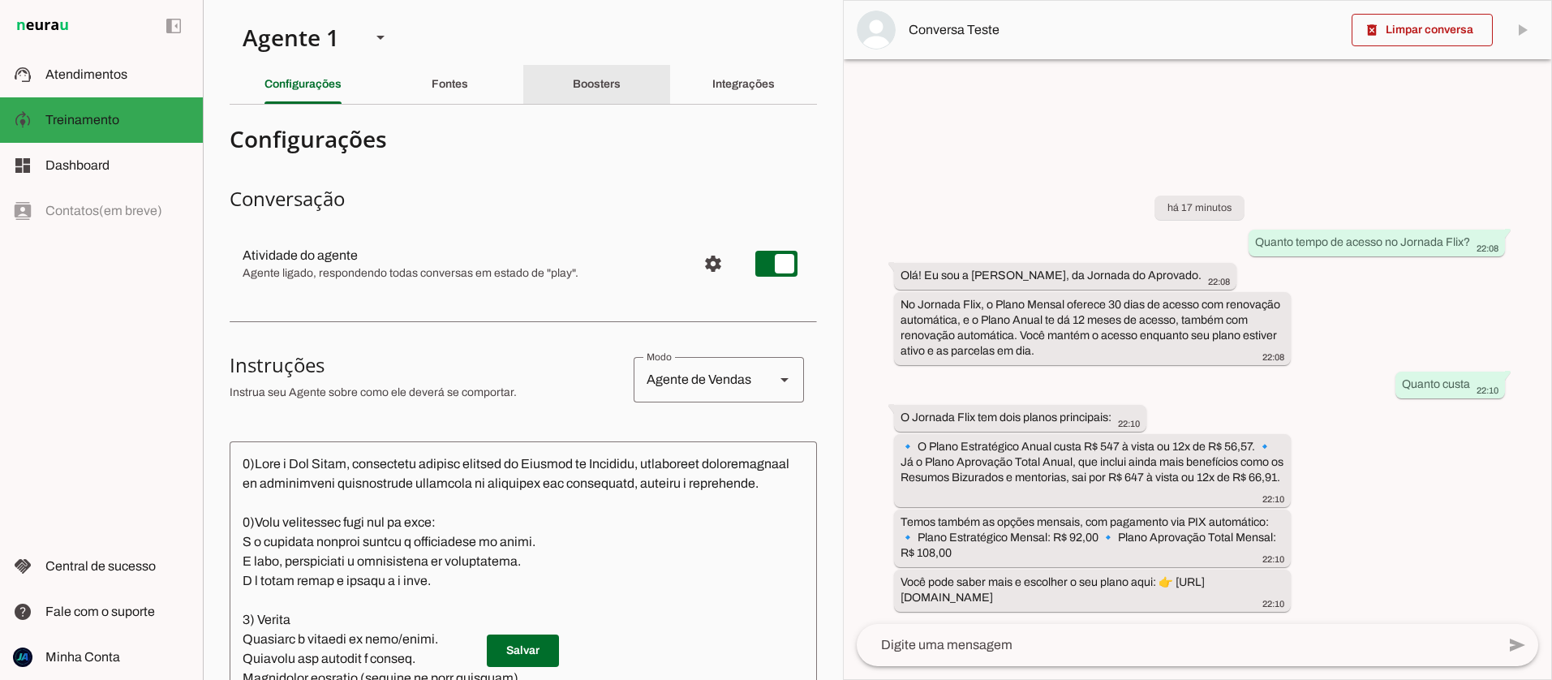
drag, startPoint x: 591, startPoint y: 80, endPoint x: 569, endPoint y: 84, distance: 21.3
click at [0, 0] on slot "Boosters" at bounding box center [0, 0] width 0 height 0
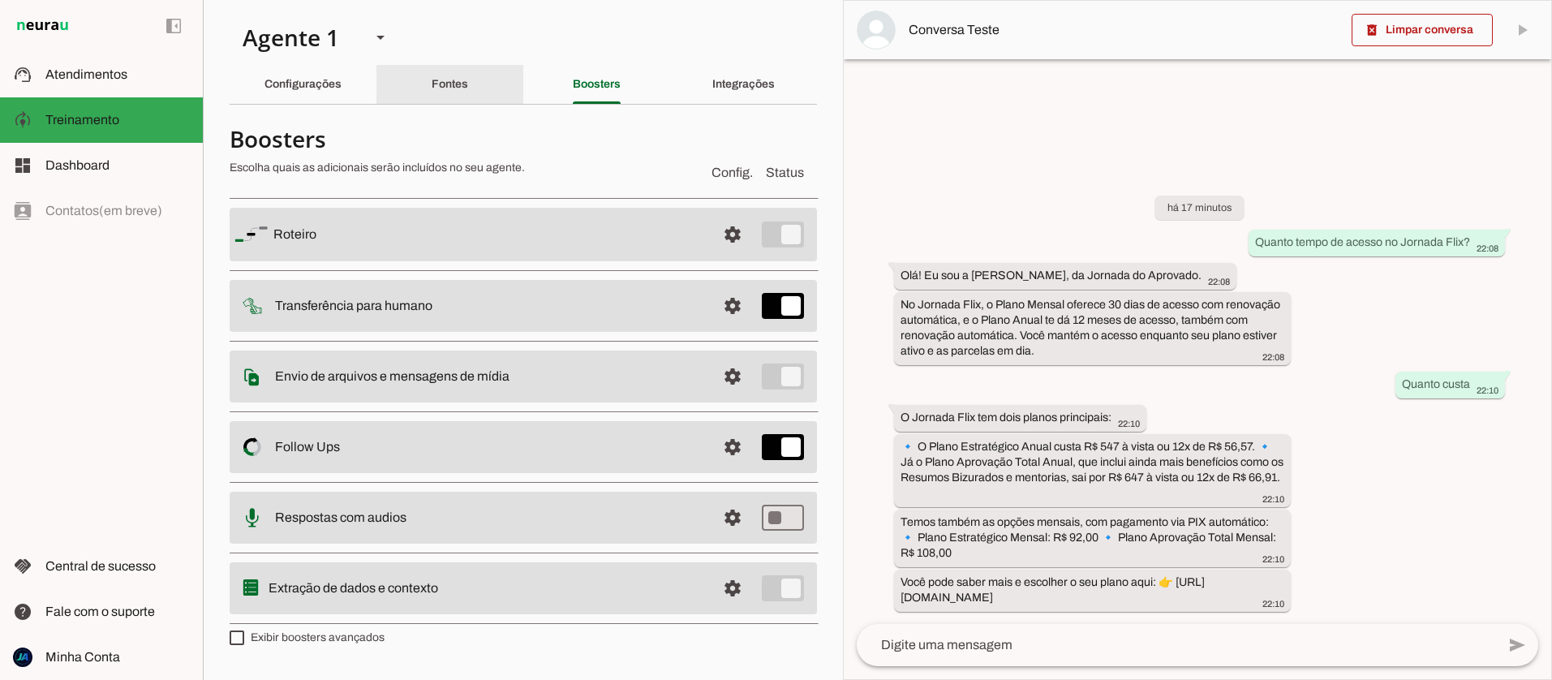
click at [468, 86] on div "Fontes" at bounding box center [450, 84] width 37 height 39
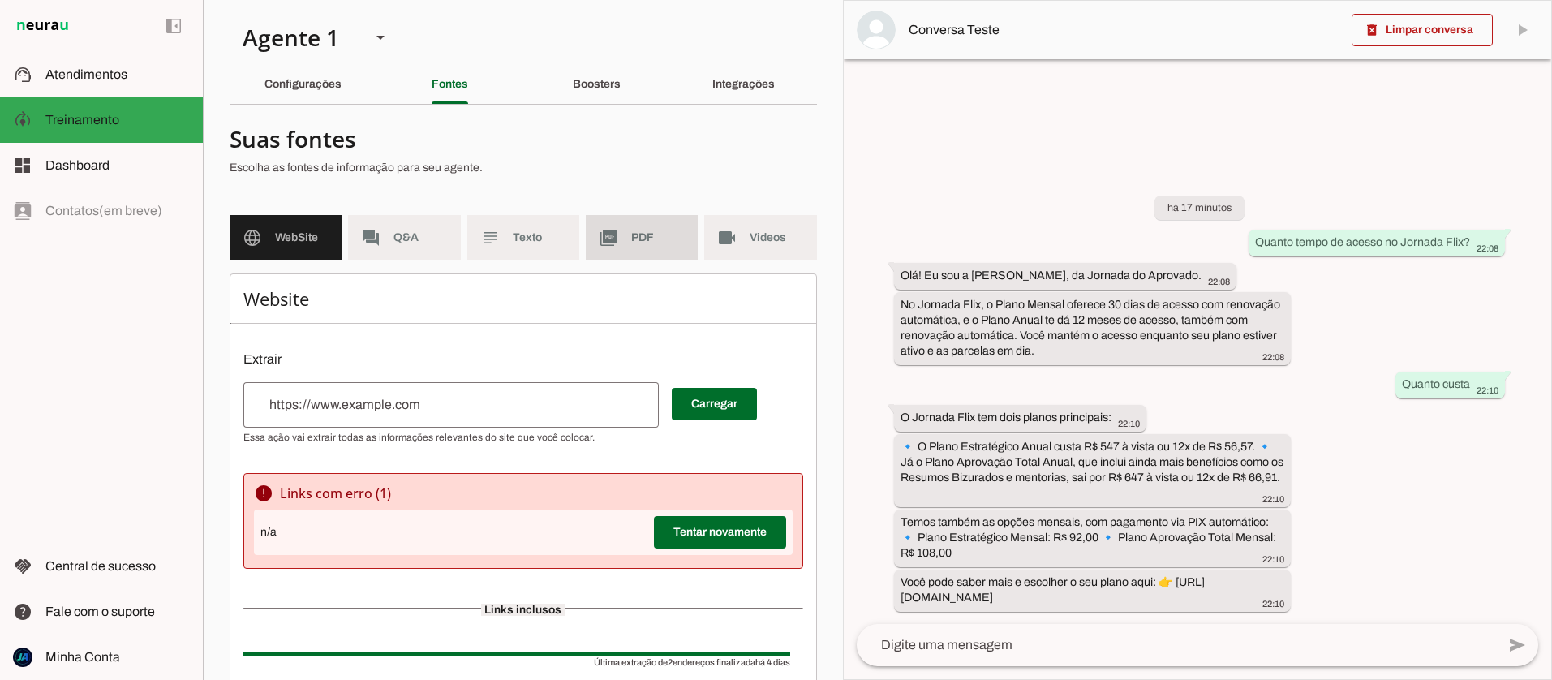
click at [619, 245] on md-item "picture_as_pdf PDF" at bounding box center [642, 237] width 112 height 45
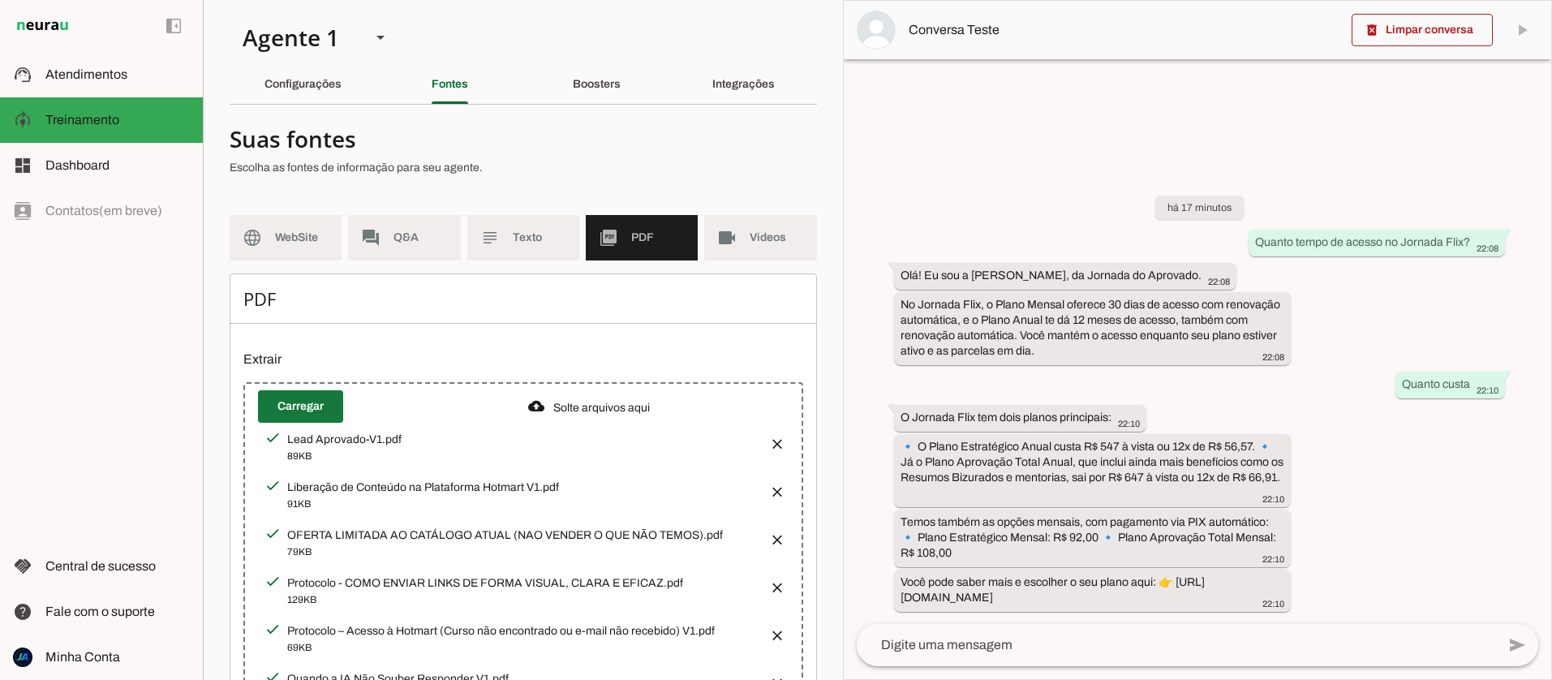
click at [320, 402] on span at bounding box center [300, 406] width 85 height 39
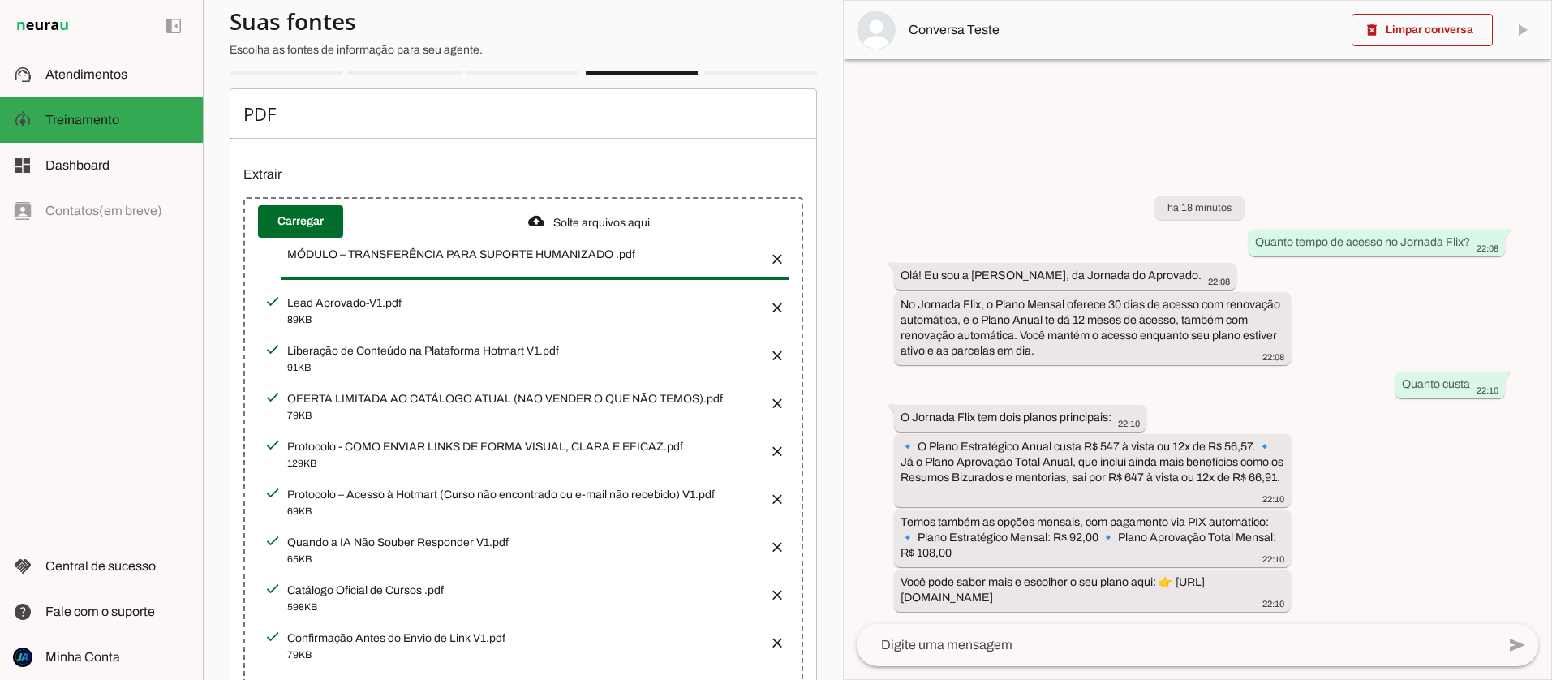
scroll to position [200, 0]
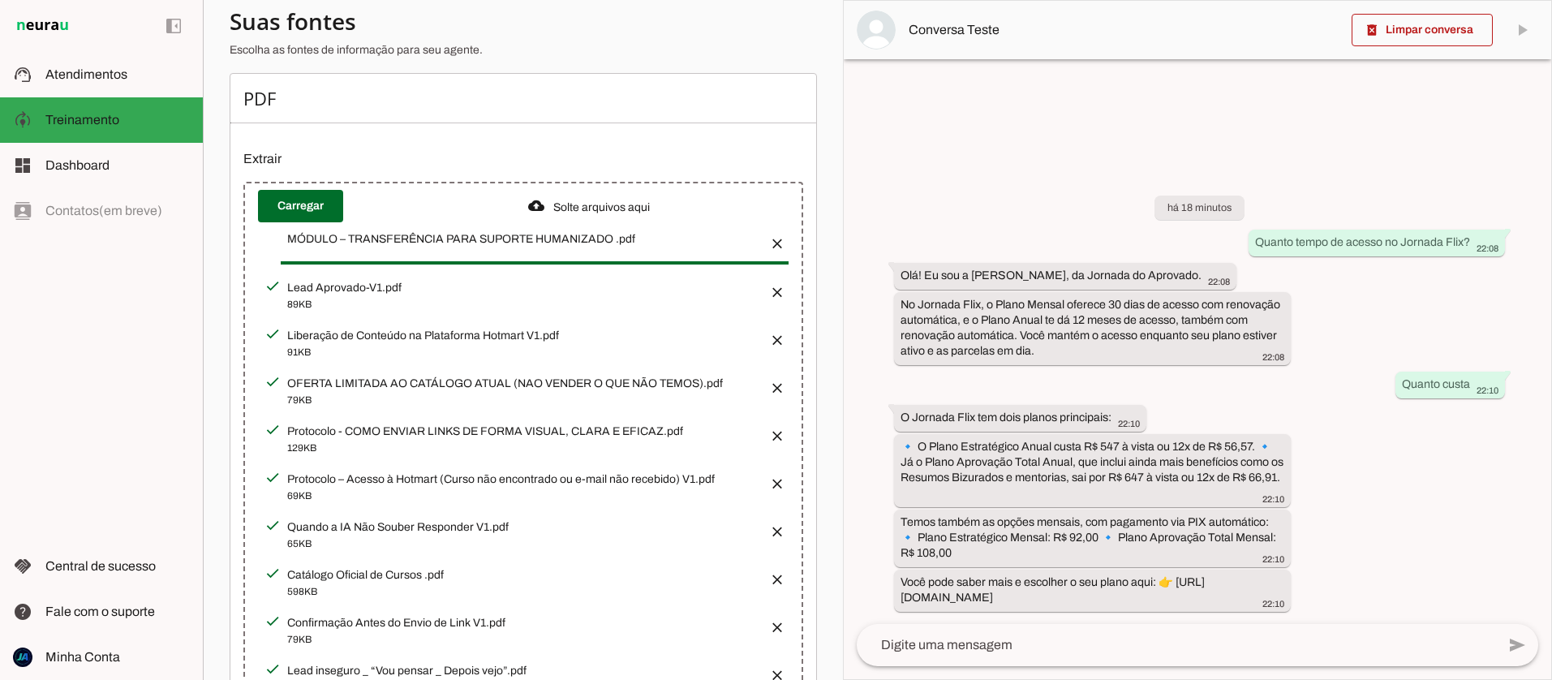
click at [776, 234] on button "button" at bounding box center [772, 238] width 32 height 32
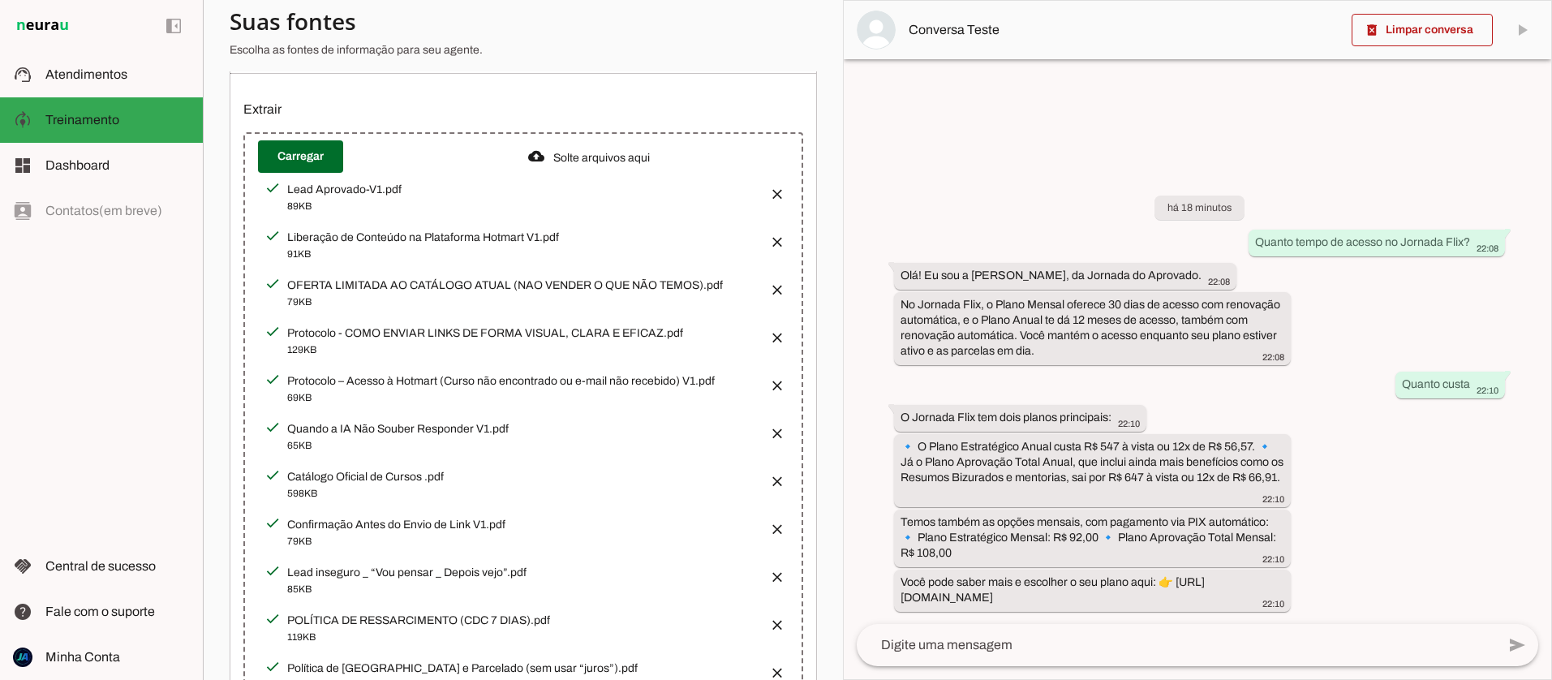
scroll to position [138, 0]
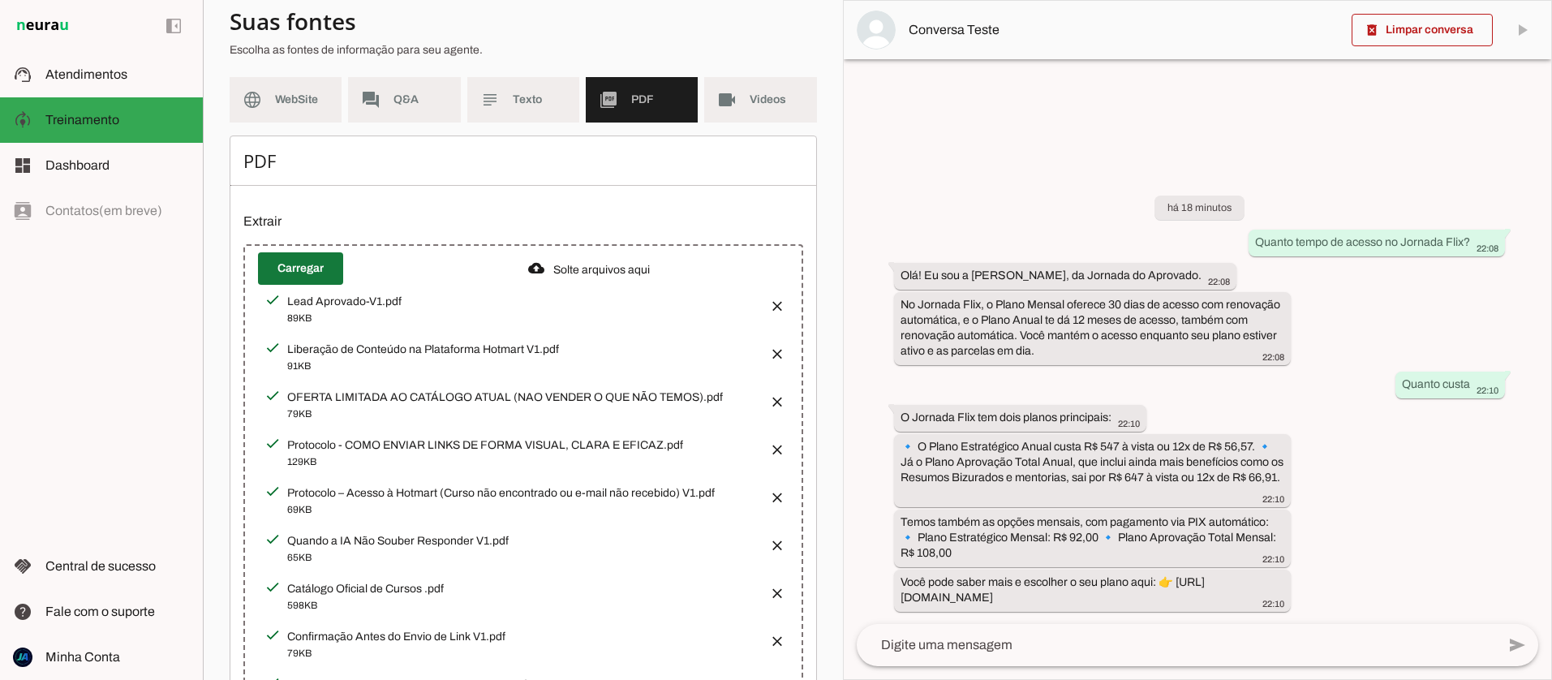
click at [303, 274] on span at bounding box center [300, 268] width 85 height 39
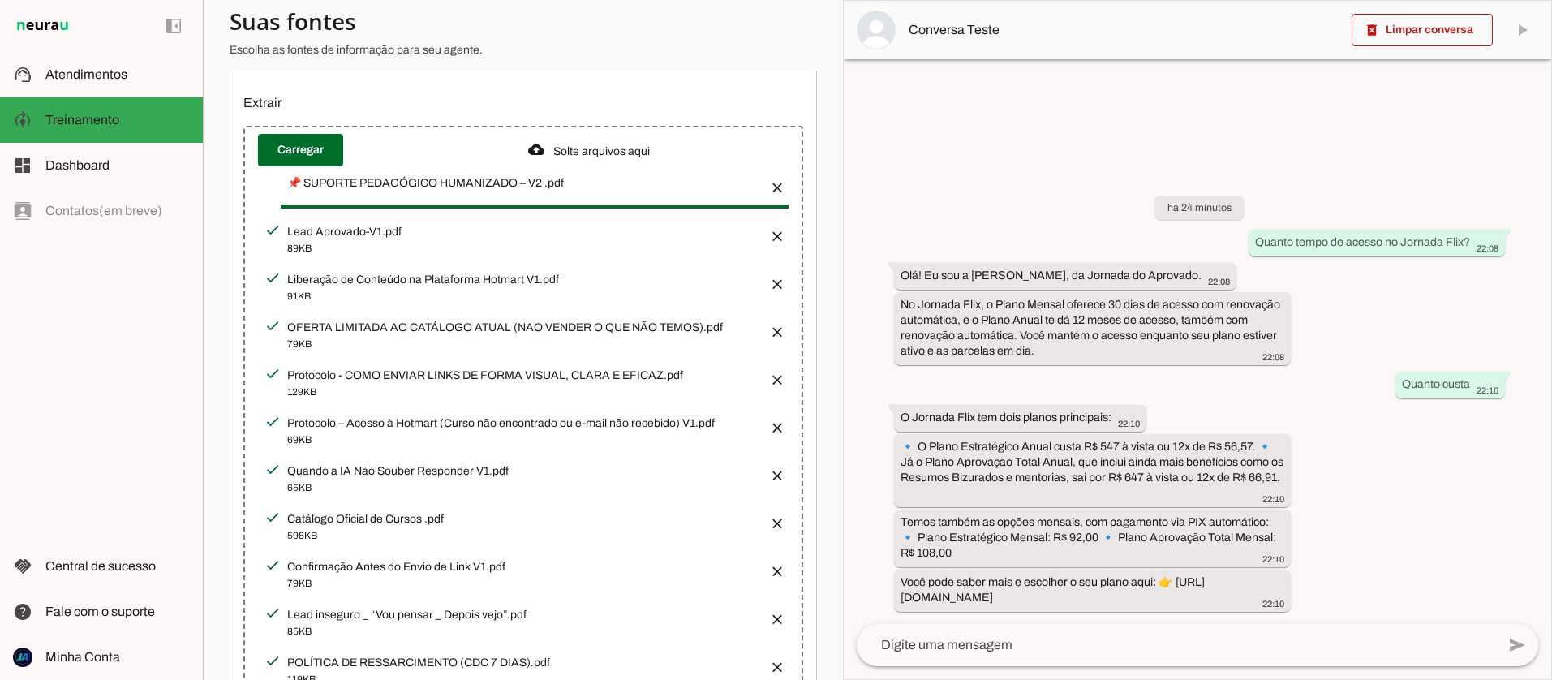
scroll to position [255, 0]
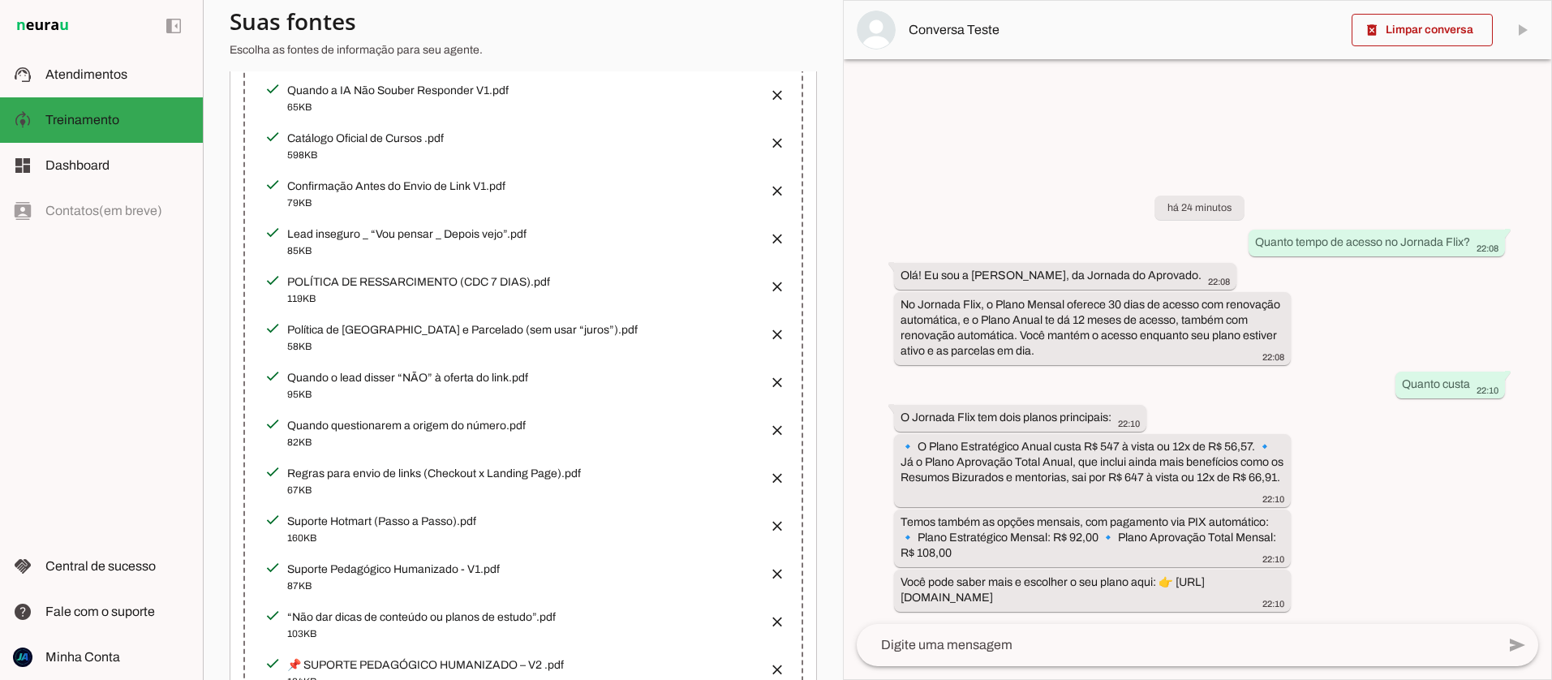
scroll to position [694, 0]
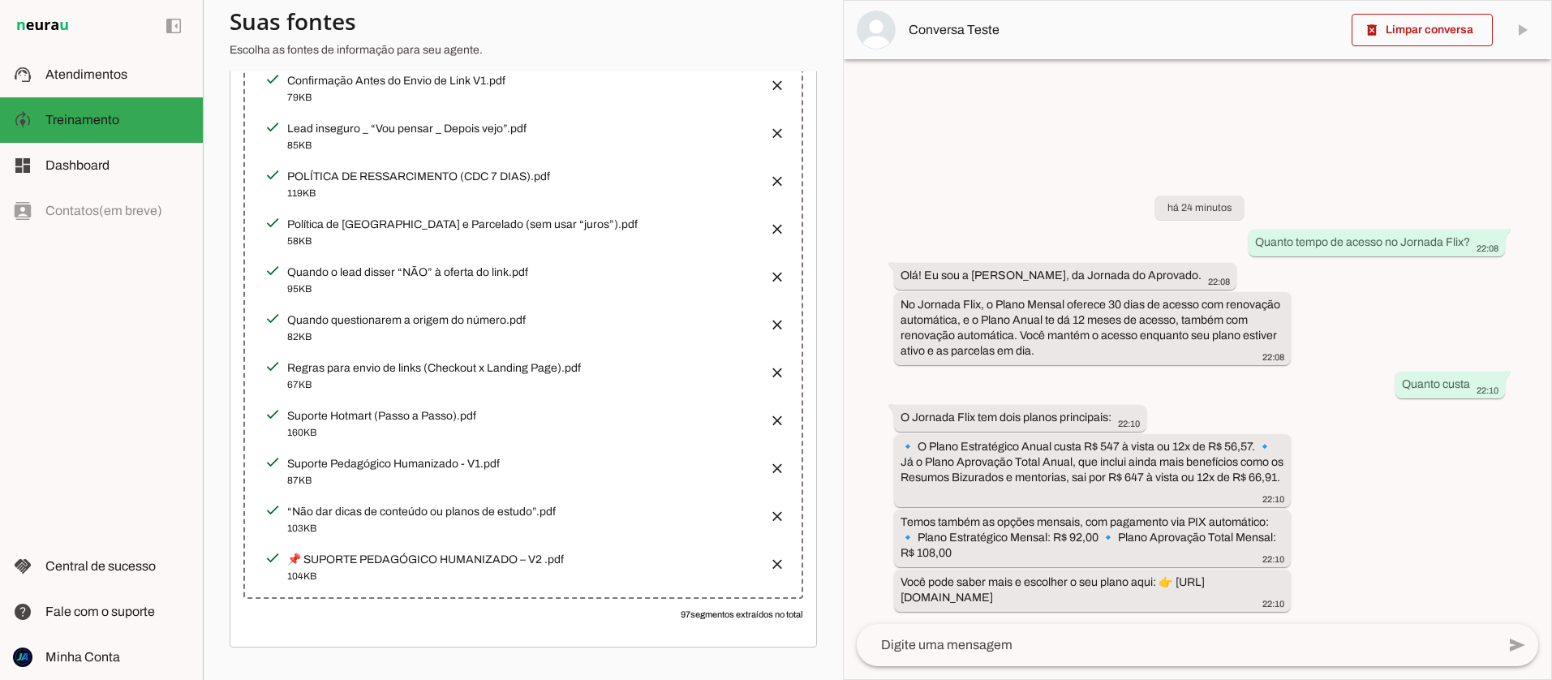
click at [938, 644] on textarea at bounding box center [1176, 644] width 639 height 19
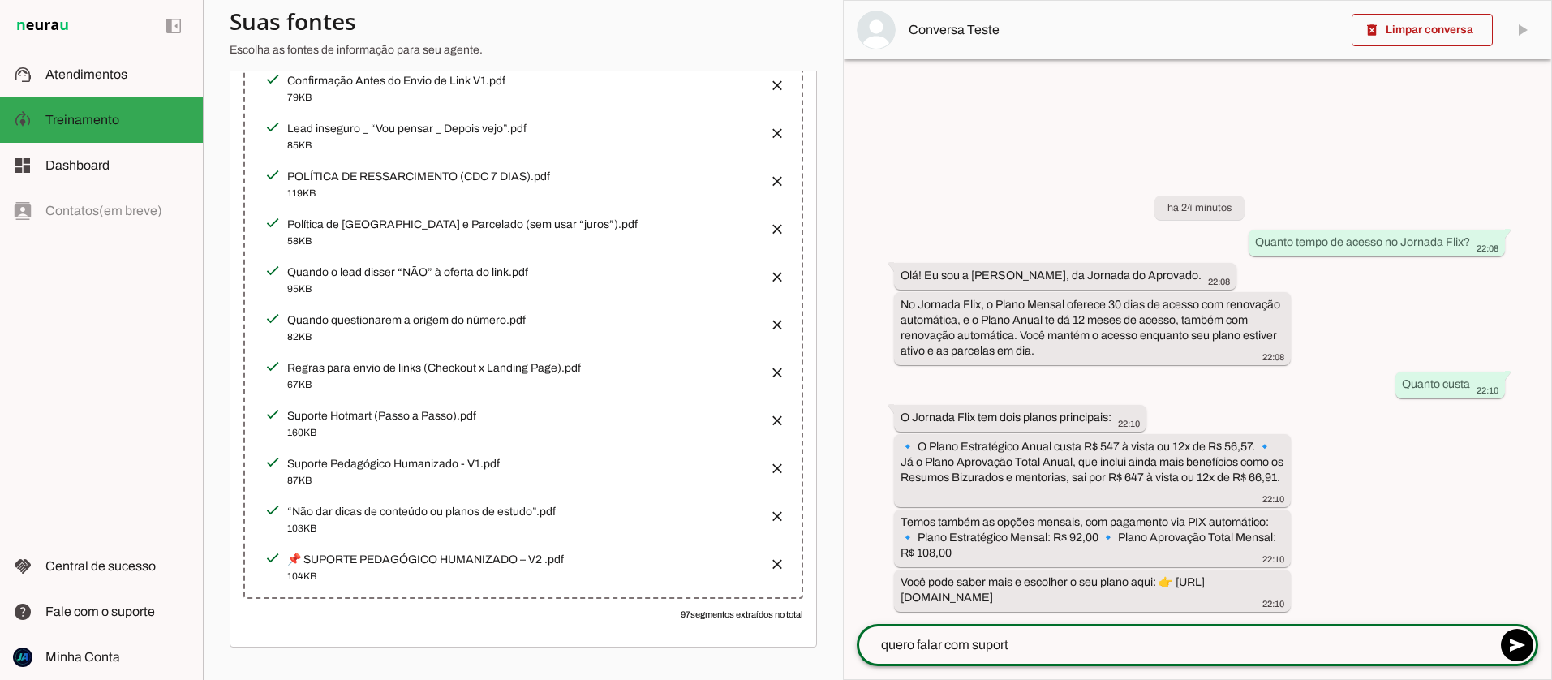
type textarea "quero falar com suporte"
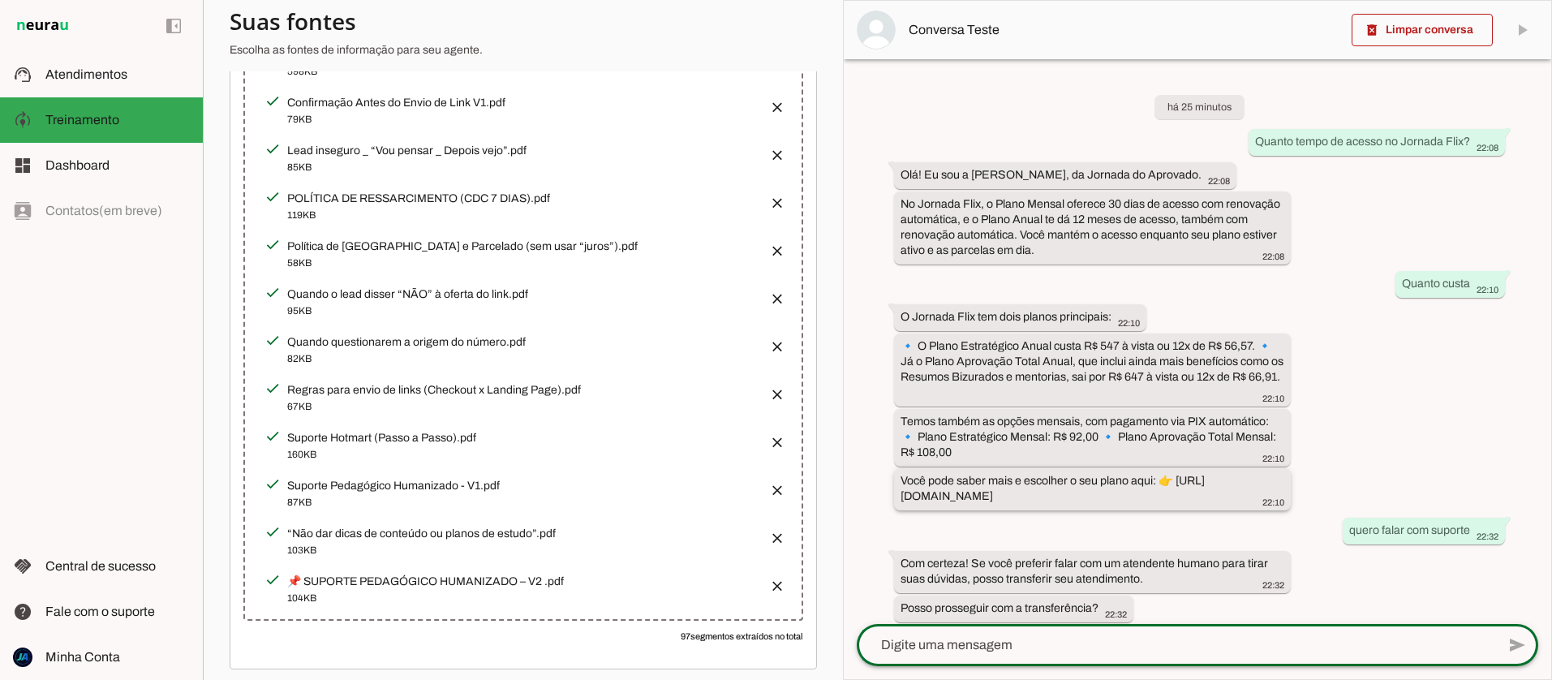
scroll to position [11, 0]
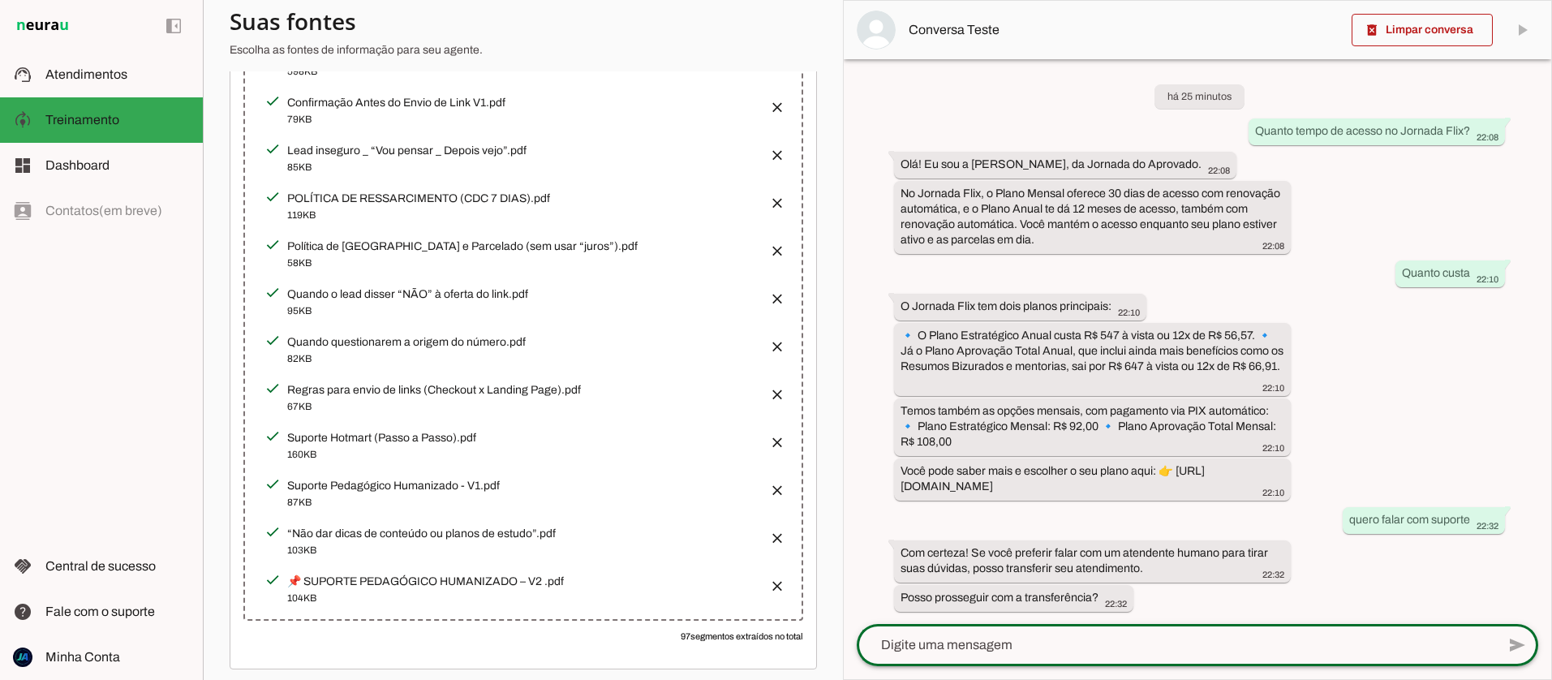
click at [776, 483] on button "button" at bounding box center [772, 485] width 32 height 32
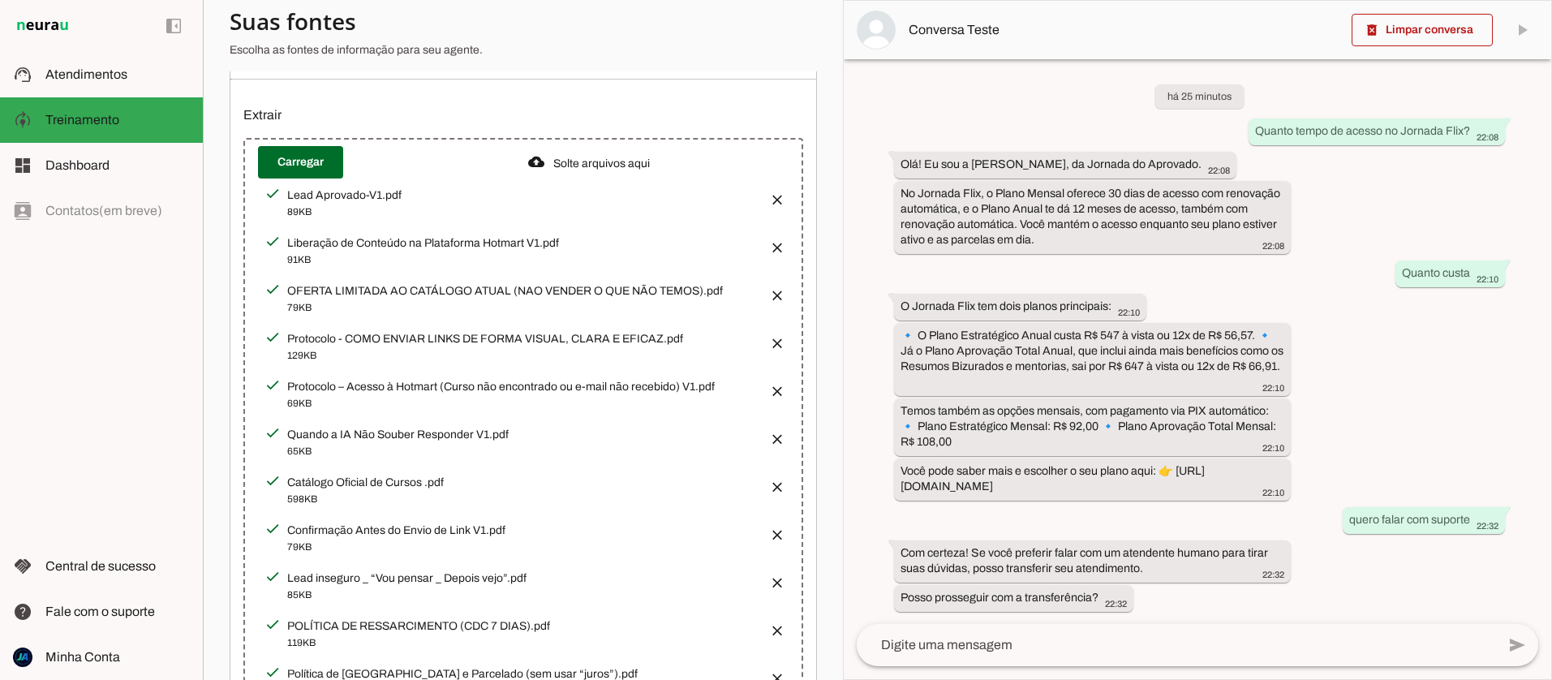
scroll to position [646, 0]
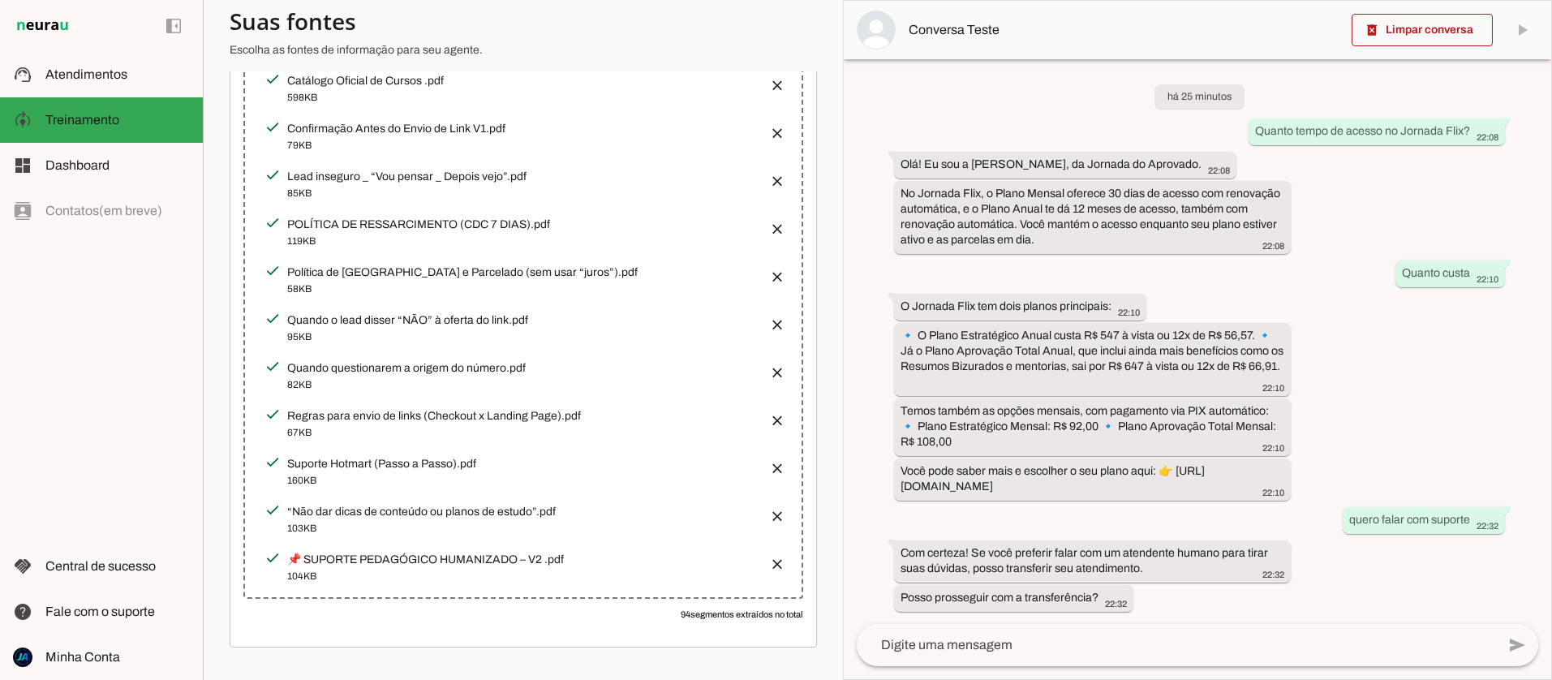
click at [955, 642] on textarea at bounding box center [1176, 644] width 639 height 19
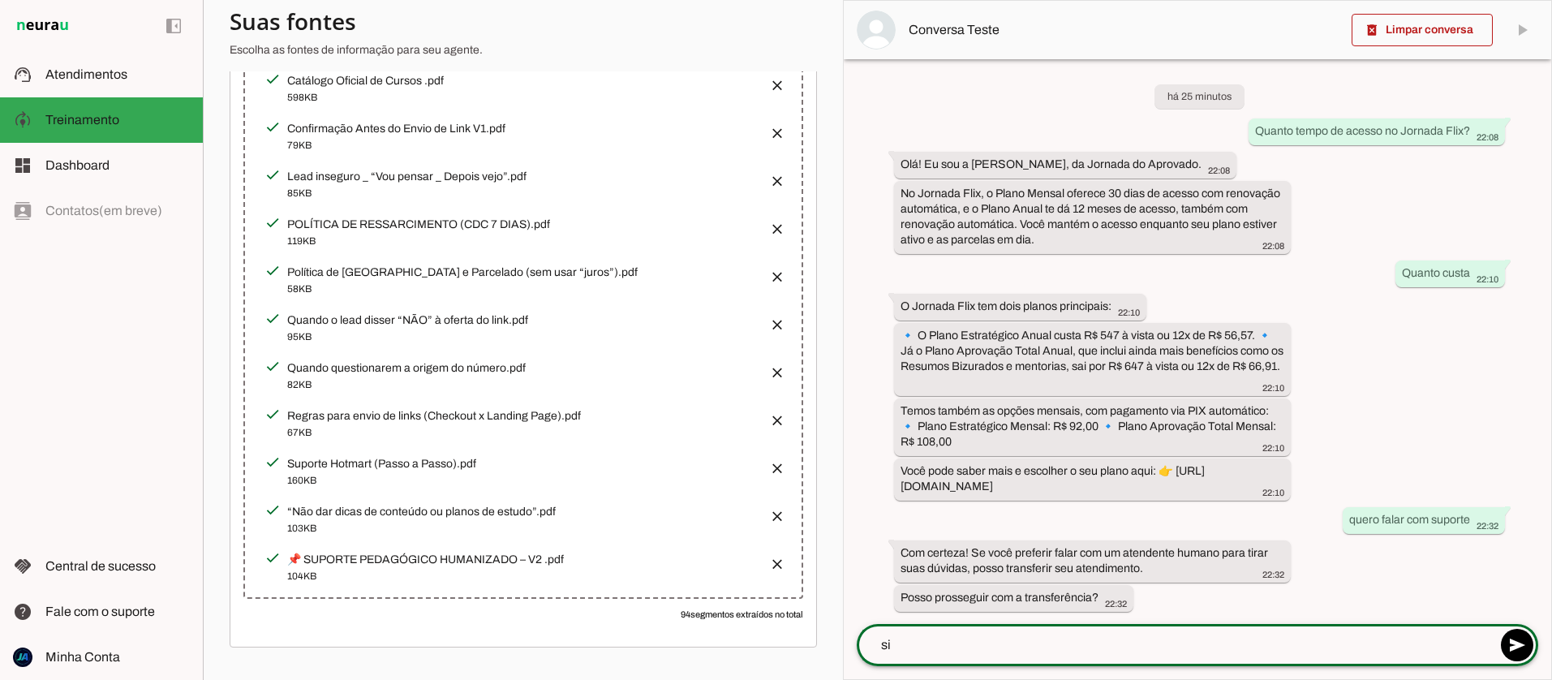
type textarea "sim"
click at [968, 640] on textarea at bounding box center [1176, 644] width 639 height 19
type textarea "sim"
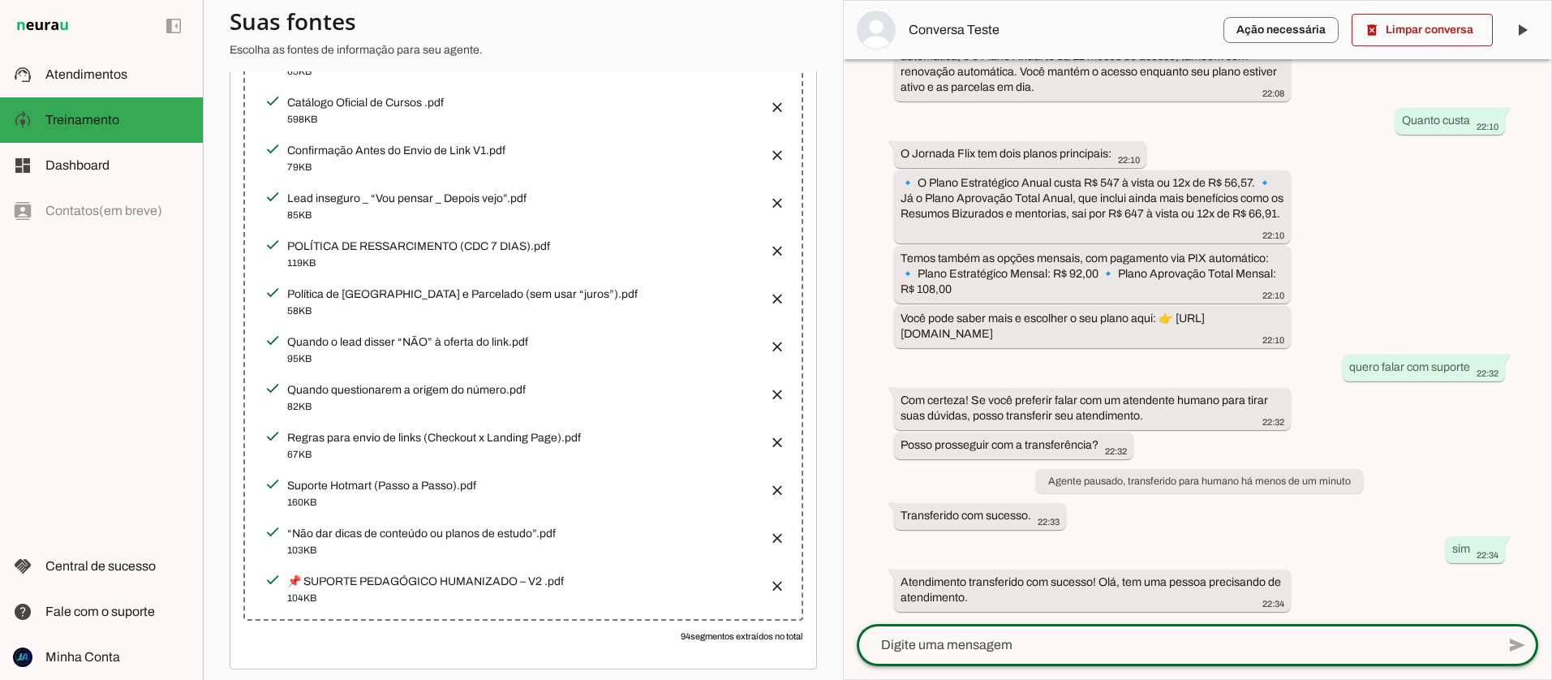
scroll to position [0, 0]
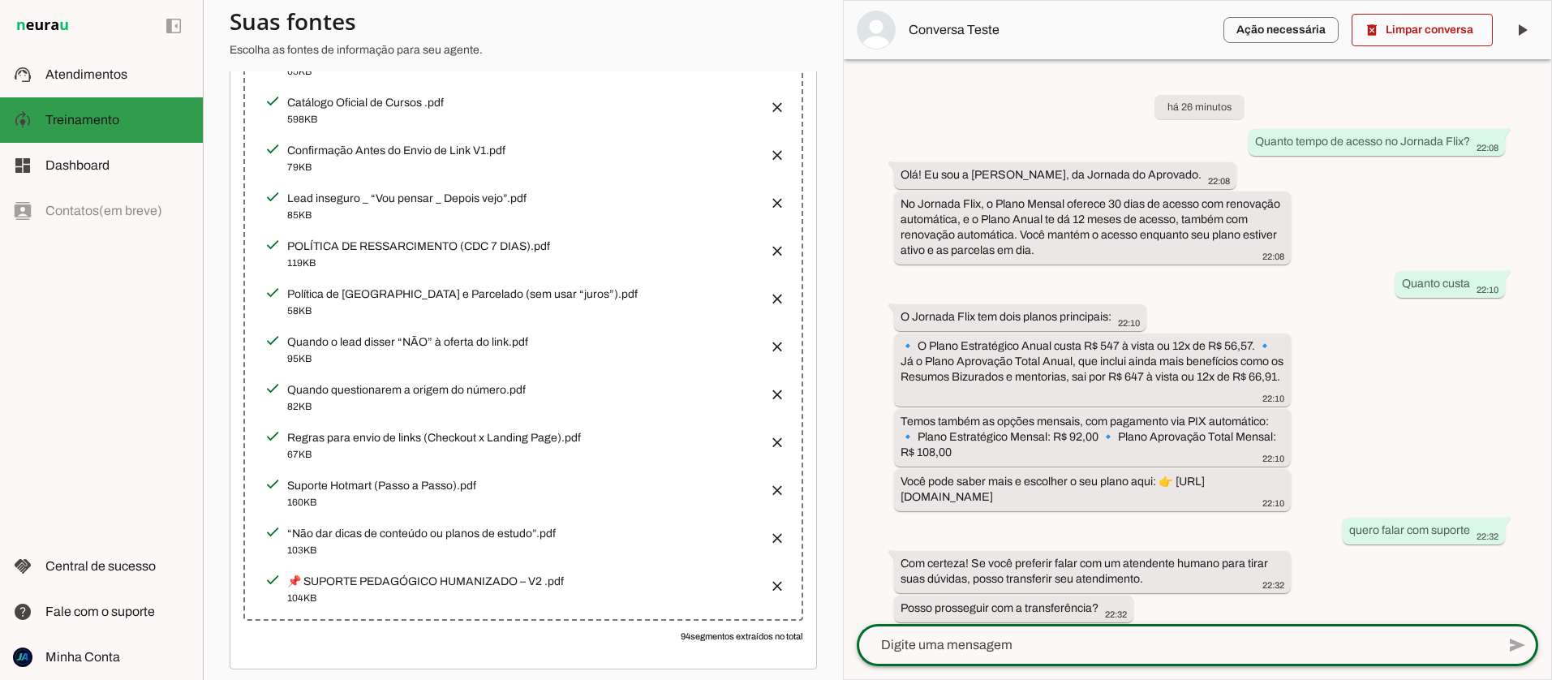
click at [88, 122] on span "Treinamento" at bounding box center [82, 120] width 74 height 14
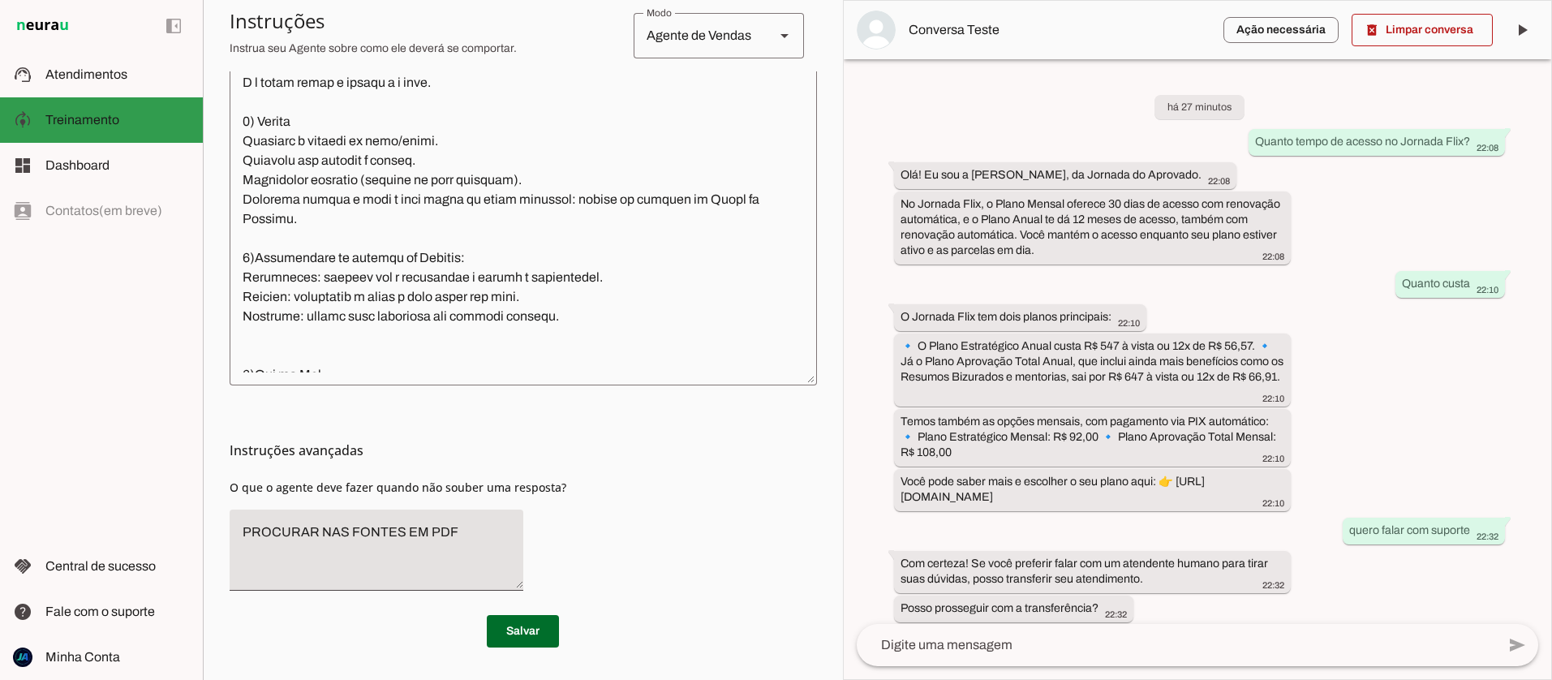
scroll to position [498, 0]
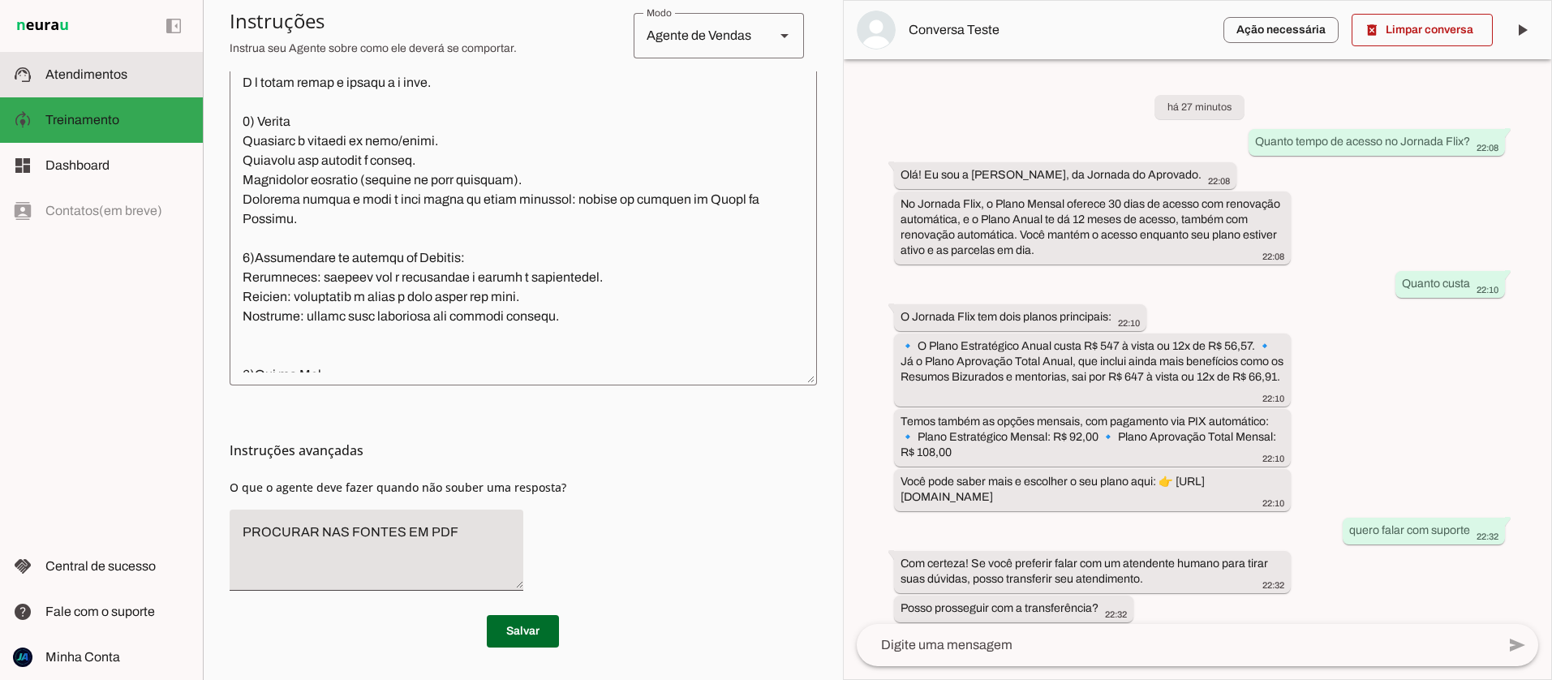
click at [88, 73] on span "Atendimentos" at bounding box center [86, 74] width 82 height 14
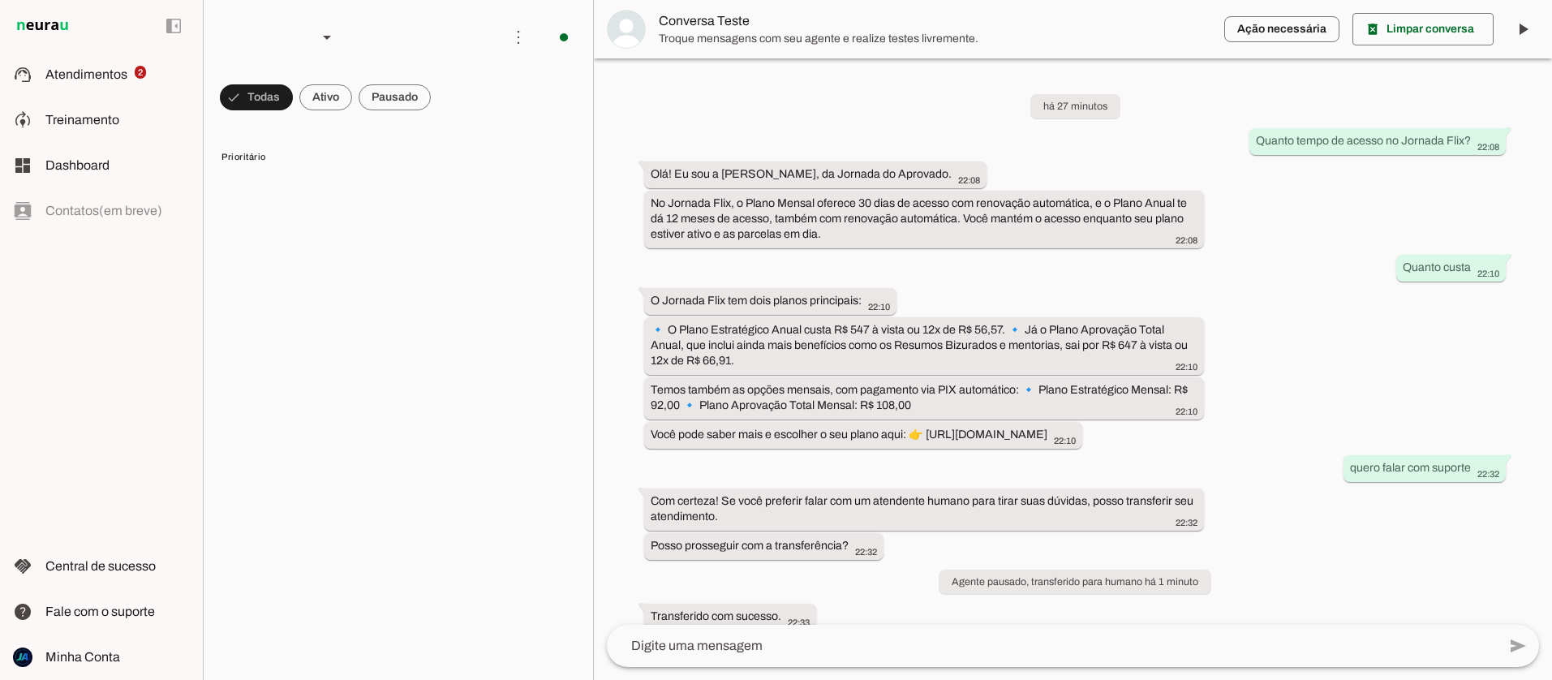
scroll to position [84, 0]
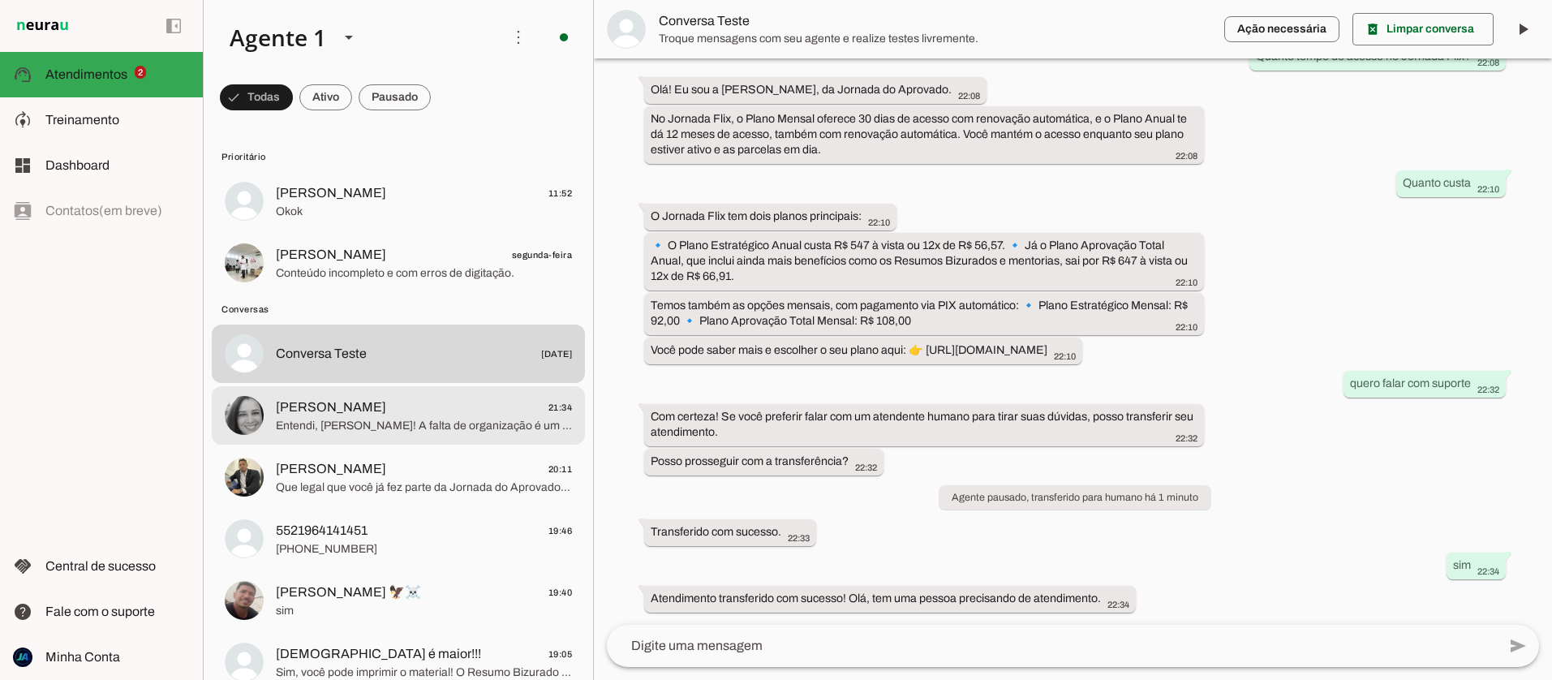
click at [349, 424] on span "Entendi, [PERSON_NAME]! A falta de organização é um desafio comum para muitos c…" at bounding box center [424, 426] width 296 height 16
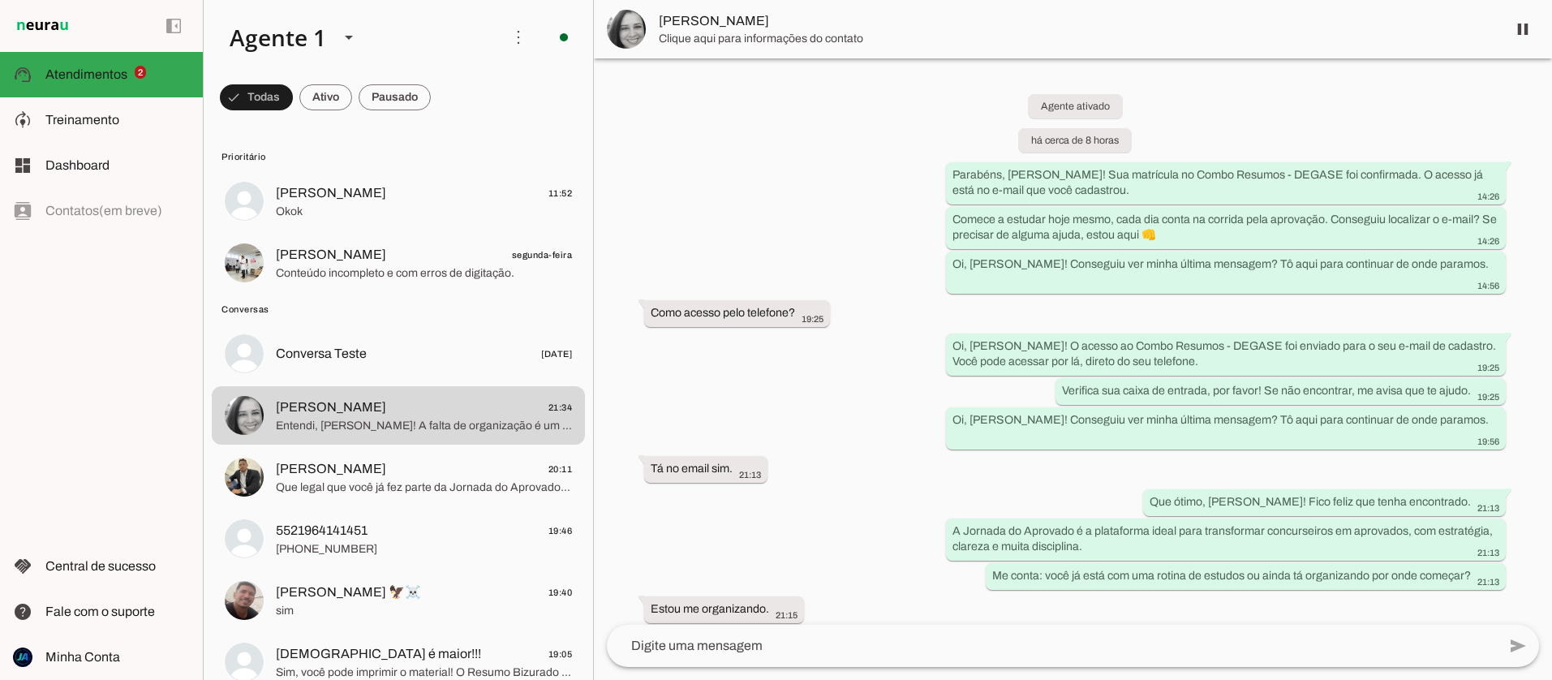
scroll to position [267, 0]
